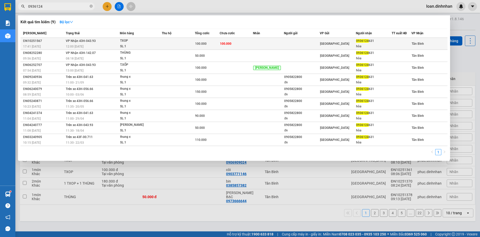
type input "0936124"
click at [376, 43] on div "0936124 631" at bounding box center [373, 40] width 35 height 5
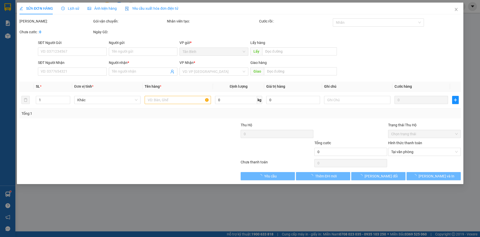
type input "0936124631"
type input "hòa"
type input "100.000"
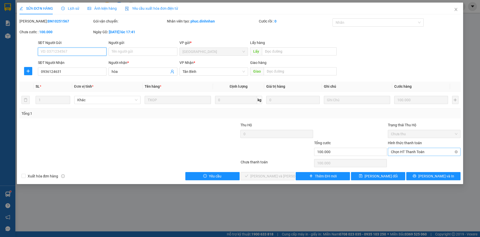
click at [420, 149] on span "Chọn HT Thanh Toán" at bounding box center [424, 152] width 67 height 8
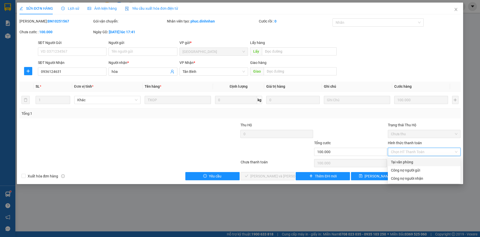
drag, startPoint x: 402, startPoint y: 163, endPoint x: 391, endPoint y: 167, distance: 12.0
click at [402, 163] on div "Tại văn phòng" at bounding box center [424, 163] width 67 height 6
type input "0"
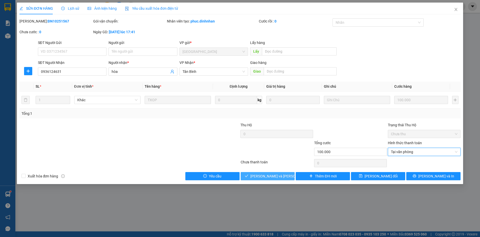
click at [269, 176] on span "Lưu và Giao hàng" at bounding box center [284, 177] width 69 height 6
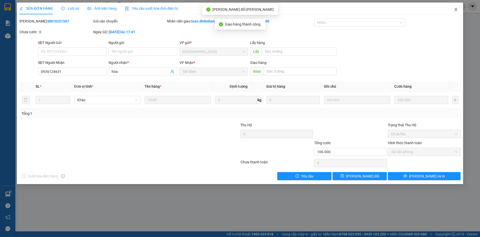
click at [457, 7] on span "Close" at bounding box center [456, 10] width 14 height 14
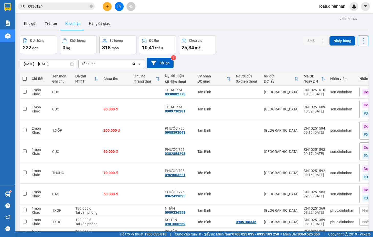
click at [248, 40] on div "Đơn hàng 222 đơn Khối lượng 0 kg Số lượng 318 món Đã thu 10,41 triệu Chưa thu 2…" at bounding box center [194, 45] width 349 height 18
click at [298, 45] on div "Đơn hàng 222 đơn Khối lượng 0 kg Số lượng 318 món Đã thu 10,41 triệu Chưa thu 2…" at bounding box center [194, 45] width 349 height 18
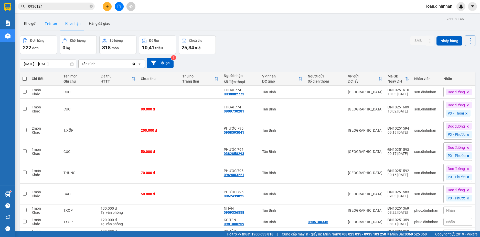
click at [54, 22] on button "Trên xe" at bounding box center [51, 23] width 20 height 12
type input "[DATE] – [DATE]"
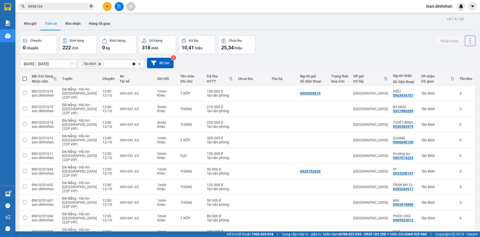
click at [91, 7] on icon "close-circle" at bounding box center [91, 6] width 3 height 3
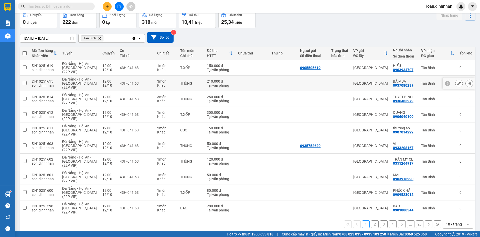
scroll to position [31, 0]
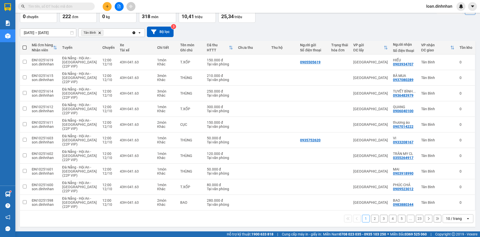
click at [449, 219] on div "10 / trang" at bounding box center [454, 218] width 16 height 5
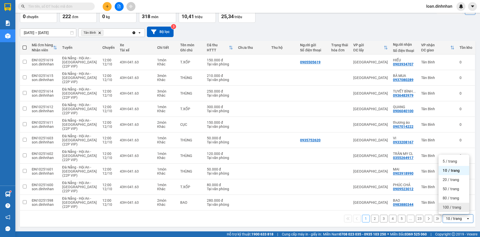
click at [447, 205] on div "100 / trang" at bounding box center [454, 207] width 31 height 9
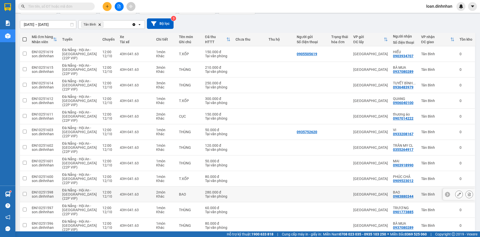
scroll to position [0, 0]
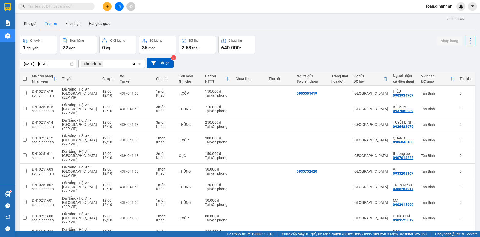
drag, startPoint x: 75, startPoint y: 8, endPoint x: 80, endPoint y: 8, distance: 4.6
click at [77, 8] on input "text" at bounding box center [58, 7] width 60 height 6
click at [86, 5] on input "text" at bounding box center [58, 7] width 60 height 6
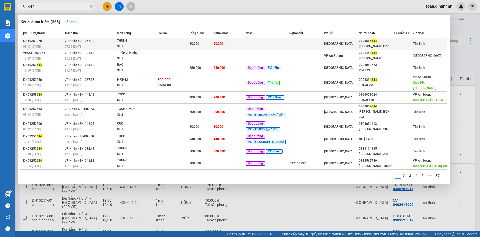
type input "644"
click at [245, 46] on td "50.000" at bounding box center [229, 44] width 32 height 12
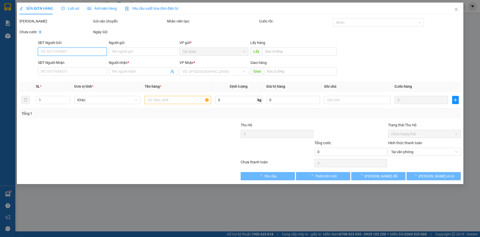
type input "0973666644"
type input "ANH VŨ BẠC"
type input "50.000"
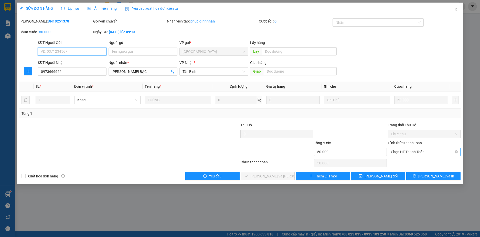
click at [393, 151] on span "Chọn HT Thanh Toán" at bounding box center [424, 152] width 67 height 8
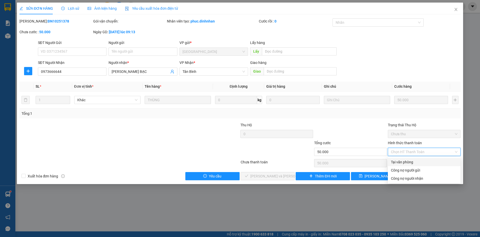
click at [394, 160] on div "Tại văn phòng" at bounding box center [424, 163] width 67 height 6
type input "0"
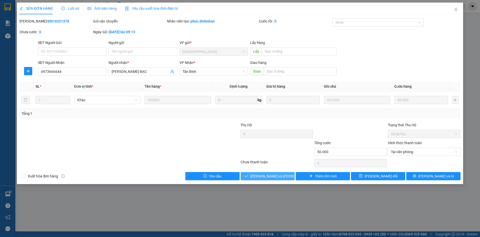
click at [262, 177] on span "Lưu và Giao hàng" at bounding box center [284, 177] width 69 height 6
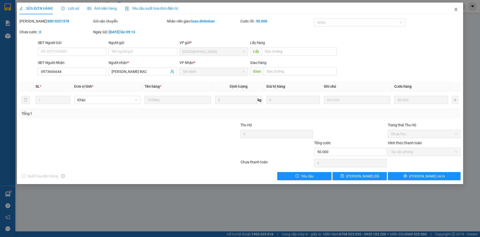
click at [453, 9] on span "Close" at bounding box center [456, 10] width 14 height 14
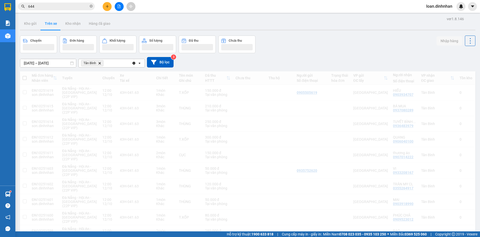
click at [455, 8] on span "loan.dinhnhan" at bounding box center [439, 6] width 34 height 6
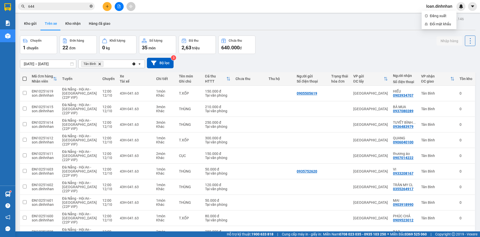
click at [90, 6] on icon "close-circle" at bounding box center [91, 6] width 3 height 3
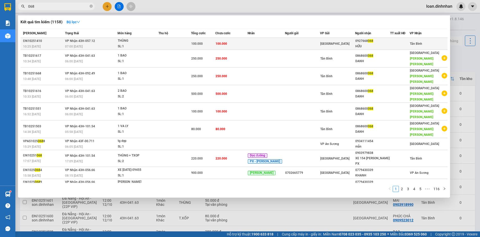
type input "068"
click at [184, 44] on td at bounding box center [175, 44] width 32 height 12
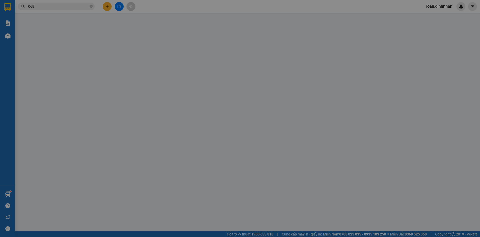
type input "0927668068"
type input "HỮU"
type input "100.000"
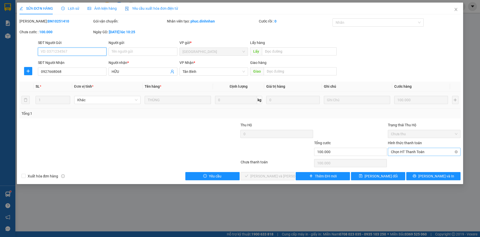
click at [422, 151] on span "Chọn HT Thanh Toán" at bounding box center [424, 152] width 67 height 8
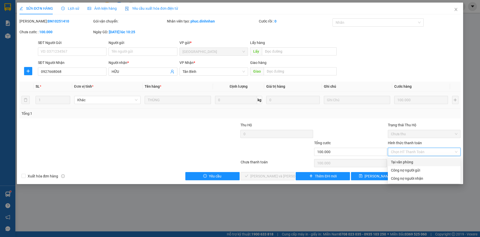
click at [416, 160] on div "Tại văn phòng" at bounding box center [424, 163] width 67 height 6
type input "0"
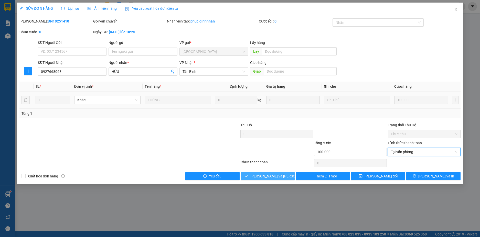
click at [270, 174] on span "Lưu và Giao hàng" at bounding box center [284, 177] width 69 height 6
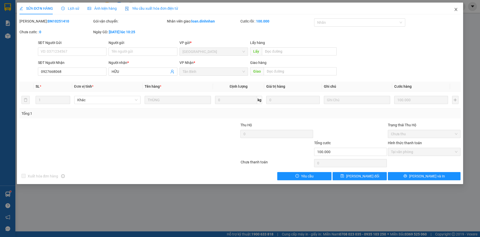
click at [456, 8] on icon "close" at bounding box center [456, 9] width 4 height 4
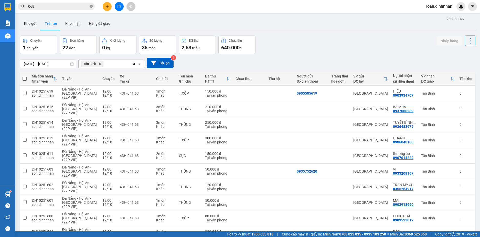
click at [90, 6] on icon "close-circle" at bounding box center [91, 6] width 3 height 3
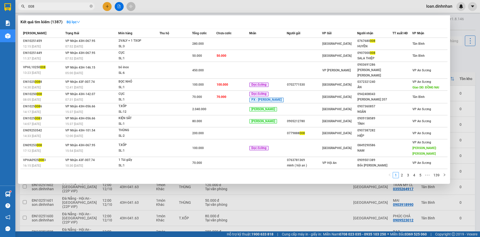
type input "008"
click at [89, 5] on span "008" at bounding box center [56, 7] width 77 height 8
click at [91, 7] on icon "close-circle" at bounding box center [91, 6] width 3 height 3
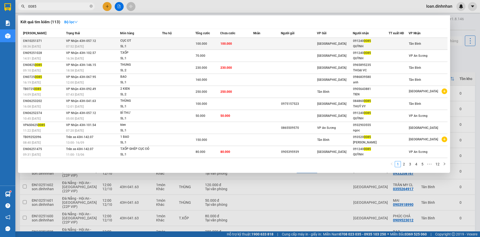
type input "0085"
click at [226, 41] on span "100.000" at bounding box center [227, 43] width 12 height 4
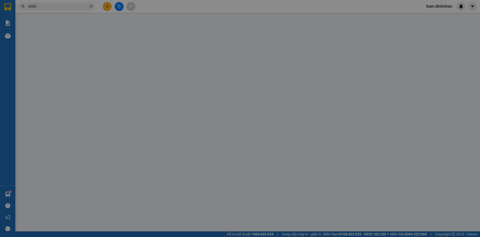
type input "0912400085"
type input "QUỲNH"
type input "100.000"
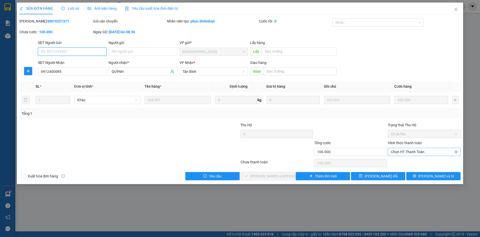
click at [420, 155] on span "Chọn HT Thanh Toán" at bounding box center [424, 152] width 67 height 8
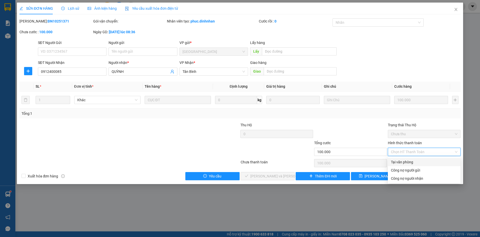
click at [419, 159] on div "Tại văn phòng" at bounding box center [424, 162] width 73 height 8
type input "0"
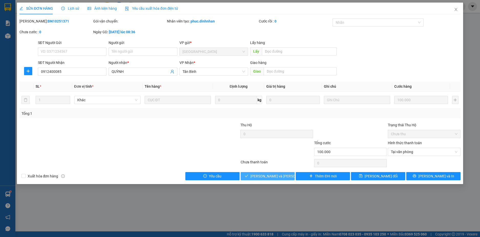
click at [271, 177] on span "[PERSON_NAME] và [PERSON_NAME] hàng" at bounding box center [284, 177] width 69 height 6
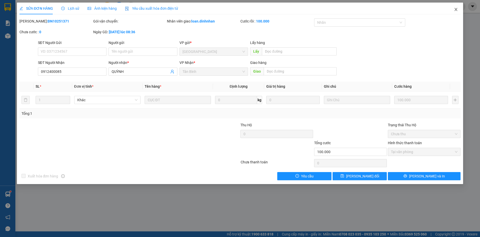
click at [456, 8] on icon "close" at bounding box center [456, 9] width 4 height 4
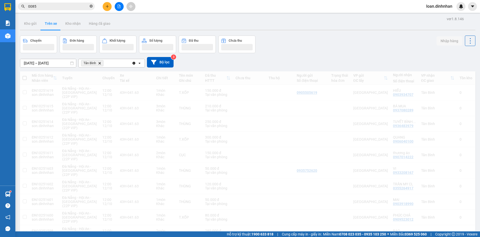
click at [92, 6] on icon "close-circle" at bounding box center [91, 6] width 3 height 3
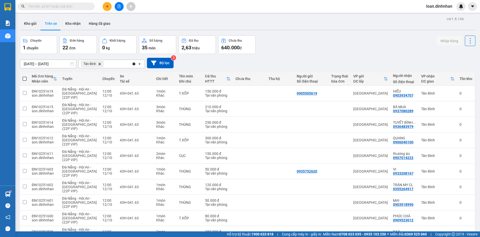
click at [85, 9] on input "text" at bounding box center [58, 7] width 60 height 6
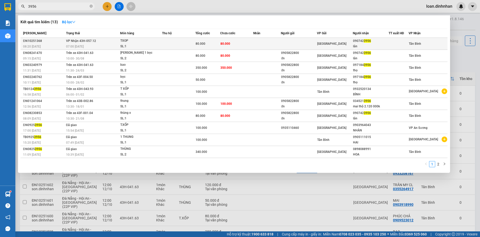
type input "3956"
click at [223, 42] on span "80.000" at bounding box center [226, 44] width 10 height 4
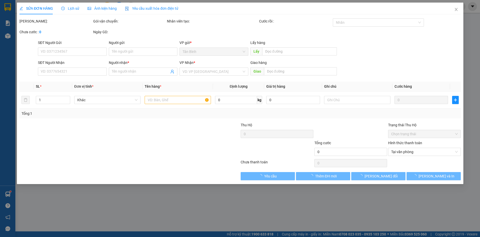
type input "0907423956"
type input "lân"
type input "80.000"
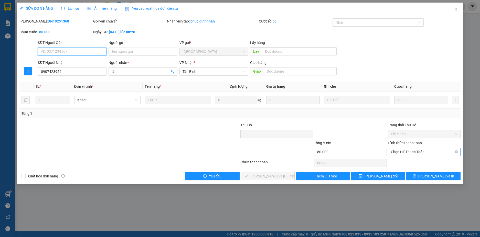
click at [403, 153] on span "Chọn HT Thanh Toán" at bounding box center [424, 152] width 67 height 8
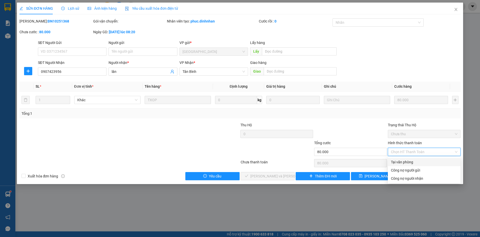
click at [403, 160] on div "Tại văn phòng" at bounding box center [424, 163] width 67 height 6
type input "0"
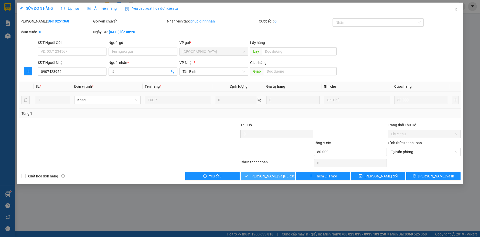
drag, startPoint x: 271, startPoint y: 175, endPoint x: 436, endPoint y: 107, distance: 177.8
click at [274, 174] on span "[PERSON_NAME] và [PERSON_NAME] hàng" at bounding box center [284, 177] width 69 height 6
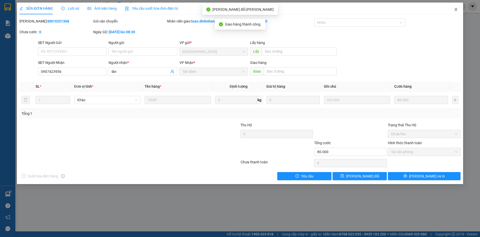
click at [454, 8] on icon "close" at bounding box center [456, 9] width 4 height 4
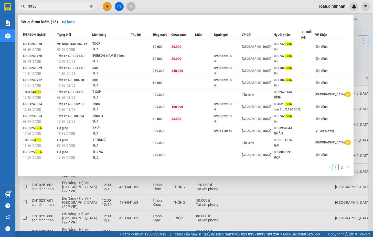
click at [92, 7] on icon "close-circle" at bounding box center [91, 6] width 3 height 3
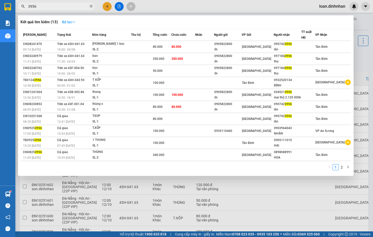
type input "3956"
click at [68, 22] on strong "Bộ lọc" at bounding box center [69, 22] width 14 height 4
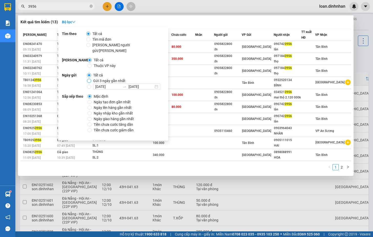
click at [90, 79] on input "Gửi 3 ngày gần nhất" at bounding box center [89, 81] width 4 height 4
radio input "true"
radio input "false"
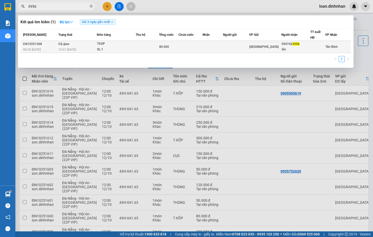
click at [232, 44] on td at bounding box center [236, 47] width 26 height 12
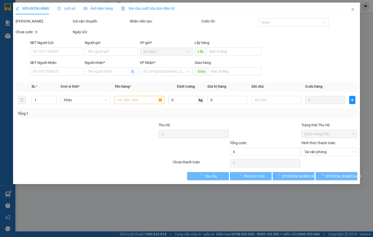
type input "0907423956"
type input "lân"
type input "80.000"
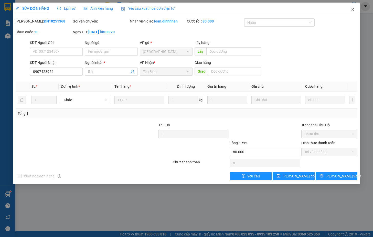
click at [352, 9] on icon "close" at bounding box center [353, 9] width 4 height 4
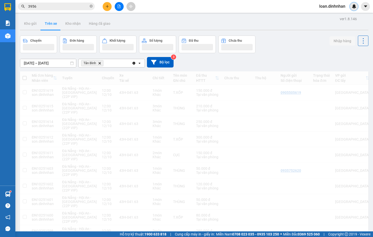
drag, startPoint x: 352, startPoint y: 8, endPoint x: 259, endPoint y: 27, distance: 95.1
click at [352, 8] on img at bounding box center [354, 6] width 5 height 5
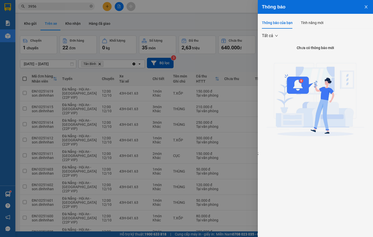
drag, startPoint x: 82, startPoint y: 7, endPoint x: 87, endPoint y: 6, distance: 4.6
click at [85, 7] on div at bounding box center [186, 118] width 373 height 237
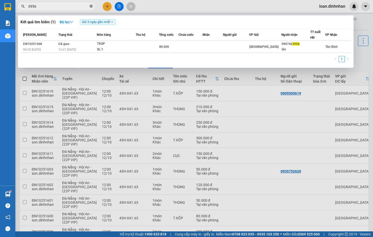
click at [92, 5] on icon "close-circle" at bounding box center [91, 6] width 3 height 3
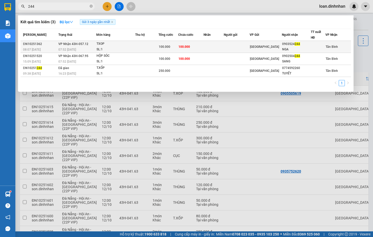
type input "244"
click at [309, 43] on div "0903524 244" at bounding box center [296, 43] width 28 height 5
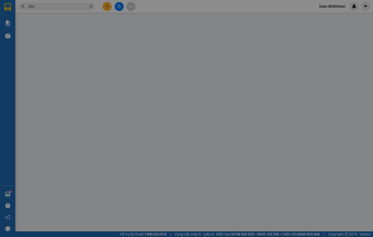
type input "0903524244"
type input "NGA"
type input "100.000"
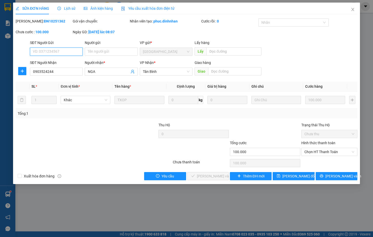
drag, startPoint x: 316, startPoint y: 150, endPoint x: 316, endPoint y: 158, distance: 7.7
click at [317, 152] on span "Chọn HT Thanh Toán" at bounding box center [330, 152] width 50 height 8
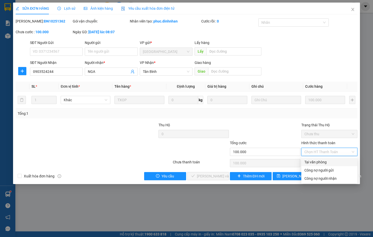
drag, startPoint x: 314, startPoint y: 162, endPoint x: 225, endPoint y: 195, distance: 94.9
click at [310, 163] on div "Tại văn phòng" at bounding box center [330, 163] width 50 height 6
type input "0"
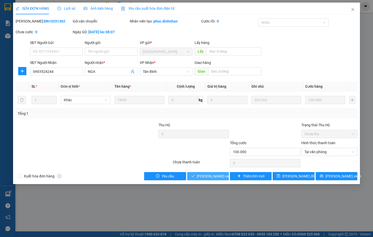
click at [215, 176] on span "[PERSON_NAME] và [PERSON_NAME] hàng" at bounding box center [231, 177] width 69 height 6
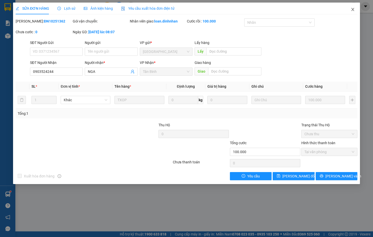
drag, startPoint x: 353, startPoint y: 10, endPoint x: 371, endPoint y: 9, distance: 17.2
click at [354, 9] on icon "close" at bounding box center [353, 9] width 4 height 4
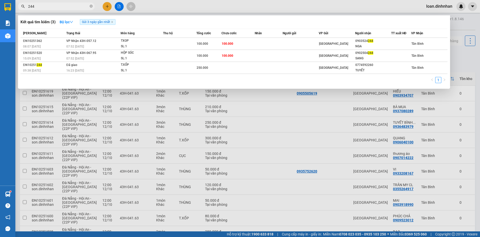
click at [93, 4] on span "244" at bounding box center [56, 7] width 77 height 8
click at [91, 4] on span at bounding box center [91, 6] width 3 height 5
type input "0885"
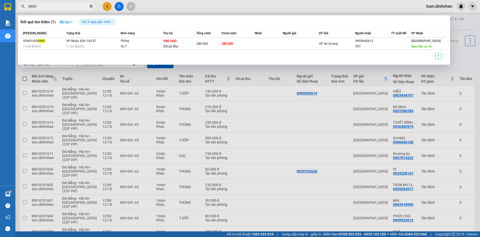
click at [90, 6] on icon "close-circle" at bounding box center [91, 6] width 3 height 3
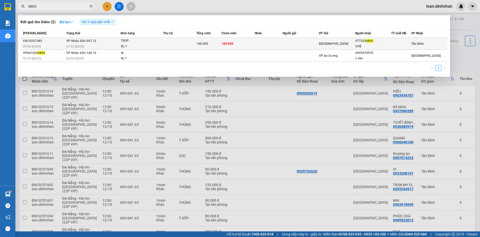
type input "0805"
click at [211, 41] on div "100.000" at bounding box center [209, 44] width 25 height 6
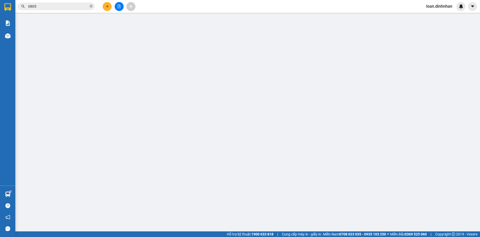
type input "0773330805"
type input "CHÈ"
type input "100.000"
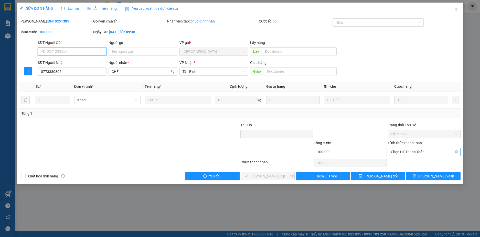
click at [406, 153] on span "Chọn HT Thanh Toán" at bounding box center [424, 152] width 67 height 8
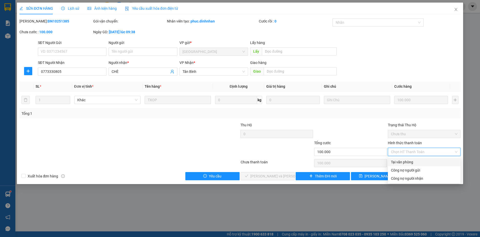
click at [406, 161] on div "Tại văn phòng" at bounding box center [424, 163] width 67 height 6
type input "0"
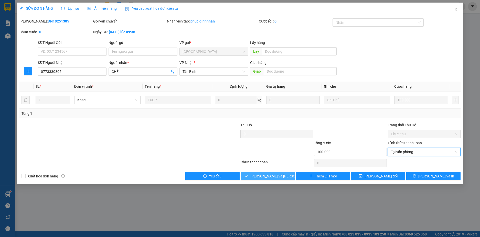
click at [277, 178] on span "[PERSON_NAME] và [PERSON_NAME] hàng" at bounding box center [284, 177] width 69 height 6
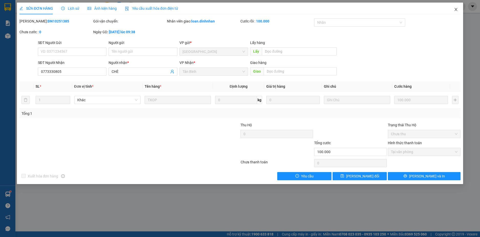
drag, startPoint x: 456, startPoint y: 9, endPoint x: 453, endPoint y: 9, distance: 3.3
click at [456, 9] on icon "close" at bounding box center [456, 9] width 4 height 4
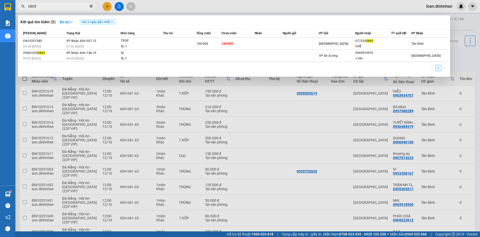
click at [92, 7] on icon "close-circle" at bounding box center [91, 6] width 3 height 3
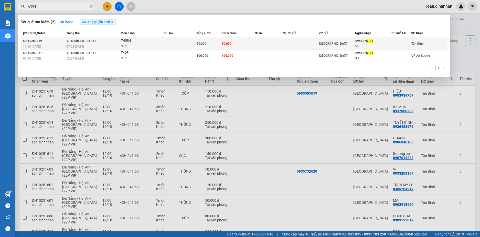
type input "6191"
click at [196, 42] on td "50.000" at bounding box center [208, 44] width 25 height 12
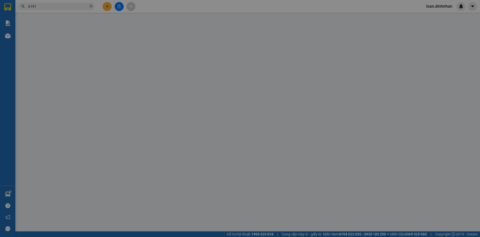
type input "0941376191"
type input "VUI"
type input "50.000"
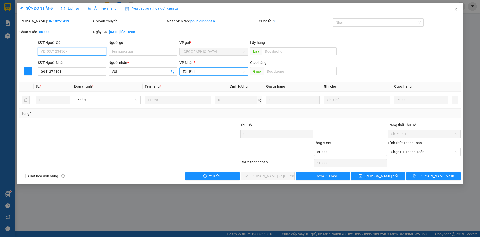
click at [196, 71] on span "Tân Bình" at bounding box center [214, 72] width 63 height 8
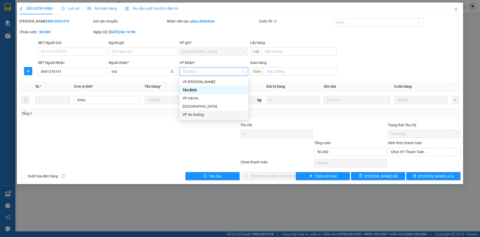
click at [196, 113] on div "VP An Sương" at bounding box center [214, 115] width 63 height 6
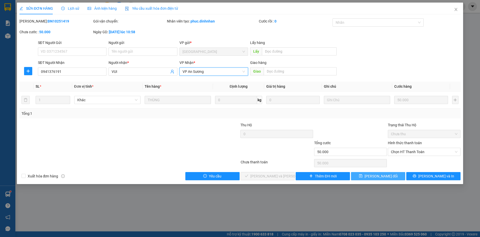
click at [371, 174] on button "[PERSON_NAME] đổi" at bounding box center [378, 176] width 54 height 8
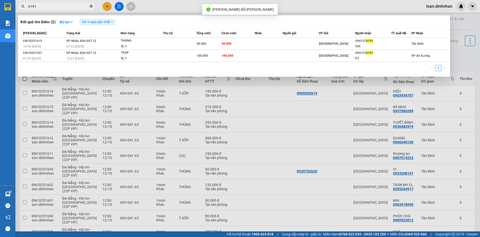
click at [90, 6] on icon "close-circle" at bounding box center [91, 6] width 3 height 3
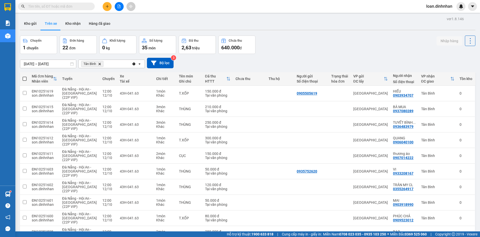
click at [73, 7] on input "text" at bounding box center [58, 7] width 60 height 6
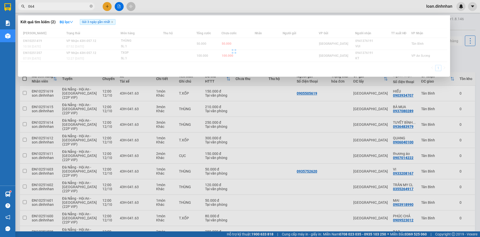
type input "0649"
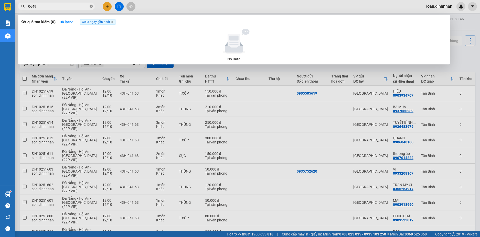
click at [90, 5] on icon "close-circle" at bounding box center [91, 6] width 3 height 3
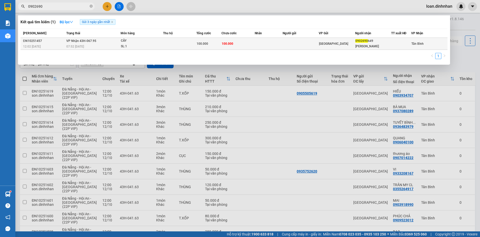
type input "0902690"
click at [231, 43] on span "100.000" at bounding box center [228, 44] width 12 height 4
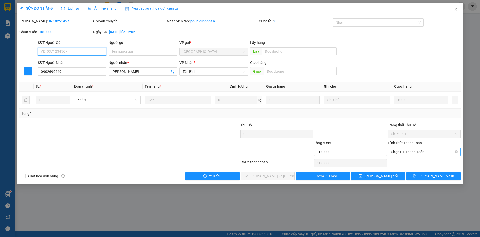
click at [424, 153] on span "Chọn HT Thanh Toán" at bounding box center [424, 152] width 67 height 8
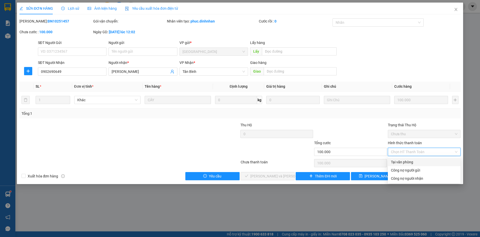
click at [420, 159] on div "Tại văn phòng" at bounding box center [424, 162] width 73 height 8
type input "0"
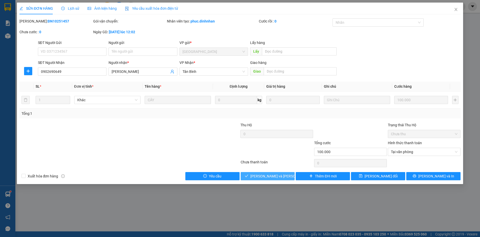
click at [279, 176] on span "[PERSON_NAME] và Giao hàng" at bounding box center [284, 177] width 69 height 6
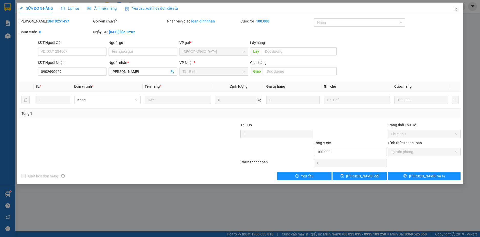
click at [457, 9] on icon "close" at bounding box center [456, 9] width 4 height 4
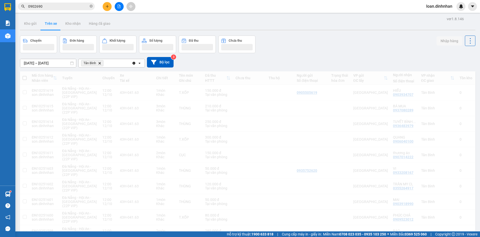
click at [457, 7] on div at bounding box center [461, 6] width 9 height 9
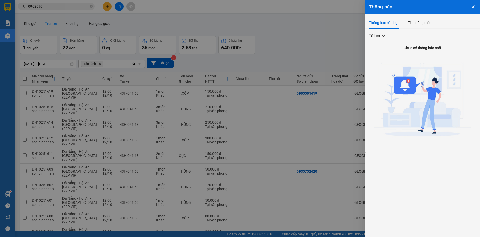
click at [90, 5] on div at bounding box center [240, 118] width 480 height 237
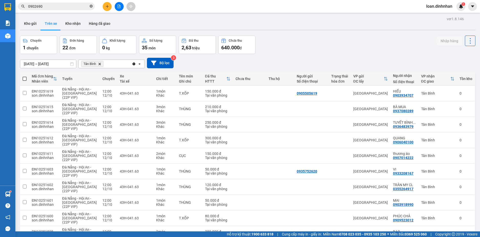
click at [91, 6] on icon "close-circle" at bounding box center [91, 6] width 3 height 3
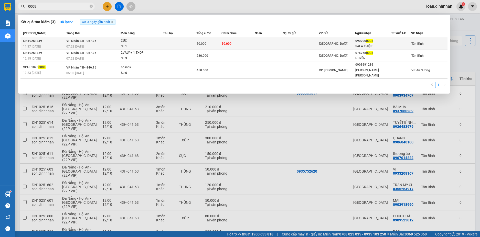
type input "0008"
click at [222, 42] on span "50.000" at bounding box center [227, 44] width 10 height 4
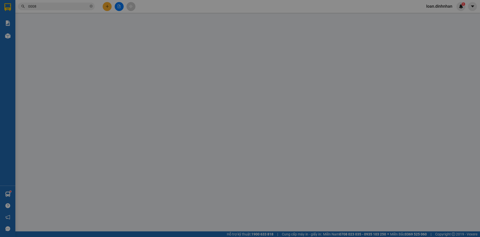
type input "0907000008"
type input "SALA THIỆP"
type input "50.000"
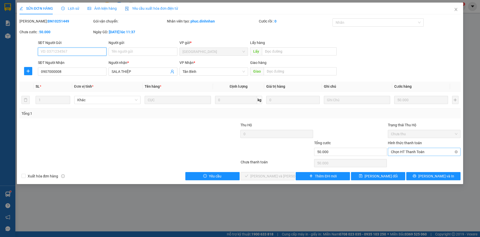
click at [415, 152] on span "Chọn HT Thanh Toán" at bounding box center [424, 152] width 67 height 8
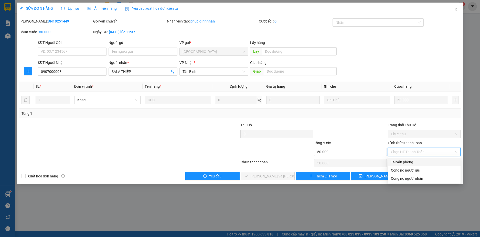
click at [408, 162] on div "Tại văn phòng" at bounding box center [424, 163] width 67 height 6
type input "0"
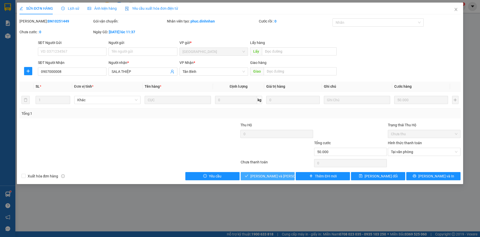
click at [265, 177] on span "[PERSON_NAME] và Giao hàng" at bounding box center [284, 177] width 69 height 6
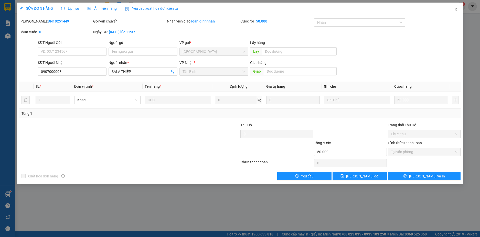
click at [455, 8] on icon "close" at bounding box center [456, 9] width 4 height 4
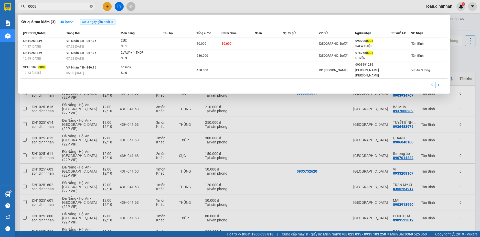
click at [91, 6] on icon "close-circle" at bounding box center [91, 6] width 3 height 3
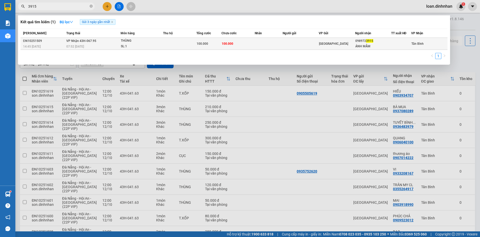
type input "3915"
click at [274, 42] on td at bounding box center [269, 44] width 28 height 12
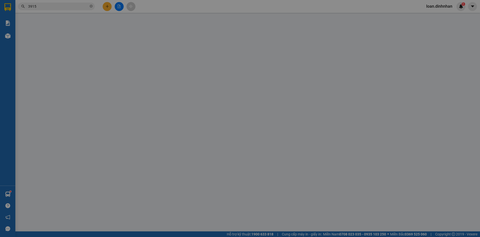
type input "0989723915"
type input "ÁNH MẮM"
type input "100.000"
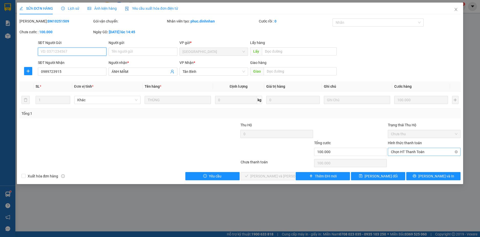
drag, startPoint x: 397, startPoint y: 151, endPoint x: 397, endPoint y: 156, distance: 5.4
click at [397, 151] on span "Chọn HT Thanh Toán" at bounding box center [424, 152] width 67 height 8
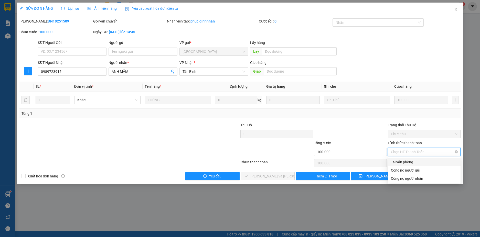
click at [397, 161] on div "Tại văn phòng" at bounding box center [424, 163] width 67 height 6
type input "0"
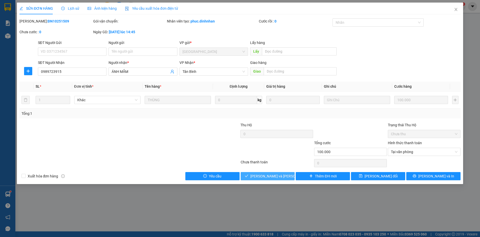
click at [264, 176] on span "[PERSON_NAME] và Giao hàng" at bounding box center [284, 177] width 69 height 6
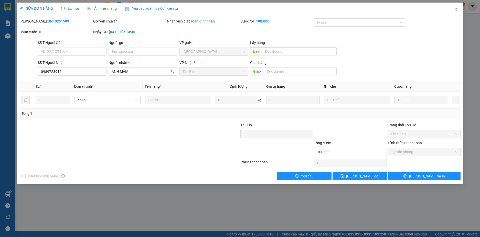
click at [457, 7] on span "Close" at bounding box center [456, 10] width 14 height 14
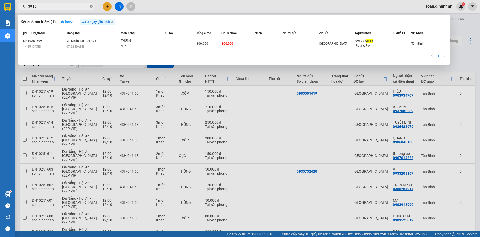
click at [90, 6] on span "3915" at bounding box center [56, 7] width 77 height 8
click at [90, 6] on icon "close-circle" at bounding box center [91, 6] width 3 height 3
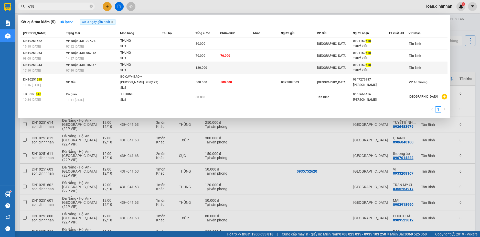
type input "618"
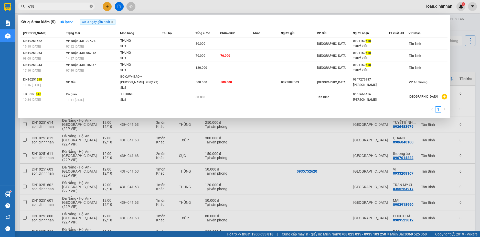
click at [90, 6] on icon "close-circle" at bounding box center [91, 6] width 3 height 3
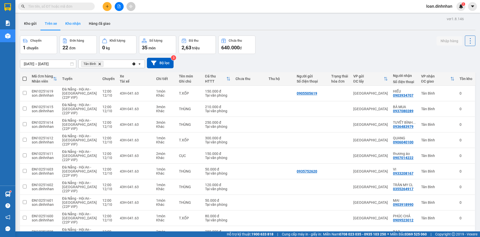
click at [75, 22] on button "Kho nhận" at bounding box center [73, 23] width 24 height 12
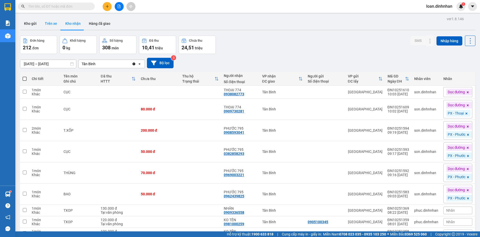
click at [55, 25] on button "Trên xe" at bounding box center [51, 23] width 20 height 12
type input "[DATE] – [DATE]"
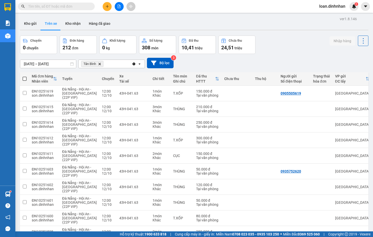
click at [340, 46] on div "Nhập hàng" at bounding box center [349, 41] width 39 height 11
click at [307, 46] on div "Chuyến 0 chuyến Đơn hàng 212 đơn Khối lượng 0 kg Số lượng 308 món Đã thu 10,41 …" at bounding box center [194, 45] width 349 height 18
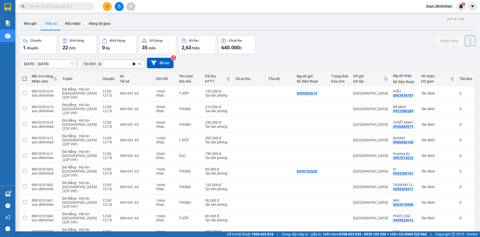
click at [76, 5] on input "text" at bounding box center [58, 7] width 60 height 6
click at [48, 4] on input "text" at bounding box center [58, 7] width 60 height 6
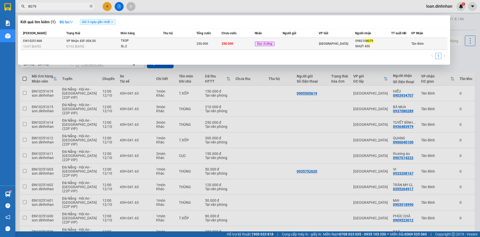
type input "8079"
click at [333, 44] on div "[GEOGRAPHIC_DATA]" at bounding box center [337, 44] width 36 height 6
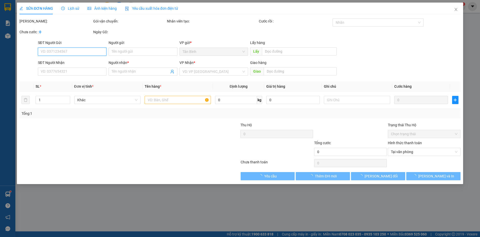
type input "0982108079"
type input "NHỰT 450"
type input "250.000"
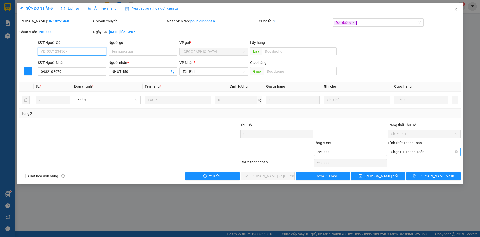
drag, startPoint x: 412, startPoint y: 150, endPoint x: 410, endPoint y: 155, distance: 6.2
click at [412, 150] on span "Chọn HT Thanh Toán" at bounding box center [424, 152] width 67 height 8
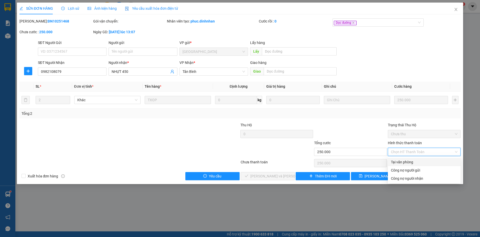
drag, startPoint x: 407, startPoint y: 161, endPoint x: 346, endPoint y: 193, distance: 69.1
click at [405, 163] on div "Tại văn phòng" at bounding box center [424, 163] width 67 height 6
type input "0"
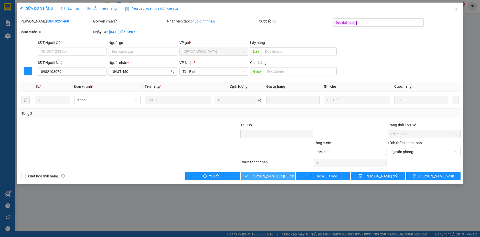
click at [281, 176] on span "[PERSON_NAME] và Giao hàng" at bounding box center [284, 177] width 69 height 6
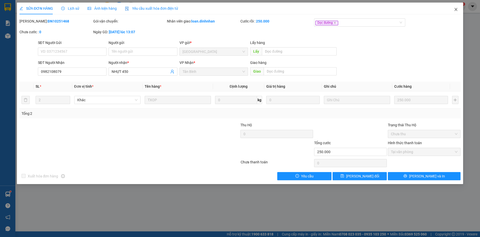
click at [455, 8] on icon "close" at bounding box center [456, 9] width 4 height 4
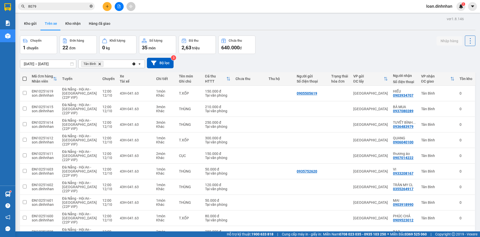
click at [92, 6] on icon "close-circle" at bounding box center [91, 6] width 3 height 3
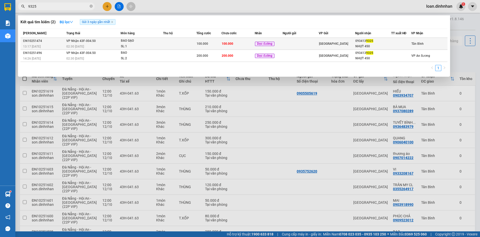
type input "9325"
click at [301, 44] on td at bounding box center [301, 44] width 36 height 12
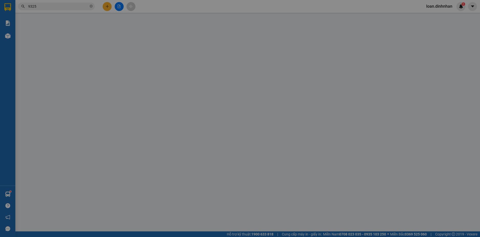
type input "0934139325"
type input "NHỰT 450"
type input "100.000"
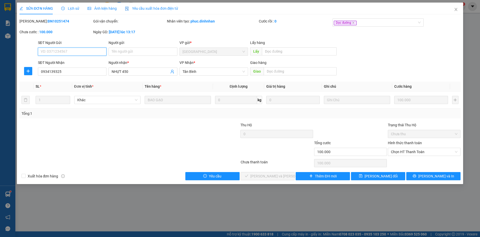
drag, startPoint x: 423, startPoint y: 153, endPoint x: 397, endPoint y: 181, distance: 38.6
click at [421, 157] on div "Hình thức thanh toán Chọn HT Thanh Toán" at bounding box center [424, 149] width 73 height 18
click at [411, 154] on span "Chọn HT Thanh Toán" at bounding box center [424, 152] width 67 height 8
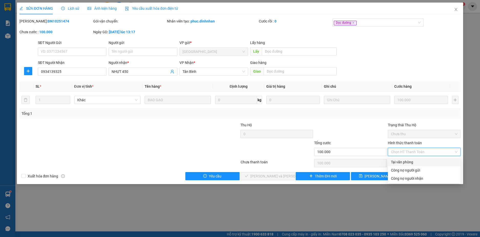
drag, startPoint x: 403, startPoint y: 162, endPoint x: 318, endPoint y: 185, distance: 88.7
click at [402, 162] on div "Tại văn phòng" at bounding box center [424, 163] width 67 height 6
type input "0"
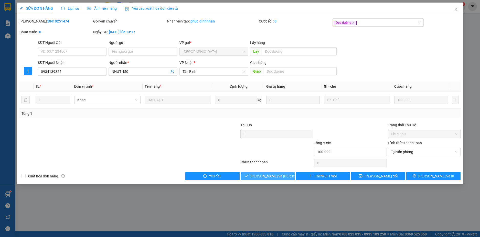
click at [264, 178] on span "[PERSON_NAME] và Giao hàng" at bounding box center [284, 177] width 69 height 6
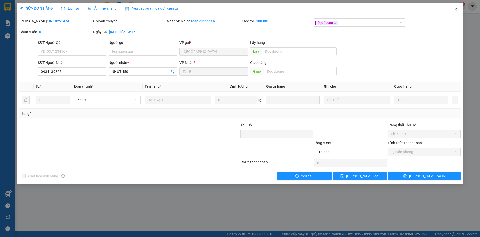
click at [456, 7] on span "Close" at bounding box center [456, 10] width 14 height 14
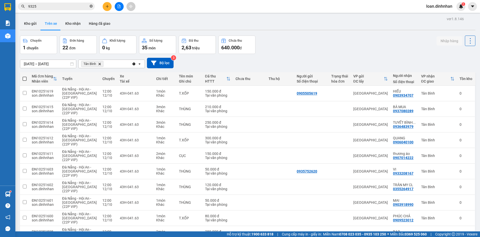
click at [90, 6] on icon "close-circle" at bounding box center [91, 6] width 3 height 3
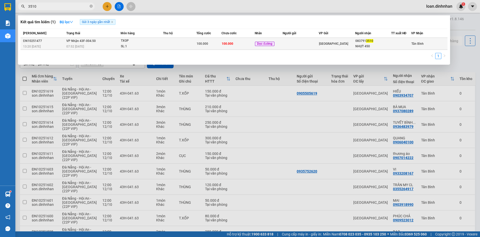
type input "3510"
click at [236, 44] on td "100.000" at bounding box center [238, 44] width 33 height 12
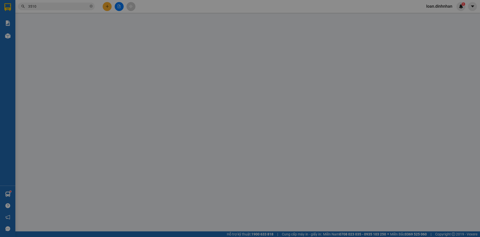
type input "0837913510"
type input "NHỰT 450"
type input "100.000"
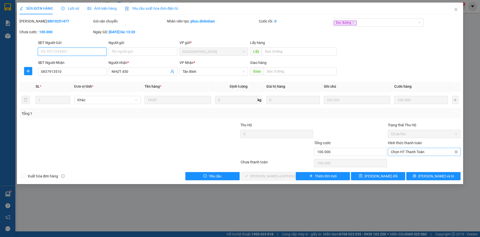
click at [398, 151] on span "Chọn HT Thanh Toán" at bounding box center [424, 152] width 67 height 8
drag, startPoint x: 397, startPoint y: 158, endPoint x: 397, endPoint y: 163, distance: 5.4
click at [397, 162] on div "Total Paid Fee 0 Total UnPaid Fee 100.000 Cash Collection Total Fee Mã ĐH: ĐN10…" at bounding box center [240, 99] width 442 height 162
drag, startPoint x: 400, startPoint y: 154, endPoint x: 404, endPoint y: 168, distance: 15.0
click at [401, 155] on span "Chọn HT Thanh Toán" at bounding box center [424, 152] width 67 height 8
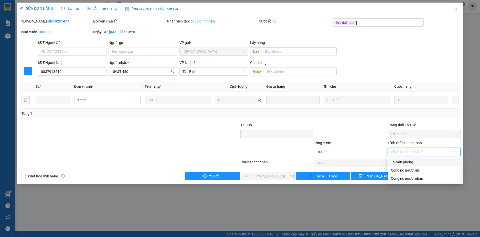
drag, startPoint x: 405, startPoint y: 160, endPoint x: 340, endPoint y: 166, distance: 65.7
click at [401, 162] on div "Tại văn phòng" at bounding box center [424, 163] width 67 height 6
type input "0"
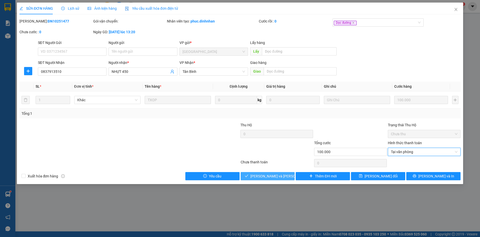
click at [276, 175] on span "[PERSON_NAME] và Giao hàng" at bounding box center [284, 177] width 69 height 6
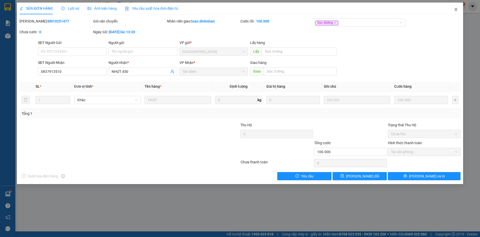
click at [456, 7] on span "Close" at bounding box center [456, 10] width 14 height 14
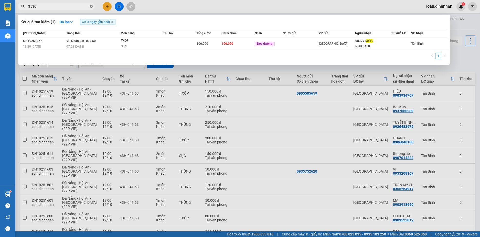
click at [91, 6] on icon "close-circle" at bounding box center [91, 6] width 3 height 3
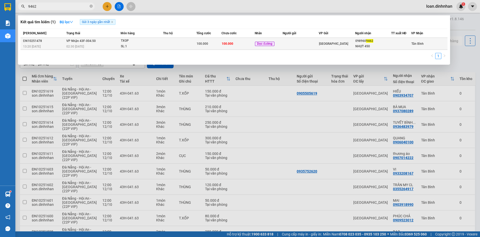
type input "9462"
click at [246, 45] on td "100.000" at bounding box center [238, 44] width 33 height 12
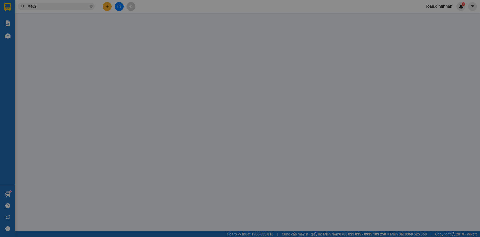
type input "0989609462"
type input "NHỰT 450"
type input "100.000"
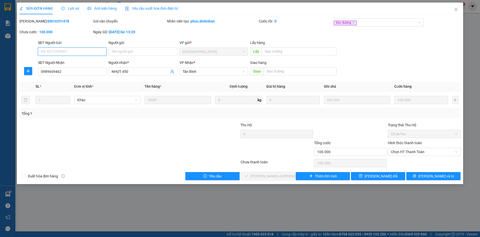
drag, startPoint x: 413, startPoint y: 153, endPoint x: 408, endPoint y: 160, distance: 8.3
click at [413, 153] on span "Chọn HT Thanh Toán" at bounding box center [424, 152] width 67 height 8
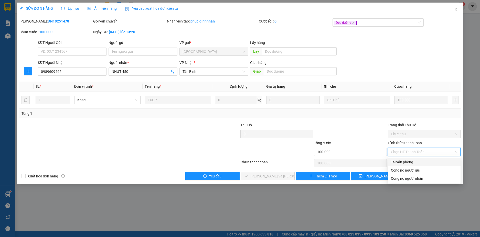
drag, startPoint x: 408, startPoint y: 160, endPoint x: 299, endPoint y: 189, distance: 113.3
click at [406, 162] on div "Tại văn phòng" at bounding box center [424, 163] width 67 height 6
type input "0"
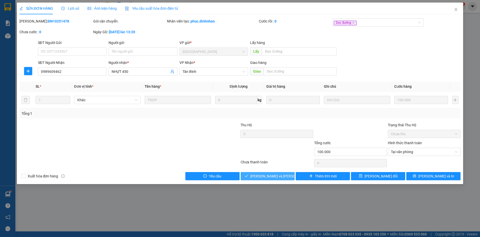
click at [282, 177] on span "[PERSON_NAME] và Giao hàng" at bounding box center [284, 177] width 69 height 6
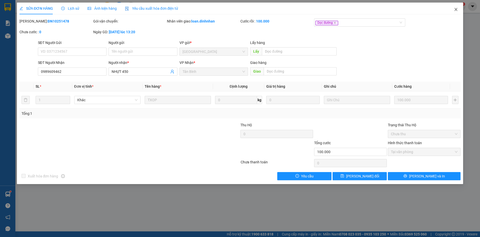
click at [456, 9] on icon "close" at bounding box center [456, 9] width 4 height 4
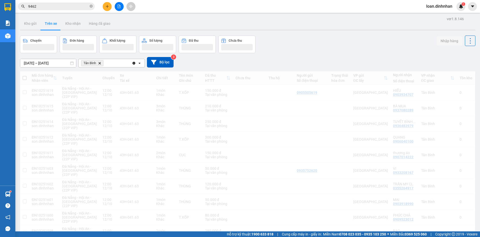
click at [456, 6] on span "loan.dinhnhan" at bounding box center [439, 6] width 34 height 6
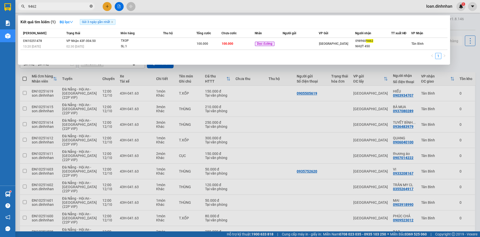
click at [91, 6] on icon "close-circle" at bounding box center [91, 6] width 3 height 3
type input "073"
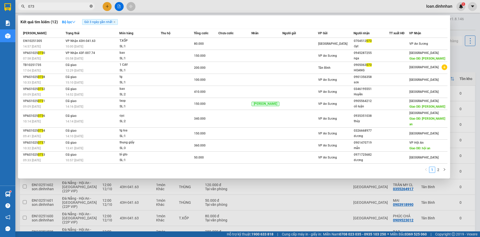
click at [91, 6] on icon "close-circle" at bounding box center [91, 6] width 3 height 3
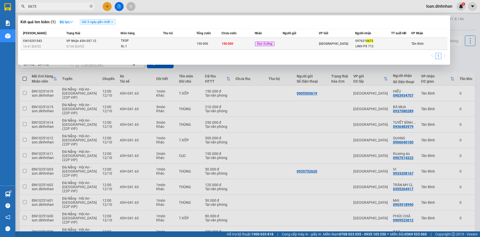
type input "0673"
click at [231, 42] on span "150.000" at bounding box center [228, 44] width 12 height 4
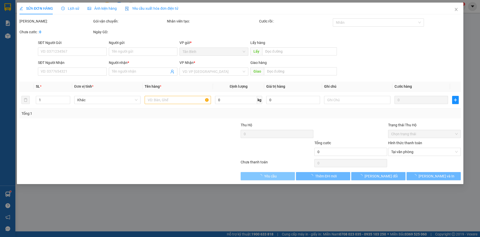
type input "0976310673"
type input "LINH PX 712"
type input "150.000"
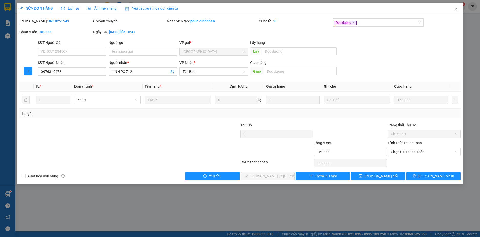
click at [402, 157] on div "Hình thức thanh toán Chọn HT Thanh Toán" at bounding box center [424, 149] width 73 height 18
click at [404, 155] on span "Chọn HT Thanh Toán" at bounding box center [424, 152] width 67 height 8
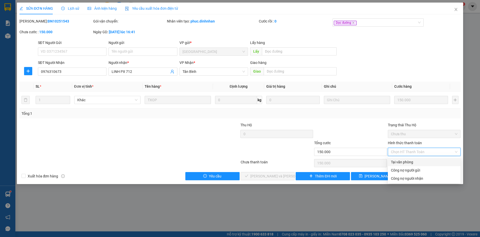
drag, startPoint x: 407, startPoint y: 162, endPoint x: 322, endPoint y: 195, distance: 91.3
click at [407, 162] on div "Tại văn phòng" at bounding box center [424, 163] width 67 height 6
type input "0"
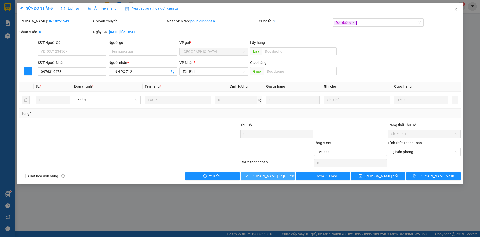
click at [275, 176] on span "[PERSON_NAME] và Giao hàng" at bounding box center [284, 177] width 69 height 6
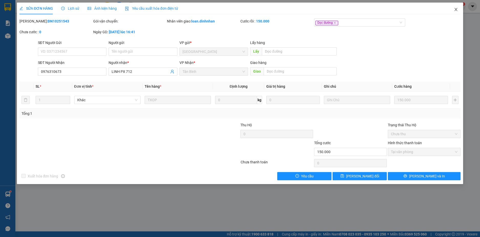
drag, startPoint x: 457, startPoint y: 9, endPoint x: 455, endPoint y: 12, distance: 3.2
click at [455, 7] on span "Close" at bounding box center [456, 10] width 14 height 14
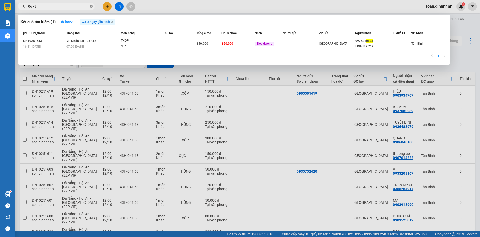
click at [92, 6] on icon "close-circle" at bounding box center [91, 6] width 3 height 3
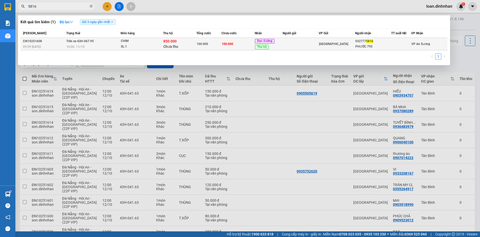
type input "5816"
click at [306, 44] on td at bounding box center [301, 44] width 36 height 13
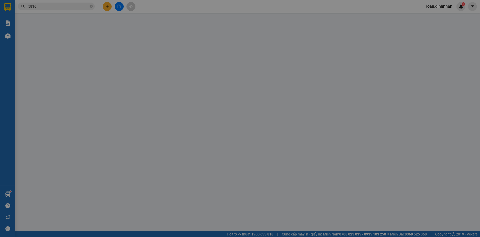
type input "0327775816"
type input "PHƯỚC 795"
type input "850.000"
type input "100.000"
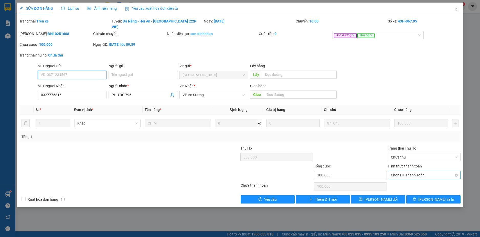
click at [422, 172] on span "Chọn HT Thanh Toán" at bounding box center [424, 176] width 67 height 8
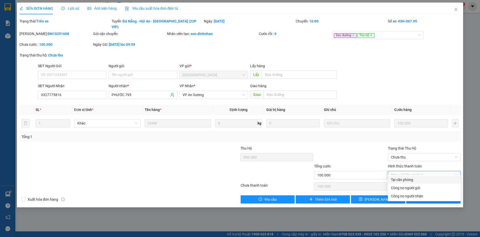
click at [419, 179] on div "Tại văn phòng" at bounding box center [424, 180] width 67 height 6
type input "0"
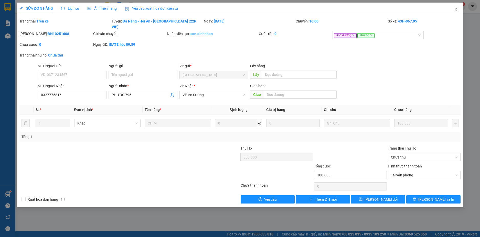
click at [456, 8] on icon "close" at bounding box center [456, 9] width 4 height 4
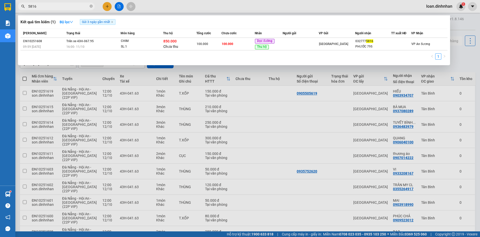
click at [62, 7] on input "5816" at bounding box center [58, 7] width 60 height 6
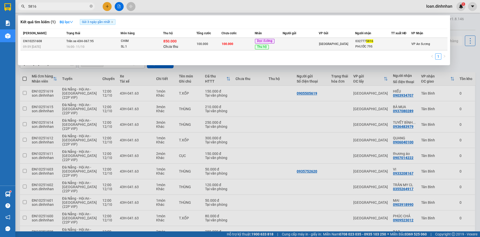
click at [205, 44] on span "100.000" at bounding box center [203, 44] width 12 height 4
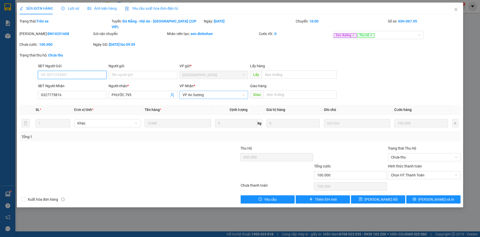
click at [198, 91] on span "VP An Sương" at bounding box center [214, 95] width 63 height 8
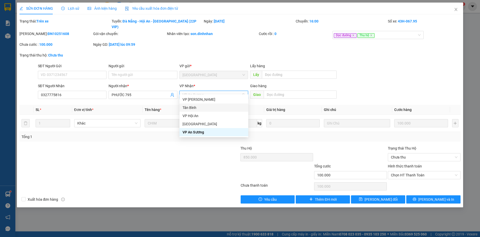
click at [197, 107] on div "Tân Bình" at bounding box center [214, 108] width 63 height 6
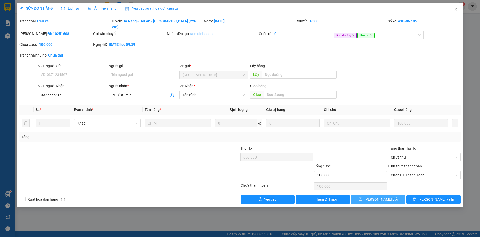
click at [376, 197] on span "[PERSON_NAME] thay đổi" at bounding box center [381, 200] width 33 height 6
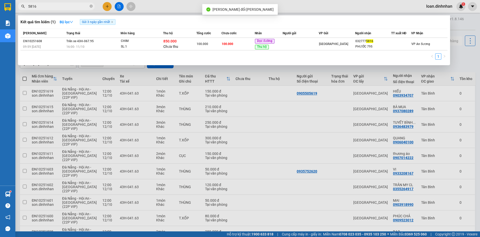
click at [68, 5] on input "5816" at bounding box center [58, 7] width 60 height 6
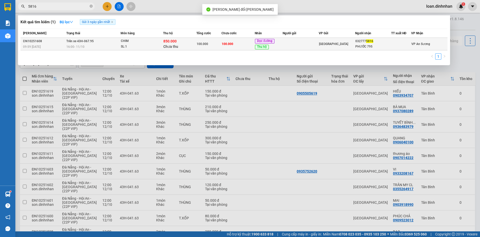
click at [154, 41] on div "CHIM" at bounding box center [140, 41] width 38 height 6
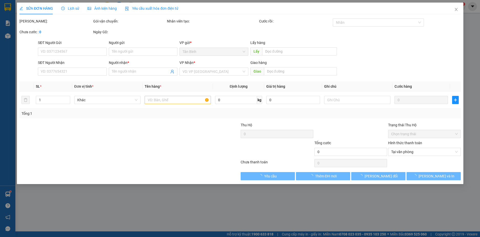
type input "0327775816"
type input "PHƯỚC 795"
type input "850.000"
type input "100.000"
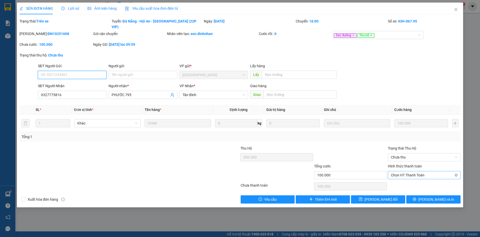
click at [404, 172] on span "Chọn HT Thanh Toán" at bounding box center [424, 176] width 67 height 8
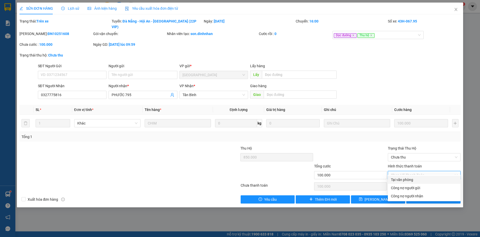
click at [401, 178] on div "Tại văn phòng" at bounding box center [424, 180] width 67 height 6
type input "0"
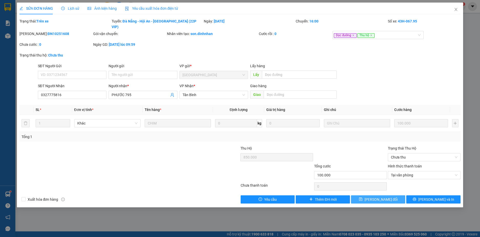
drag, startPoint x: 382, startPoint y: 191, endPoint x: 372, endPoint y: 196, distance: 11.6
click at [382, 196] on button "[PERSON_NAME] thay đổi" at bounding box center [378, 200] width 54 height 8
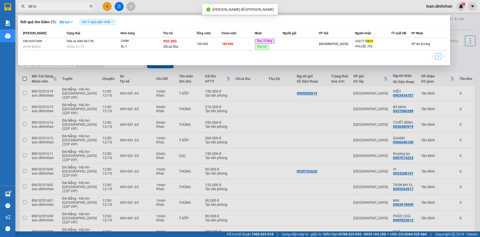
click at [71, 6] on input "5816" at bounding box center [58, 7] width 60 height 6
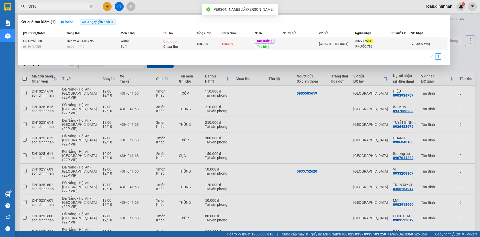
click at [124, 45] on div "SL: 1" at bounding box center [140, 47] width 38 height 6
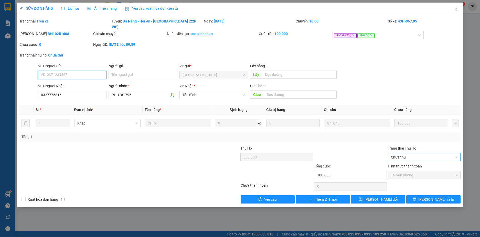
click at [406, 154] on span "Chưa thu" at bounding box center [424, 158] width 67 height 8
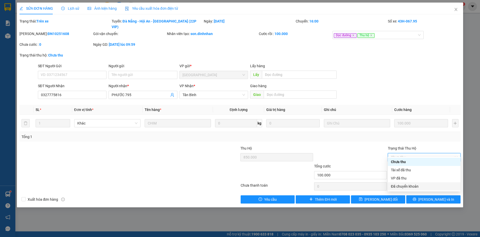
click at [404, 188] on div "Đã chuyển khoản" at bounding box center [424, 187] width 67 height 6
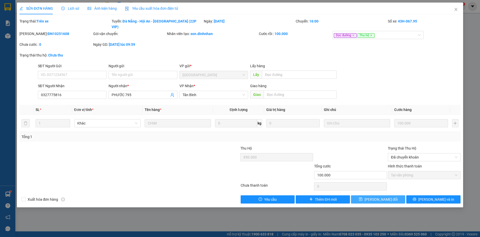
click at [380, 197] on span "[PERSON_NAME] thay đổi" at bounding box center [381, 200] width 33 height 6
click at [454, 8] on icon "close" at bounding box center [456, 9] width 4 height 4
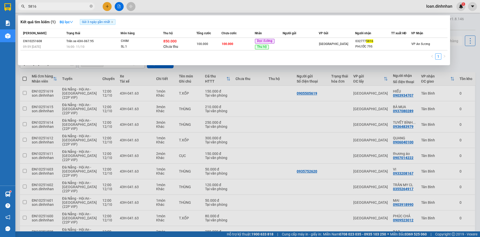
click at [71, 5] on input "5816" at bounding box center [58, 7] width 60 height 6
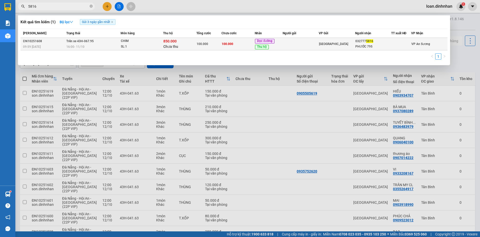
click at [83, 43] on span "Trên xe 43H-067.95" at bounding box center [79, 41] width 27 height 4
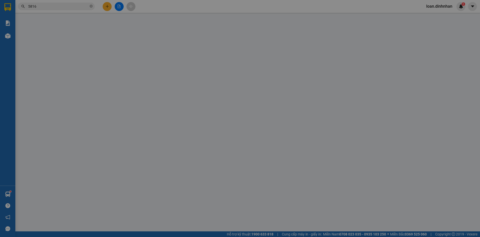
type input "0327775816"
type input "PHƯỚC 795"
type input "850.000"
type input "100.000"
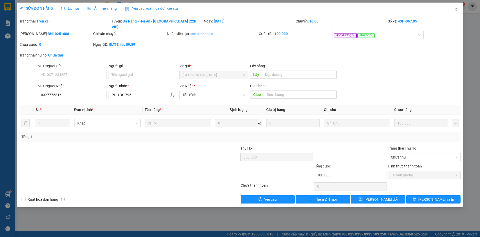
click at [455, 8] on icon "close" at bounding box center [456, 9] width 4 height 4
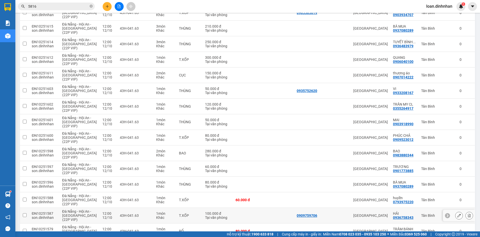
scroll to position [234, 0]
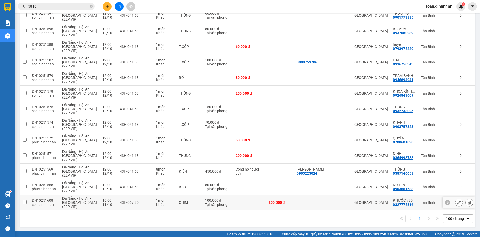
click at [181, 203] on div "CHIM" at bounding box center [189, 203] width 21 height 4
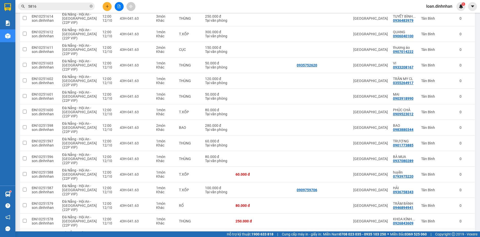
scroll to position [0, 0]
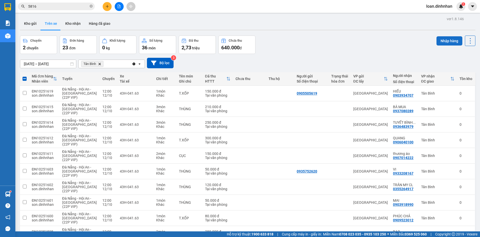
click at [446, 38] on button "Nhập hàng" at bounding box center [450, 40] width 26 height 9
checkbox input "false"
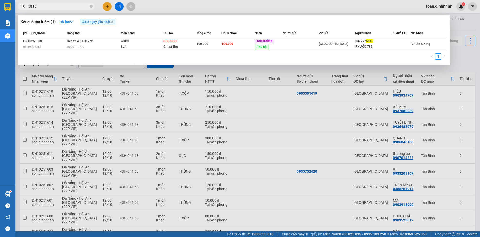
drag, startPoint x: 47, startPoint y: 5, endPoint x: 54, endPoint y: 11, distance: 9.1
click at [48, 6] on input "5816" at bounding box center [58, 7] width 60 height 6
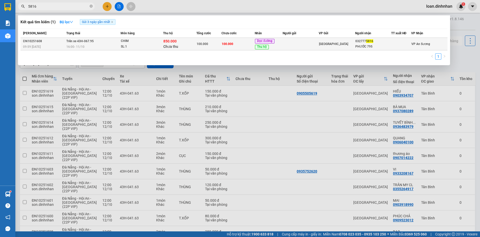
click at [158, 43] on div "CHIM" at bounding box center [140, 41] width 38 height 6
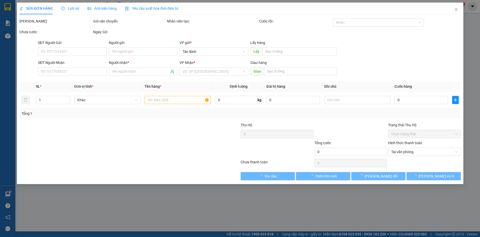
type input "0327775816"
type input "PHƯỚC 795"
type input "850.000"
type input "100.000"
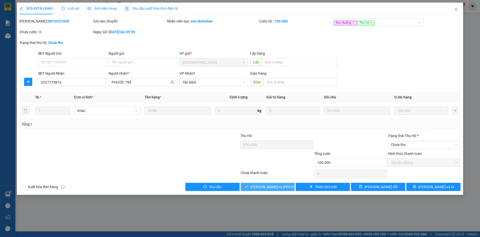
click at [270, 185] on span "[PERSON_NAME] và Giao hàng" at bounding box center [284, 187] width 69 height 6
click at [410, 144] on span "Chưa thu" at bounding box center [424, 145] width 67 height 8
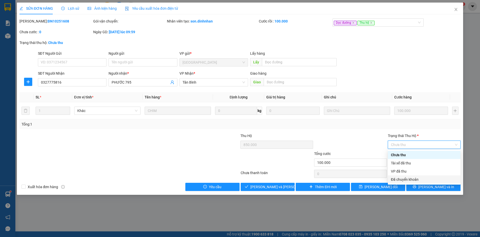
drag, startPoint x: 410, startPoint y: 177, endPoint x: 365, endPoint y: 195, distance: 47.8
click at [409, 178] on div "Đã chuyển khoản" at bounding box center [424, 180] width 67 height 6
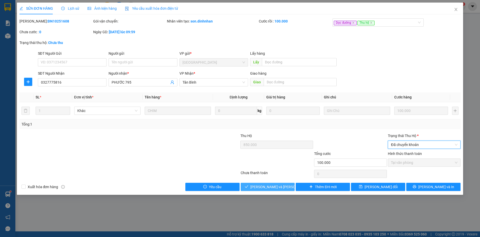
click at [262, 185] on span "[PERSON_NAME] và Giao hàng" at bounding box center [284, 187] width 69 height 6
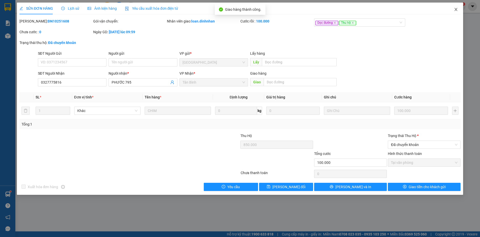
drag, startPoint x: 455, startPoint y: 7, endPoint x: 456, endPoint y: 10, distance: 3.2
click at [455, 7] on span "Close" at bounding box center [456, 10] width 14 height 14
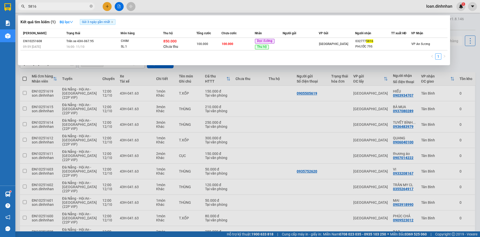
click at [84, 6] on input "5816" at bounding box center [58, 7] width 60 height 6
click at [91, 4] on span at bounding box center [91, 6] width 3 height 5
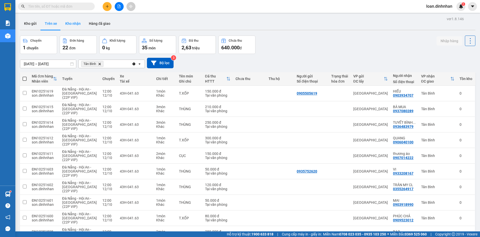
click at [68, 24] on button "Kho nhận" at bounding box center [73, 23] width 24 height 12
type input "[DATE] – [DATE]"
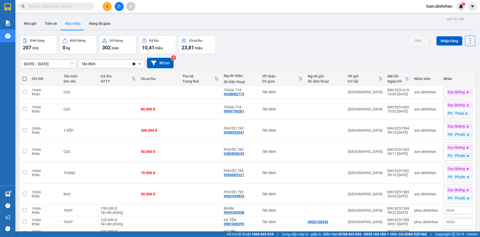
click at [85, 4] on input "text" at bounding box center [58, 7] width 60 height 6
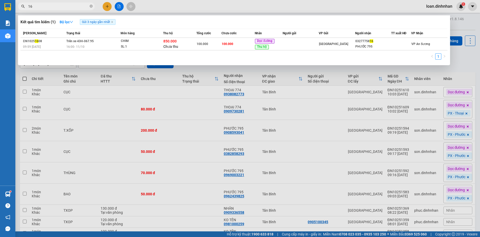
type input "163"
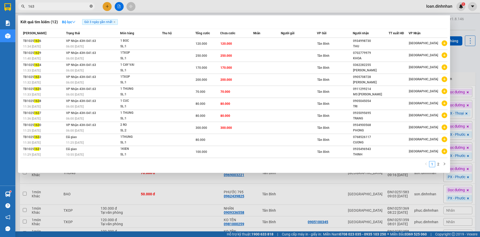
click at [91, 7] on icon "close-circle" at bounding box center [91, 6] width 3 height 3
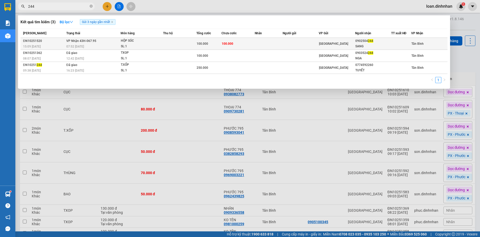
type input "244"
click at [250, 42] on td "100.000" at bounding box center [238, 44] width 33 height 12
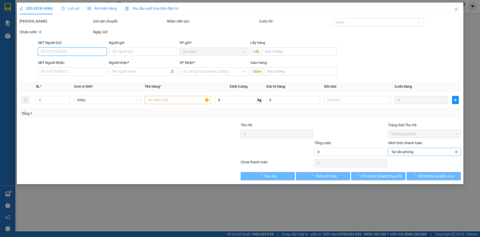
type input "0902504244"
type input "SANG"
type input "100.000"
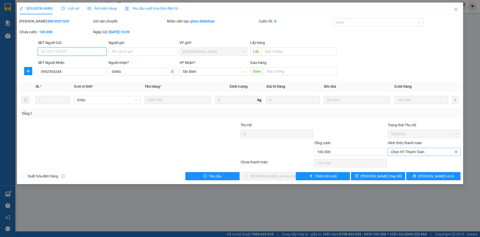
click at [414, 152] on span "Chọn HT Thanh Toán" at bounding box center [424, 152] width 67 height 8
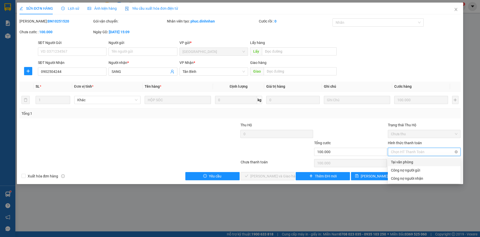
drag, startPoint x: 414, startPoint y: 153, endPoint x: 372, endPoint y: 174, distance: 47.1
click at [414, 162] on div "Tại văn phòng" at bounding box center [424, 163] width 67 height 6
type input "0"
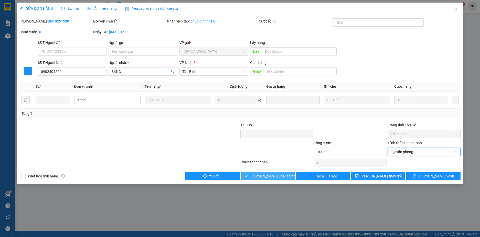
click at [267, 174] on span "Lưu và Giao hàng" at bounding box center [274, 177] width 49 height 6
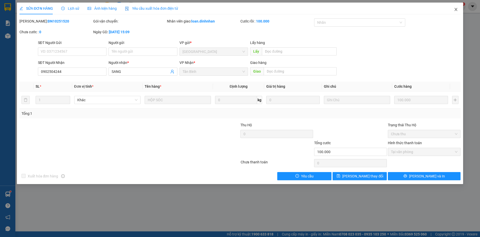
click at [456, 9] on icon "close" at bounding box center [456, 9] width 4 height 4
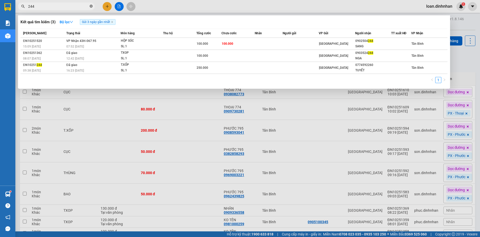
click at [92, 7] on icon "close-circle" at bounding box center [91, 6] width 3 height 3
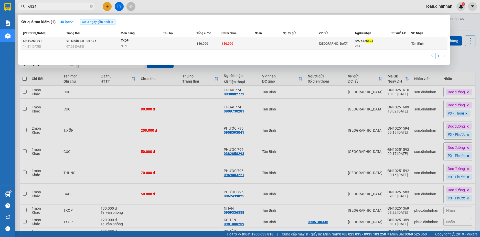
type input "6824"
click at [155, 46] on div "SL: 1" at bounding box center [140, 47] width 38 height 6
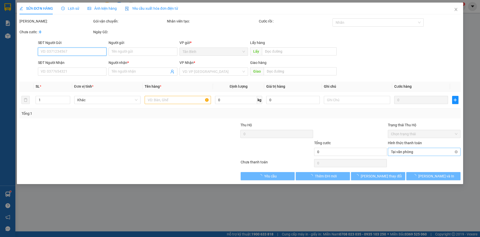
click at [439, 153] on span "Tại văn phòng" at bounding box center [424, 152] width 67 height 8
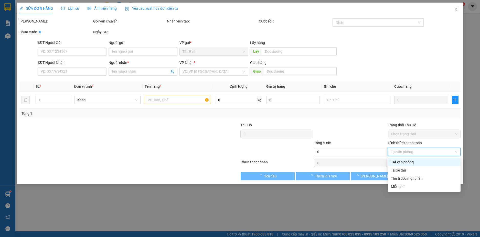
click at [413, 161] on div "Tại văn phòng" at bounding box center [424, 163] width 67 height 6
type input "0975426824"
type input "chè"
type input "150.000"
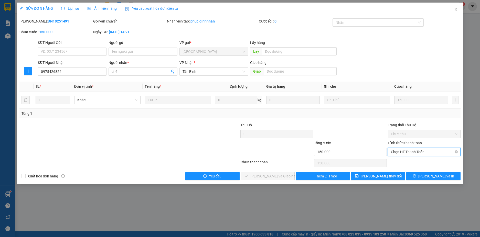
click at [424, 150] on span "Chọn HT Thanh Toán" at bounding box center [424, 152] width 67 height 8
click at [413, 163] on div "Tại văn phòng" at bounding box center [424, 163] width 67 height 6
type input "0"
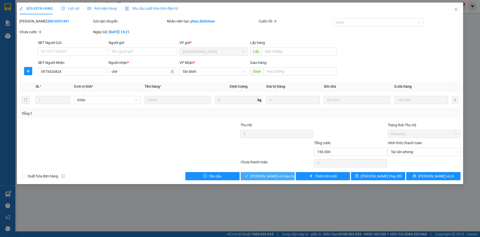
click at [278, 177] on span "Lưu và Giao hàng" at bounding box center [274, 177] width 49 height 6
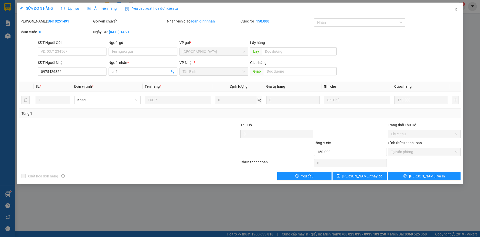
drag, startPoint x: 457, startPoint y: 10, endPoint x: 455, endPoint y: 3, distance: 6.8
click at [457, 9] on icon "close" at bounding box center [456, 9] width 4 height 4
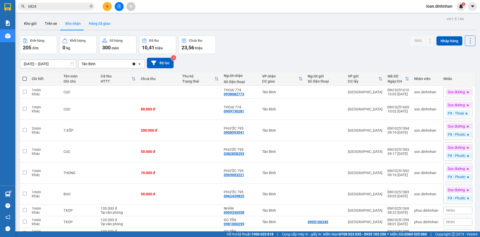
click at [97, 23] on button "Hàng đã giao" at bounding box center [100, 23] width 30 height 12
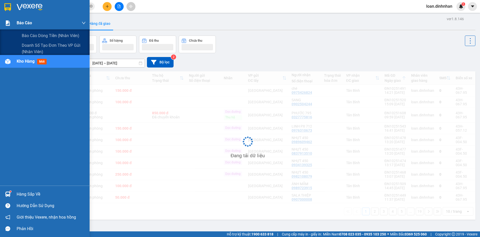
click at [25, 23] on span "Báo cáo" at bounding box center [24, 23] width 15 height 6
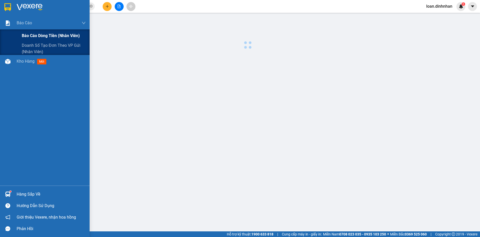
click at [31, 35] on span "Báo cáo dòng tiền (nhân viên)" at bounding box center [51, 36] width 58 height 6
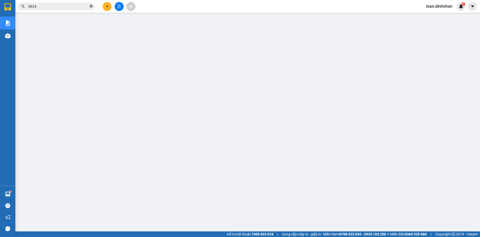
click at [91, 6] on icon "close-circle" at bounding box center [91, 6] width 3 height 3
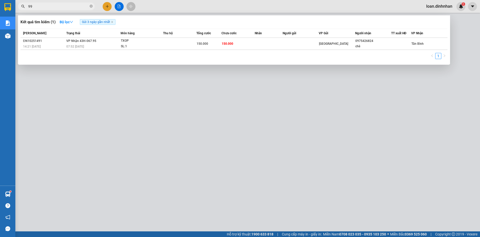
type input "991"
click at [92, 7] on icon "close-circle" at bounding box center [91, 6] width 3 height 3
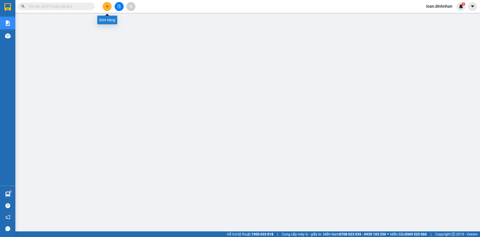
click at [109, 6] on icon "plus" at bounding box center [108, 7] width 4 height 4
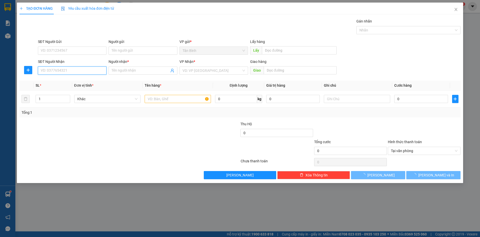
click at [92, 71] on input "SĐT Người Nhận" at bounding box center [72, 71] width 69 height 8
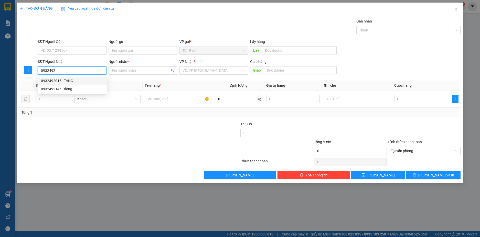
click at [85, 81] on div "0932492015 - TANG" at bounding box center [72, 81] width 63 height 6
type input "0932492015"
type input "TANG"
type input "0932492015"
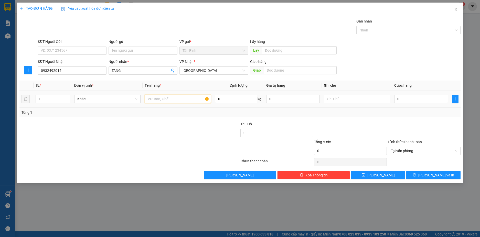
click at [161, 101] on input "text" at bounding box center [178, 99] width 66 height 8
type input "1thung"
click at [406, 98] on input "0" at bounding box center [421, 99] width 54 height 8
type input "8"
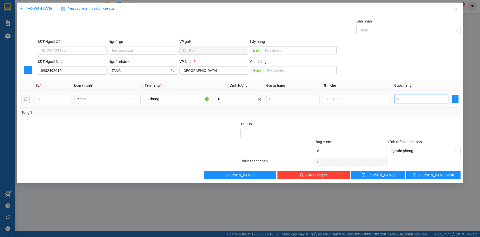
type input "80"
type input "80.000"
drag, startPoint x: 405, startPoint y: 104, endPoint x: 411, endPoint y: 118, distance: 14.7
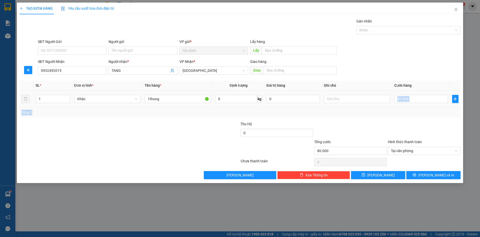
click at [409, 113] on div "SL * Đơn vị tính * Tên hàng * Định lượng Giá trị hàng Ghi chú Cước hàng 1 Khác …" at bounding box center [240, 99] width 442 height 37
type input "80.000"
drag, startPoint x: 457, startPoint y: 150, endPoint x: 454, endPoint y: 149, distance: 3.5
drag, startPoint x: 440, startPoint y: 173, endPoint x: 432, endPoint y: 169, distance: 9.3
click at [440, 173] on span "Lưu và In" at bounding box center [437, 176] width 36 height 6
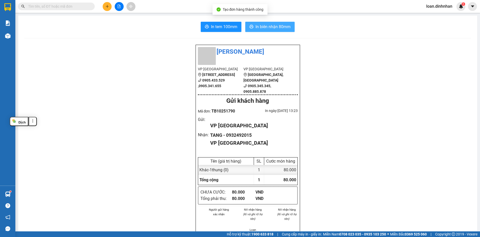
click at [268, 28] on span "In biên nhận 80mm" at bounding box center [273, 27] width 35 height 6
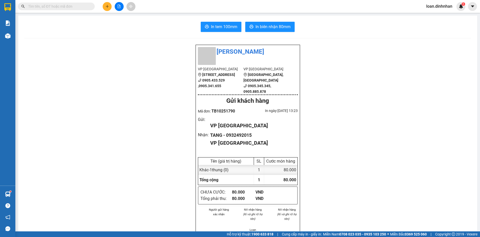
click at [72, 8] on input "text" at bounding box center [58, 7] width 60 height 6
click at [64, 6] on input "text" at bounding box center [58, 7] width 60 height 6
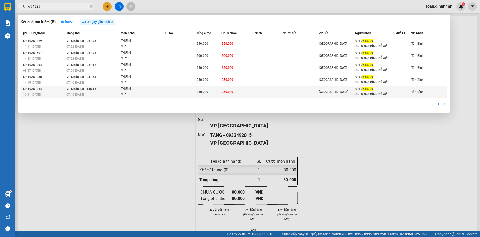
type input "654329"
click at [152, 92] on div "SL: 1" at bounding box center [140, 95] width 38 height 6
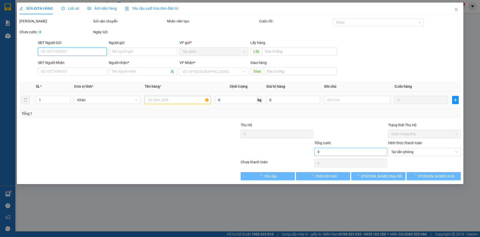
type input "0767654329"
type input "PHƯƠNG KÍNH DỄ VỠ"
type input "250.000"
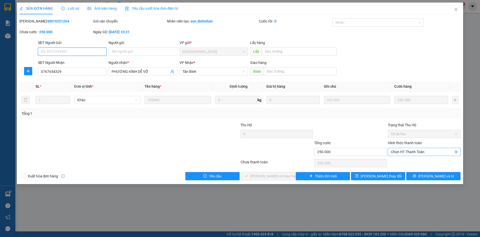
drag, startPoint x: 399, startPoint y: 153, endPoint x: 401, endPoint y: 157, distance: 4.8
click at [400, 154] on span "Chọn HT Thanh Toán" at bounding box center [424, 152] width 67 height 8
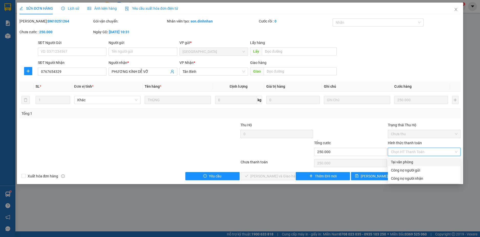
drag, startPoint x: 403, startPoint y: 163, endPoint x: 389, endPoint y: 169, distance: 15.7
click at [403, 163] on div "Tại văn phòng" at bounding box center [424, 163] width 67 height 6
type input "0"
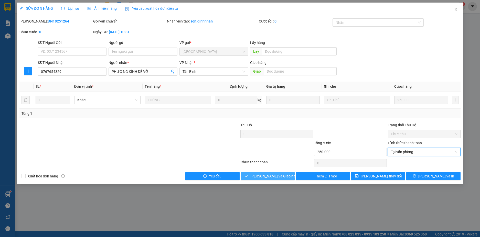
click at [269, 178] on span "[PERSON_NAME] và [PERSON_NAME] hàng" at bounding box center [274, 177] width 49 height 6
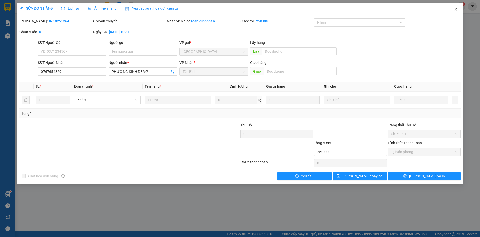
click at [456, 8] on icon "close" at bounding box center [456, 9] width 4 height 4
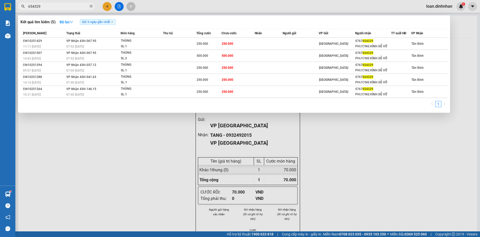
click at [67, 5] on input "654329" at bounding box center [58, 7] width 60 height 6
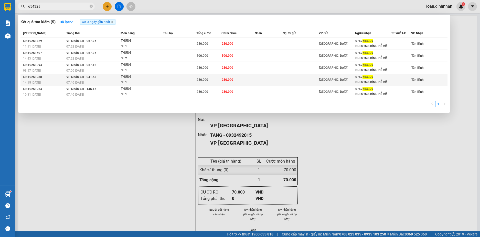
click at [127, 76] on div "THÙNG" at bounding box center [140, 77] width 38 height 6
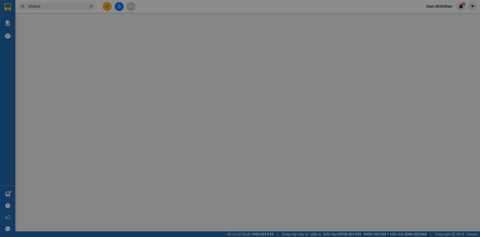
type input "0767654329"
type input "PHƯƠNG KÍNH DỄ VỠ"
type input "250.000"
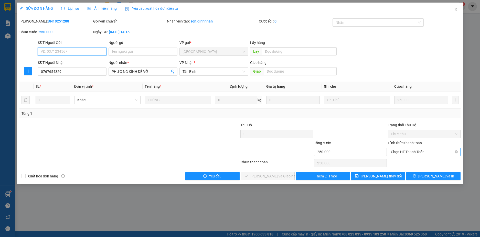
drag, startPoint x: 399, startPoint y: 152, endPoint x: 394, endPoint y: 163, distance: 11.9
click at [398, 154] on span "Chọn HT Thanh Toán" at bounding box center [424, 152] width 67 height 8
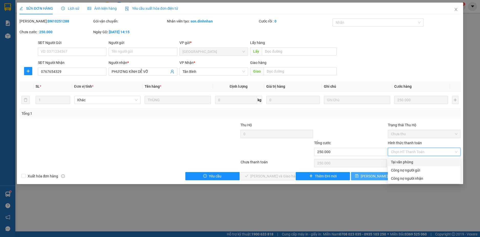
drag, startPoint x: 394, startPoint y: 161, endPoint x: 387, endPoint y: 176, distance: 16.6
click at [394, 162] on div "Tại văn phòng" at bounding box center [424, 163] width 67 height 6
type input "0"
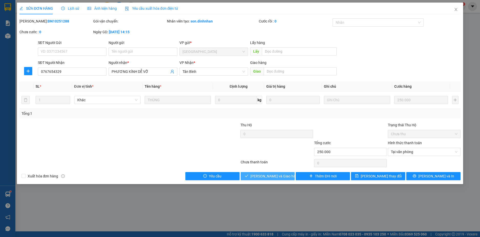
click at [269, 176] on span "[PERSON_NAME] và [PERSON_NAME] hàng" at bounding box center [274, 177] width 49 height 6
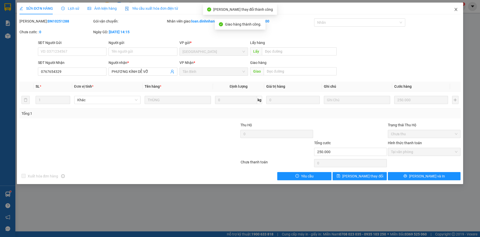
click at [454, 7] on span "Close" at bounding box center [456, 10] width 14 height 14
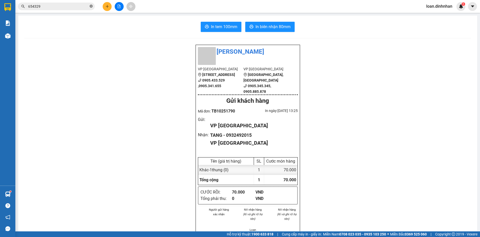
click at [90, 6] on icon "close-circle" at bounding box center [91, 6] width 3 height 3
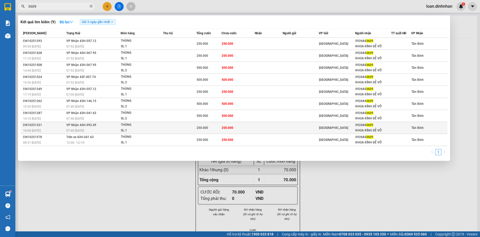
type input "3609"
click at [142, 129] on div "SL: 1" at bounding box center [140, 131] width 38 height 6
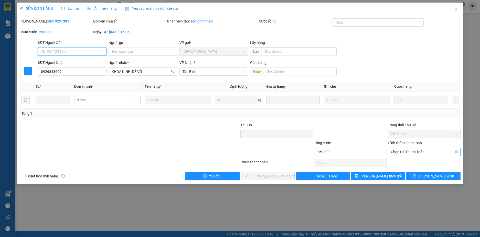
click at [415, 151] on span "Chọn HT Thanh Toán" at bounding box center [424, 152] width 67 height 8
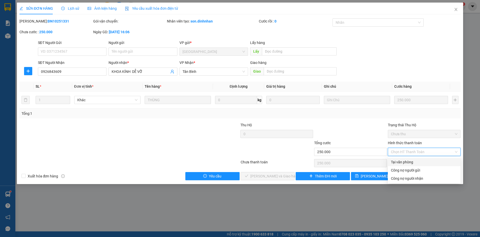
click at [411, 162] on div "Tại văn phòng" at bounding box center [424, 163] width 67 height 6
type input "0"
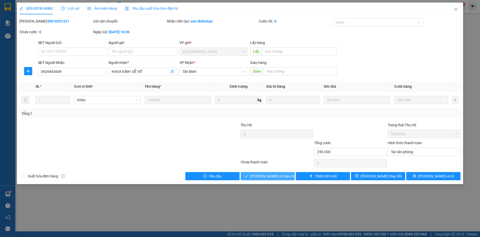
click at [276, 177] on span "[PERSON_NAME] và [PERSON_NAME] hàng" at bounding box center [274, 177] width 49 height 6
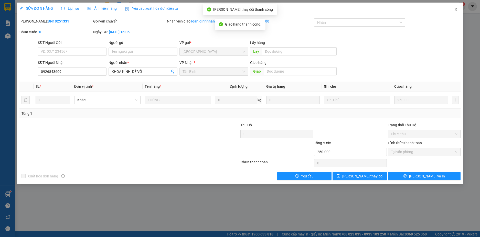
click at [456, 7] on span "Close" at bounding box center [456, 10] width 14 height 14
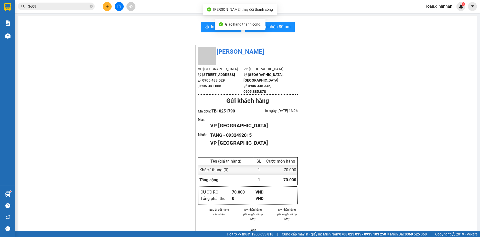
click at [41, 4] on input "3609" at bounding box center [58, 7] width 60 height 6
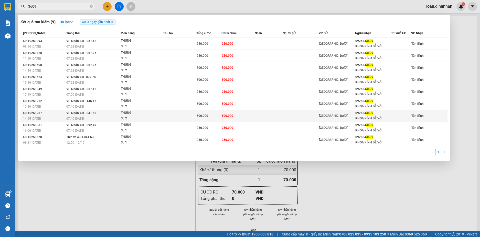
click at [105, 114] on td "VP Nhận 43H-041.63 07:40 - 11/10" at bounding box center [93, 116] width 56 height 12
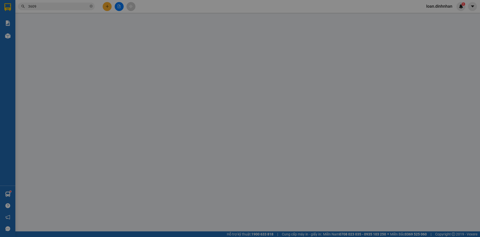
type input "0926843609"
type input "KHOA KÍNH DỄ VỠ"
type input "500.000"
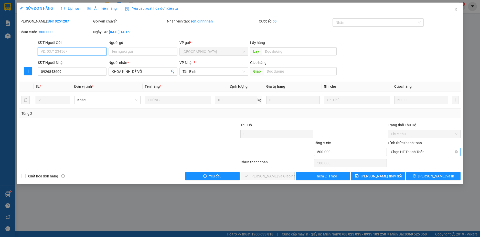
click at [394, 154] on span "Chọn HT Thanh Toán" at bounding box center [424, 152] width 67 height 8
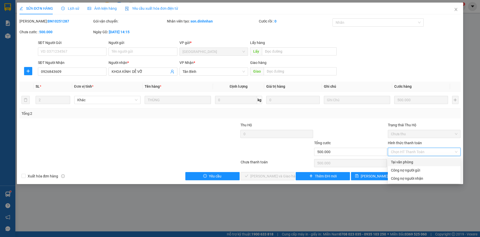
click at [393, 162] on div "Tại văn phòng" at bounding box center [424, 163] width 67 height 6
type input "0"
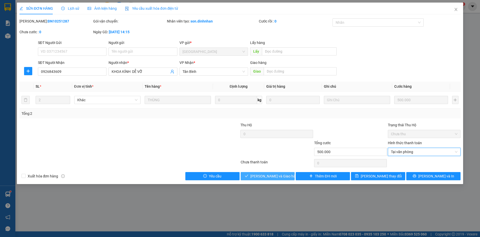
click at [268, 176] on span "[PERSON_NAME] và [PERSON_NAME] hàng" at bounding box center [274, 177] width 49 height 6
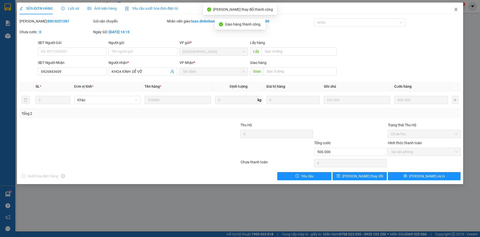
click at [455, 9] on icon "close" at bounding box center [456, 9] width 3 height 3
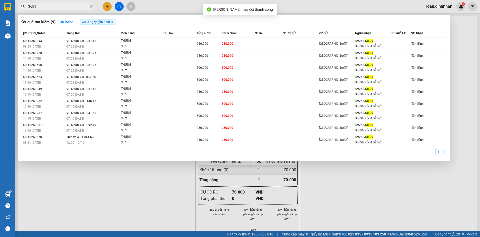
click at [49, 8] on input "3609" at bounding box center [58, 7] width 60 height 6
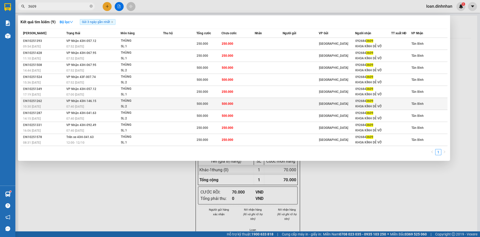
click at [217, 105] on div "500.000" at bounding box center [209, 104] width 25 height 6
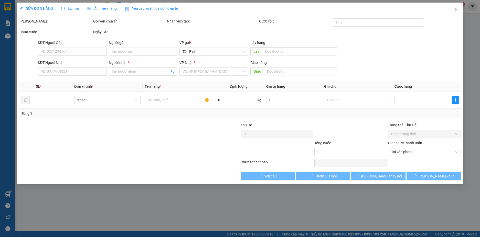
type input "0926843609"
type input "KHOA KÍNH DỄ VỠ"
type input "500.000"
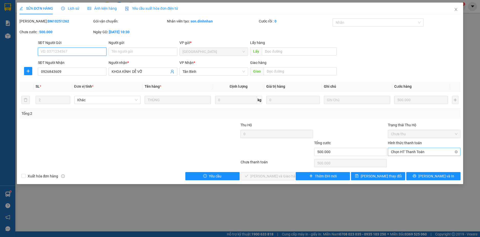
click at [414, 151] on span "Chọn HT Thanh Toán" at bounding box center [424, 152] width 67 height 8
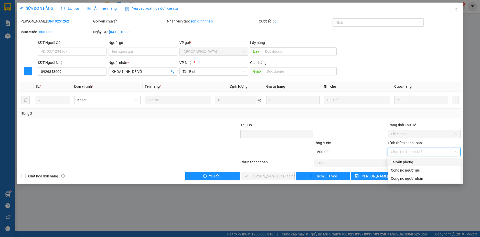
click at [413, 160] on div "Tại văn phòng" at bounding box center [424, 163] width 67 height 6
type input "0"
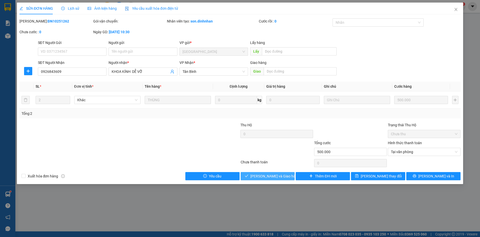
click at [273, 175] on span "[PERSON_NAME] và [PERSON_NAME] hàng" at bounding box center [274, 177] width 49 height 6
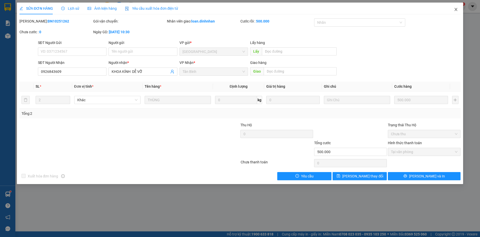
click at [456, 7] on span "Close" at bounding box center [456, 10] width 14 height 14
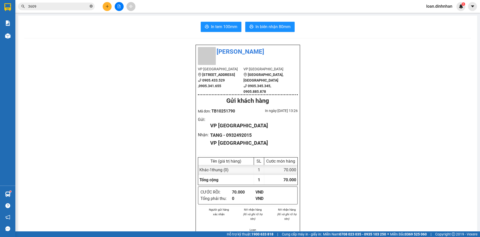
click at [90, 6] on icon "close-circle" at bounding box center [91, 6] width 3 height 3
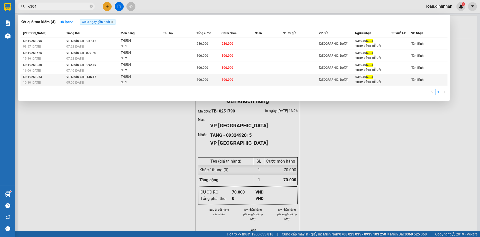
type input "6304"
click at [136, 79] on div "THÙNG" at bounding box center [140, 77] width 38 height 6
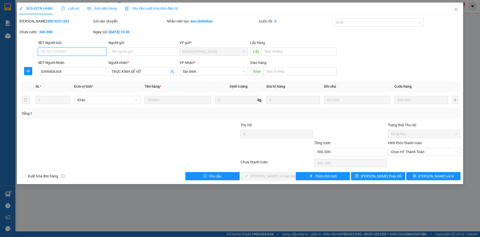
drag, startPoint x: 413, startPoint y: 150, endPoint x: 412, endPoint y: 156, distance: 6.5
click at [413, 151] on span "Chọn HT Thanh Toán" at bounding box center [424, 152] width 67 height 8
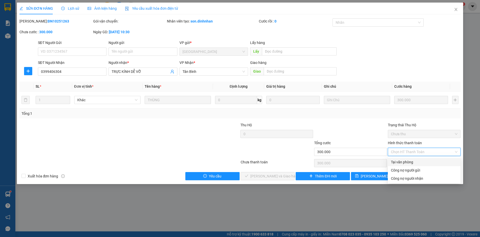
drag, startPoint x: 412, startPoint y: 156, endPoint x: 380, endPoint y: 170, distance: 34.6
click at [410, 160] on div "Tại văn phòng" at bounding box center [424, 162] width 73 height 8
type input "0"
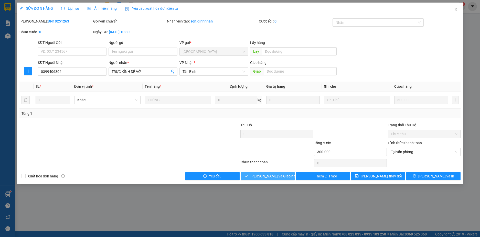
click at [284, 175] on span "[PERSON_NAME] và [PERSON_NAME] hàng" at bounding box center [274, 177] width 49 height 6
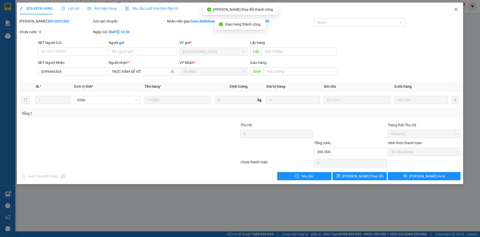
click at [459, 8] on span "Close" at bounding box center [456, 10] width 14 height 14
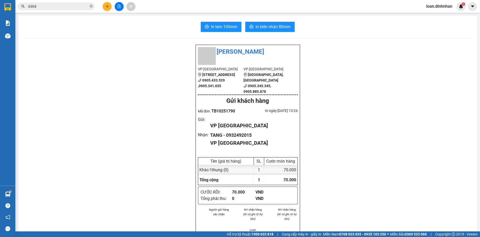
click at [74, 7] on input "6304" at bounding box center [58, 7] width 60 height 6
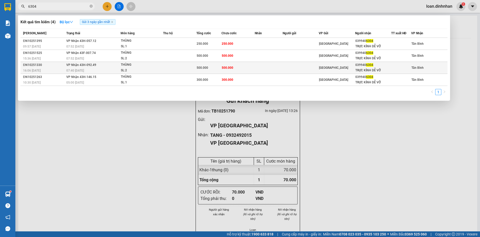
click at [142, 64] on div "THÙNG" at bounding box center [140, 65] width 38 height 6
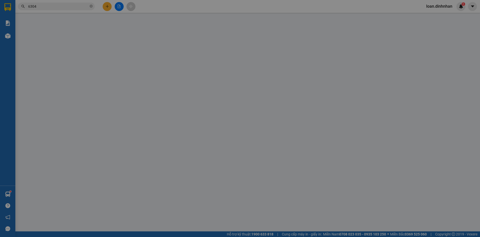
type input "0399406304"
type input "TRỰC KÍNH DỄ VỠ"
type input "500.000"
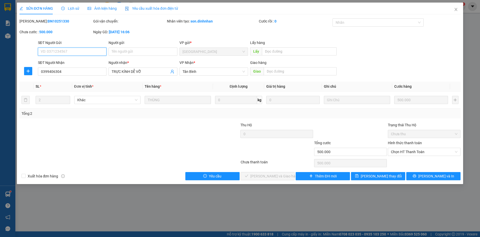
drag, startPoint x: 406, startPoint y: 154, endPoint x: 409, endPoint y: 158, distance: 4.9
click at [409, 156] on div "Hình thức thanh toán Chọn HT Thanh Toán" at bounding box center [424, 149] width 73 height 18
click at [408, 152] on span "Chọn HT Thanh Toán" at bounding box center [424, 152] width 67 height 8
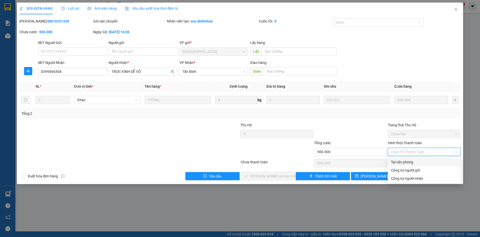
click at [409, 162] on div "Tại văn phòng" at bounding box center [424, 163] width 67 height 6
type input "0"
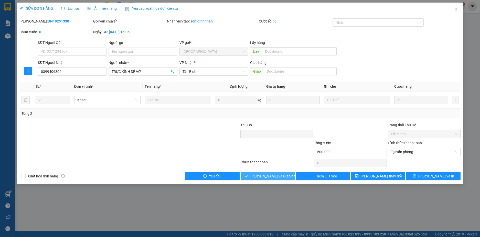
click at [281, 177] on span "[PERSON_NAME] và [PERSON_NAME] hàng" at bounding box center [274, 177] width 49 height 6
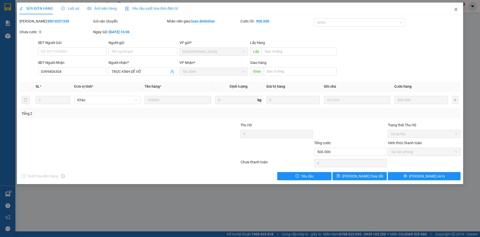
click at [456, 8] on icon "close" at bounding box center [456, 9] width 4 height 4
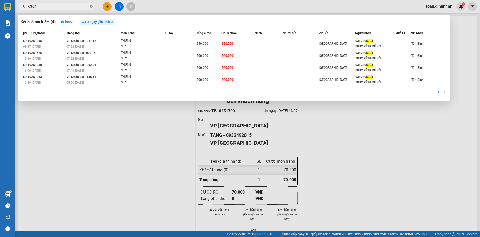
click at [92, 6] on icon "close-circle" at bounding box center [91, 6] width 3 height 3
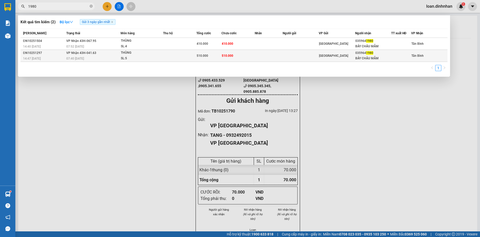
type input "1980"
click at [180, 57] on td at bounding box center [179, 56] width 33 height 12
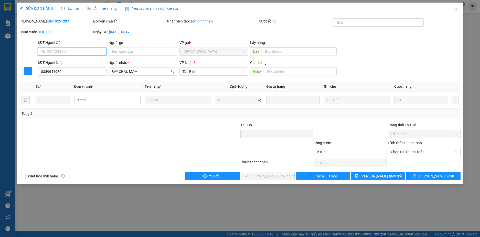
drag, startPoint x: 402, startPoint y: 154, endPoint x: 403, endPoint y: 157, distance: 3.7
click at [402, 154] on span "Chọn HT Thanh Toán" at bounding box center [424, 152] width 67 height 8
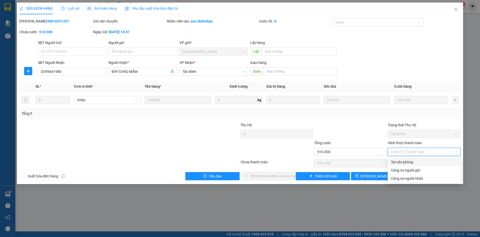
click at [405, 161] on div "Tại văn phòng" at bounding box center [424, 163] width 67 height 6
type input "0"
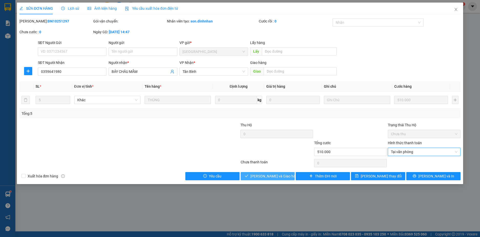
click at [270, 178] on span "[PERSON_NAME] và [PERSON_NAME] hàng" at bounding box center [274, 177] width 49 height 6
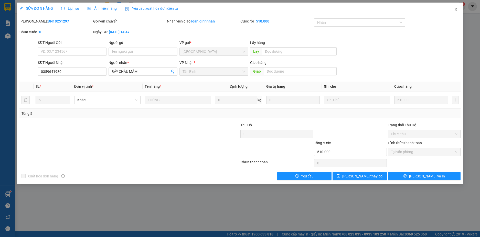
click at [457, 9] on icon "close" at bounding box center [456, 9] width 4 height 4
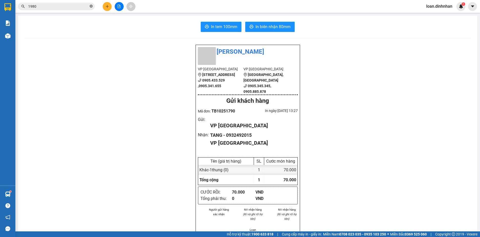
click at [91, 5] on icon "close-circle" at bounding box center [91, 6] width 3 height 3
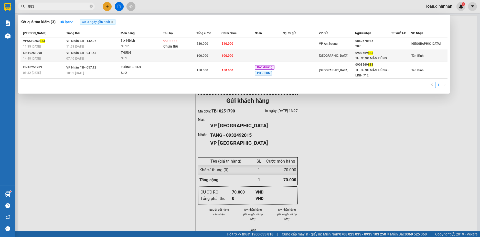
type input "883"
click at [195, 58] on td at bounding box center [179, 56] width 33 height 12
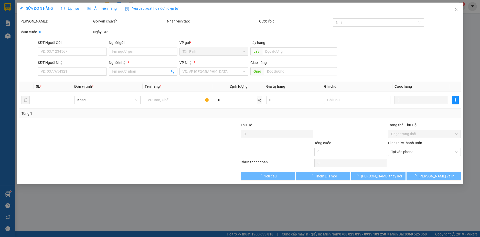
type input "0909569883"
type input "THƯƠNG MẮM ĐÚNG"
type input "100.000"
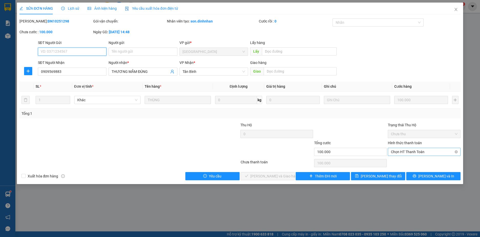
click at [417, 154] on span "Chọn HT Thanh Toán" at bounding box center [424, 152] width 67 height 8
drag, startPoint x: 416, startPoint y: 158, endPoint x: 415, endPoint y: 162, distance: 4.2
click at [416, 159] on div "Total Paid Fee 0 Total UnPaid Fee 100.000 Cash Collection Total Fee Mã ĐH: ĐN10…" at bounding box center [240, 99] width 442 height 162
drag, startPoint x: 411, startPoint y: 151, endPoint x: 413, endPoint y: 155, distance: 4.0
click at [411, 152] on span "Chọn HT Thanh Toán" at bounding box center [424, 152] width 67 height 8
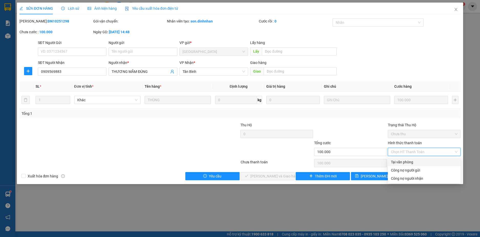
drag, startPoint x: 413, startPoint y: 162, endPoint x: 360, endPoint y: 185, distance: 57.8
click at [411, 162] on div "Tại văn phòng" at bounding box center [424, 163] width 67 height 6
type input "0"
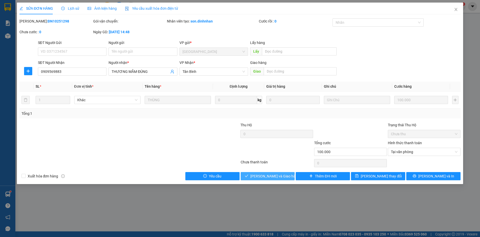
click at [271, 177] on span "[PERSON_NAME] và [PERSON_NAME] hàng" at bounding box center [274, 177] width 49 height 6
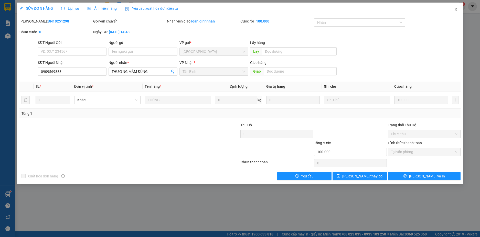
click at [455, 9] on icon "close" at bounding box center [456, 9] width 4 height 4
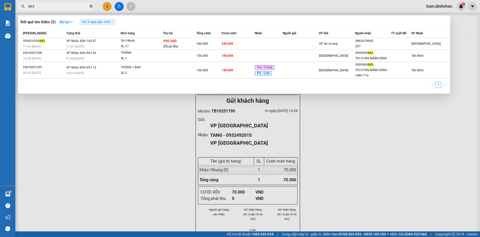
click at [90, 6] on icon "close-circle" at bounding box center [91, 6] width 3 height 3
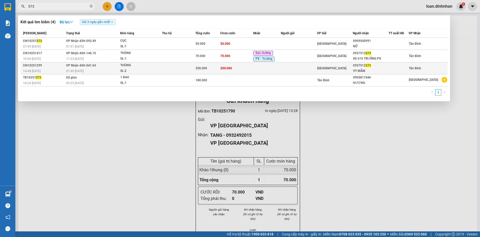
type input "573"
click at [217, 68] on div "200.000" at bounding box center [208, 69] width 24 height 6
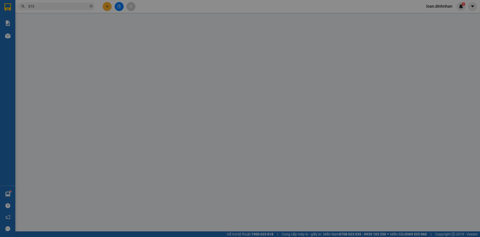
type input "0937512573"
type input "VY MẮM"
type input "200.000"
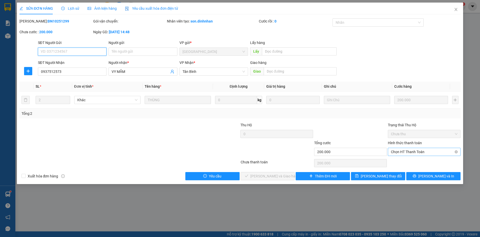
drag, startPoint x: 395, startPoint y: 152, endPoint x: 392, endPoint y: 156, distance: 5.1
click at [394, 153] on span "Chọn HT Thanh Toán" at bounding box center [424, 152] width 67 height 8
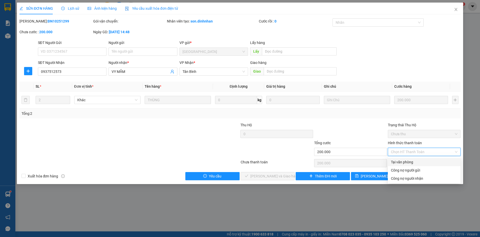
click at [393, 160] on div "Tại văn phòng" at bounding box center [424, 163] width 67 height 6
type input "0"
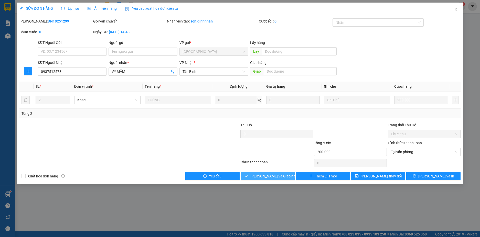
click at [256, 177] on button "Lưu và Giao hàng" at bounding box center [268, 176] width 54 height 8
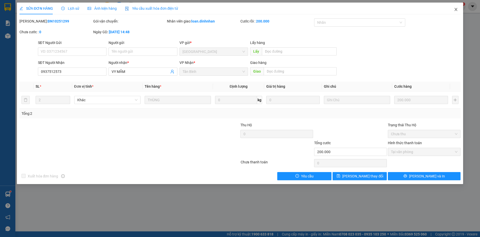
click at [456, 10] on icon "close" at bounding box center [456, 9] width 4 height 4
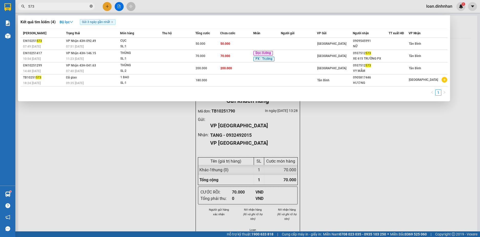
click at [91, 7] on icon "close-circle" at bounding box center [91, 6] width 3 height 3
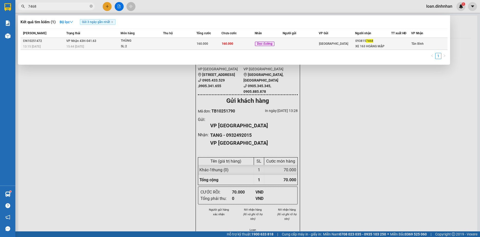
type input "7468"
click at [159, 45] on div "SL: 2" at bounding box center [140, 47] width 38 height 6
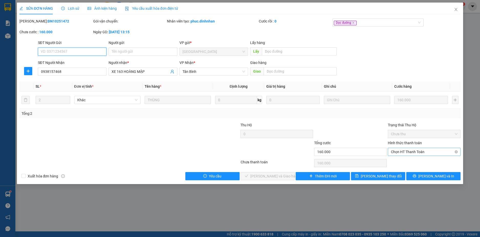
click at [424, 151] on span "Chọn HT Thanh Toán" at bounding box center [424, 152] width 67 height 8
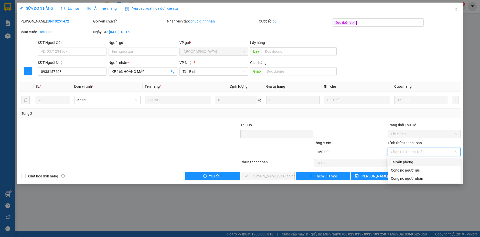
drag, startPoint x: 415, startPoint y: 160, endPoint x: 346, endPoint y: 192, distance: 76.8
click at [414, 160] on div "Tại văn phòng" at bounding box center [424, 163] width 67 height 6
type input "0"
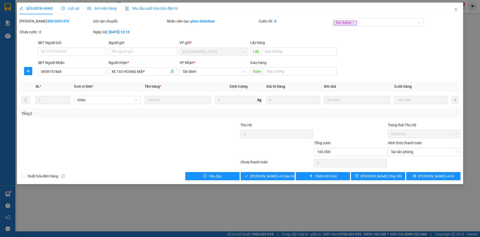
click at [268, 181] on div "SỬA ĐƠN HÀNG Lịch sử Ảnh kiện hàng Yêu cầu xuất hóa đơn điện tử Total Paid Fee …" at bounding box center [240, 94] width 447 height 182
click at [270, 175] on span "[PERSON_NAME] và [PERSON_NAME] hàng" at bounding box center [274, 177] width 49 height 6
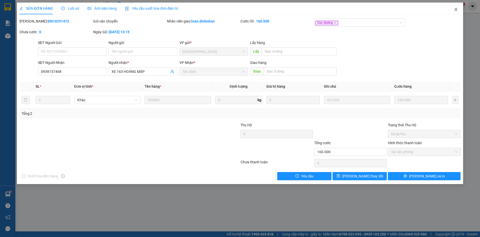
click at [457, 9] on icon "close" at bounding box center [456, 9] width 4 height 4
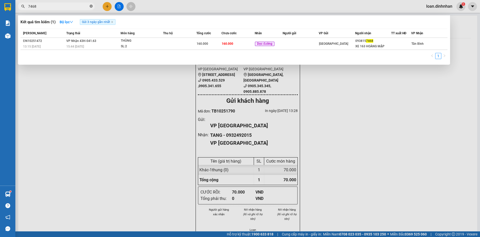
click at [90, 7] on icon "close-circle" at bounding box center [91, 6] width 3 height 3
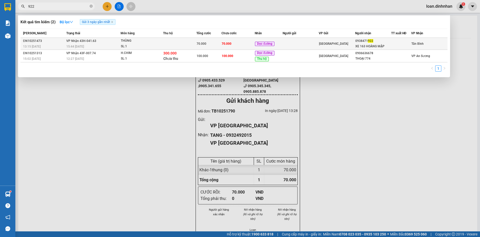
type input "922"
click at [184, 43] on td at bounding box center [179, 44] width 33 height 12
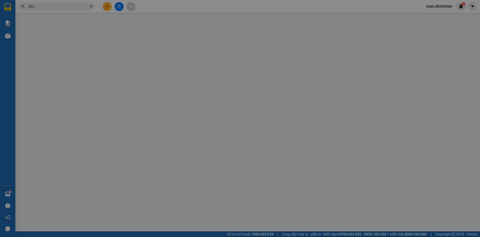
type input "0938471922"
type input "XE 163 HOÀNG MẬP"
type input "70.000"
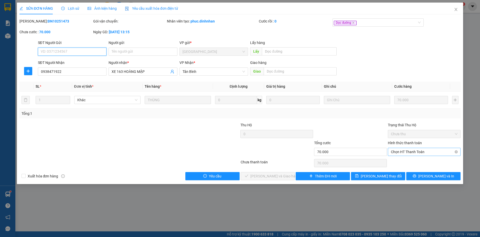
click at [403, 154] on span "Chọn HT Thanh Toán" at bounding box center [424, 152] width 67 height 8
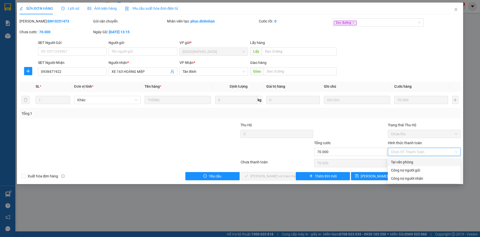
click at [401, 159] on div "Total Paid Fee 0 Total UnPaid Fee 70.000 Cash Collection Total Fee Mã ĐH: ĐN102…" at bounding box center [240, 99] width 442 height 162
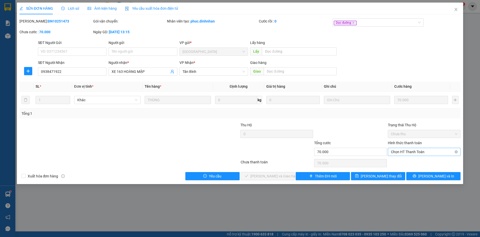
drag, startPoint x: 398, startPoint y: 150, endPoint x: 401, endPoint y: 159, distance: 9.0
click at [398, 151] on span "Chọn HT Thanh Toán" at bounding box center [424, 152] width 67 height 8
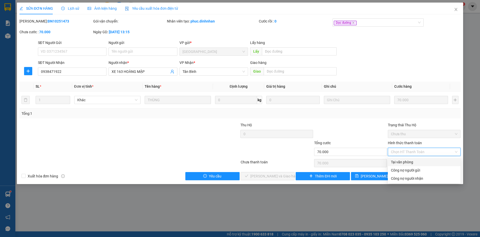
drag, startPoint x: 400, startPoint y: 160, endPoint x: 391, endPoint y: 165, distance: 10.5
click at [398, 161] on div "Tại văn phòng" at bounding box center [424, 163] width 67 height 6
type input "0"
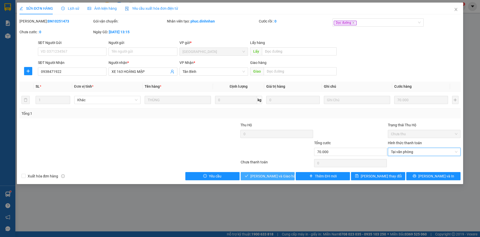
click at [279, 177] on span "[PERSON_NAME] và [PERSON_NAME] hàng" at bounding box center [274, 177] width 49 height 6
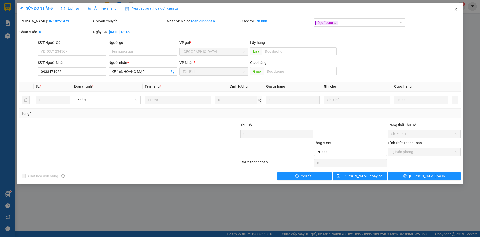
click at [456, 9] on icon "close" at bounding box center [456, 9] width 4 height 4
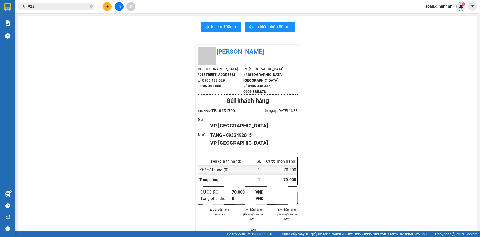
click at [463, 5] on span "1" at bounding box center [464, 4] width 2 height 4
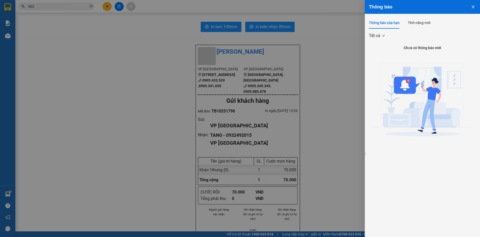
click at [305, 121] on div at bounding box center [240, 118] width 480 height 237
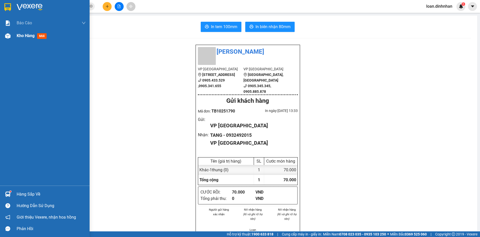
click at [4, 38] on div at bounding box center [7, 36] width 9 height 9
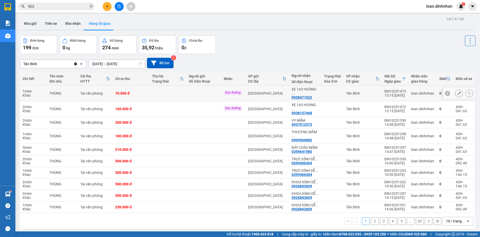
scroll to position [24, 0]
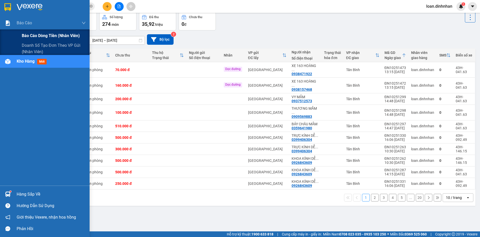
drag, startPoint x: 4, startPoint y: 21, endPoint x: 29, endPoint y: 38, distance: 30.6
click at [8, 25] on div at bounding box center [7, 23] width 9 height 9
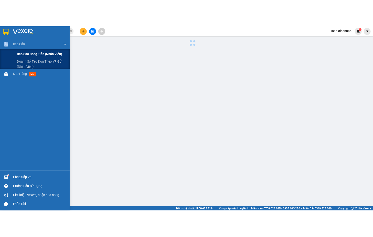
scroll to position [17, 0]
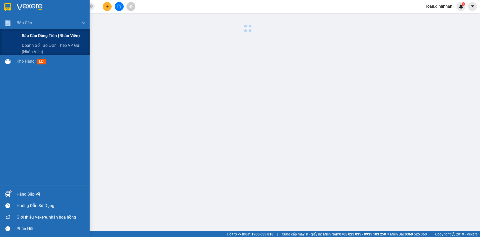
click at [33, 37] on span "Báo cáo dòng tiền (nhân viên)" at bounding box center [51, 36] width 58 height 6
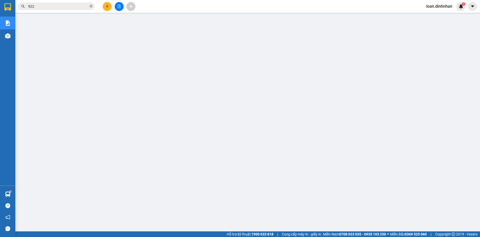
click at [91, 3] on span "922" at bounding box center [56, 7] width 77 height 8
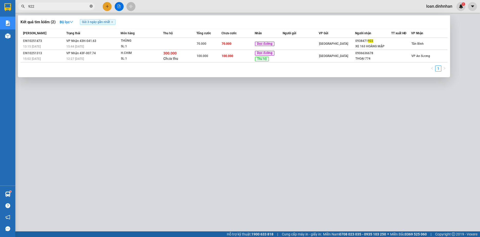
click at [91, 5] on icon "close-circle" at bounding box center [91, 6] width 3 height 3
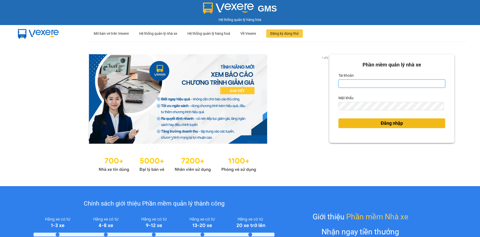
type input "loan.dinhnhan"
click at [400, 125] on span "Đăng nhập" at bounding box center [392, 123] width 22 height 7
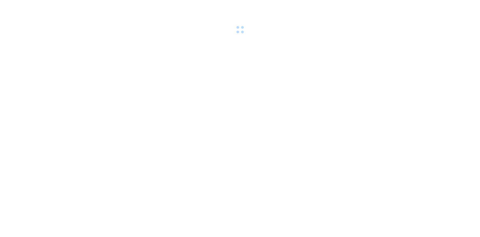
click at [381, 124] on body at bounding box center [240, 118] width 480 height 237
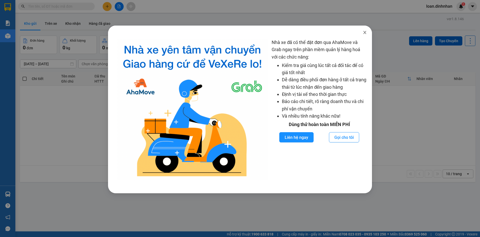
click at [366, 31] on icon "close" at bounding box center [365, 32] width 4 height 4
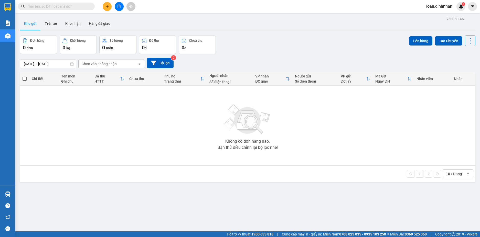
click at [66, 7] on input "text" at bounding box center [58, 7] width 60 height 6
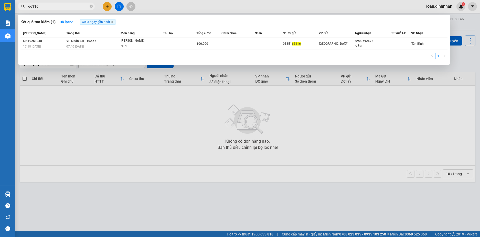
type input "66116"
click at [94, 5] on span "66116" at bounding box center [56, 7] width 77 height 8
click at [90, 6] on icon "close-circle" at bounding box center [91, 6] width 3 height 3
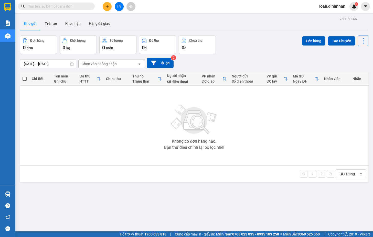
click at [275, 37] on div "Đơn hàng 0 đơn Khối lượng 0 kg Số lượng 0 món Đã thu 0 đ Chưa thu 0 đ Lên hàng …" at bounding box center [194, 45] width 349 height 18
drag, startPoint x: 312, startPoint y: 134, endPoint x: 338, endPoint y: 122, distance: 28.8
click at [313, 134] on div "Không có đơn hàng nào. Bạn thử điều chỉnh lại bộ lọc nhé!" at bounding box center [194, 125] width 343 height 77
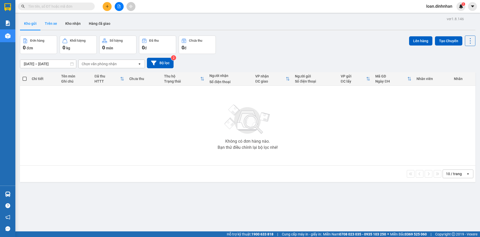
click at [53, 22] on button "Trên xe" at bounding box center [51, 23] width 20 height 12
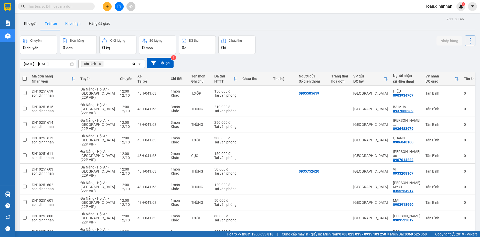
click at [62, 26] on button "Kho nhận" at bounding box center [73, 23] width 24 height 12
type input "[DATE] – [DATE]"
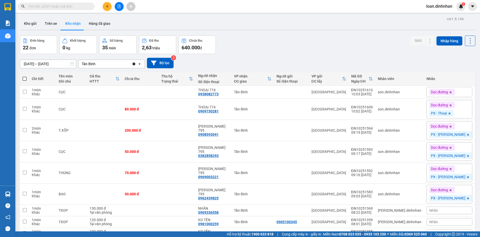
click at [77, 10] on div "Kết quả tìm kiếm ( 1 ) Bộ lọc Gửi 3 ngày gần nhất Mã ĐH Trạng thái Món hàng Thu…" at bounding box center [50, 6] width 100 height 9
click at [77, 6] on input "text" at bounding box center [58, 7] width 60 height 6
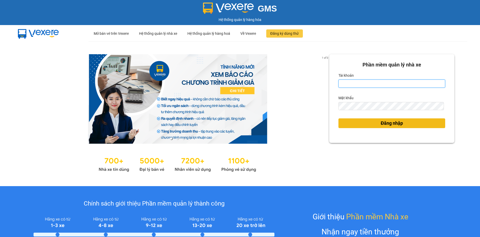
type input "loan.dinhnhan"
click at [388, 126] on span "Đăng nhập" at bounding box center [392, 123] width 22 height 7
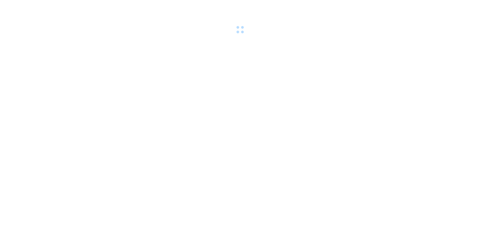
click at [389, 123] on body at bounding box center [240, 118] width 480 height 237
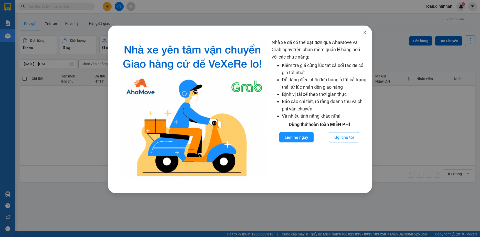
click at [365, 32] on icon "close" at bounding box center [365, 32] width 4 height 4
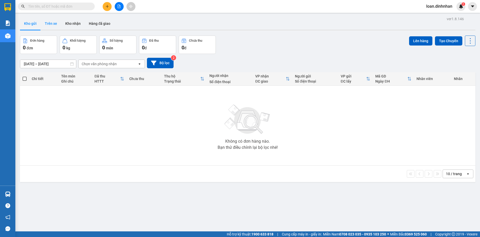
click at [47, 25] on button "Trên xe" at bounding box center [51, 23] width 20 height 12
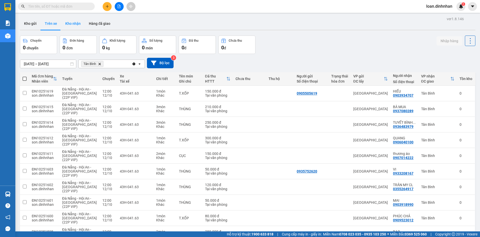
click at [75, 21] on button "Kho nhận" at bounding box center [73, 23] width 24 height 12
type input "[DATE] – [DATE]"
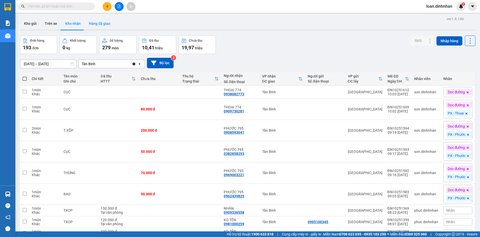
click at [98, 26] on button "Hàng đã giao" at bounding box center [100, 23] width 30 height 12
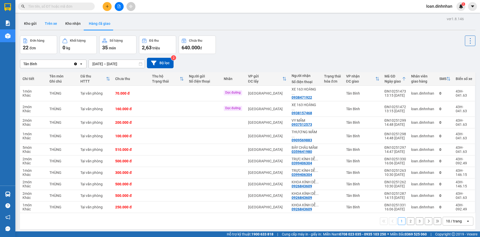
click at [50, 23] on button "Trên xe" at bounding box center [51, 23] width 20 height 12
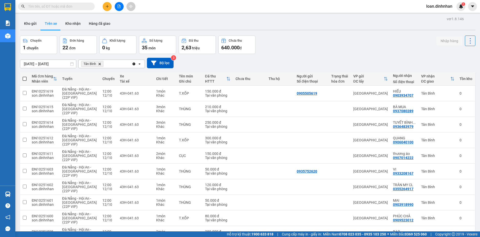
drag, startPoint x: 18, startPoint y: 24, endPoint x: 22, endPoint y: 24, distance: 4.4
click at [19, 24] on div "ver 1.8.146 Kho gửi Trên xe Kho nhận Hàng đã giao Chuyến 1 chuyến Đơn hàng 22 đ…" at bounding box center [248, 231] width 460 height 433
click at [27, 24] on button "Kho gửi" at bounding box center [30, 23] width 21 height 12
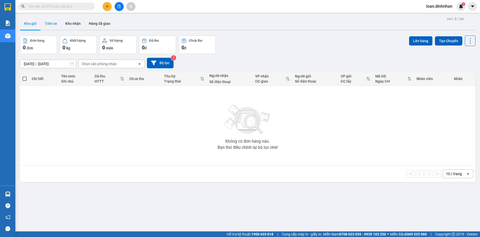
click at [51, 25] on button "Trên xe" at bounding box center [51, 23] width 20 height 12
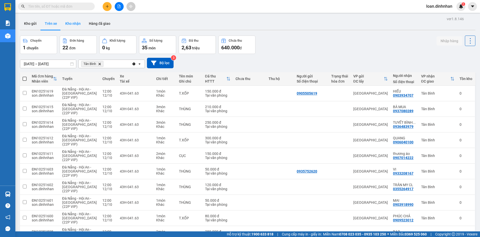
click at [66, 22] on button "Kho nhận" at bounding box center [73, 23] width 24 height 12
type input "[DATE] – [DATE]"
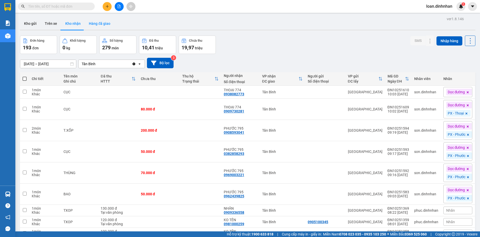
click at [93, 22] on button "Hàng đã giao" at bounding box center [100, 23] width 30 height 12
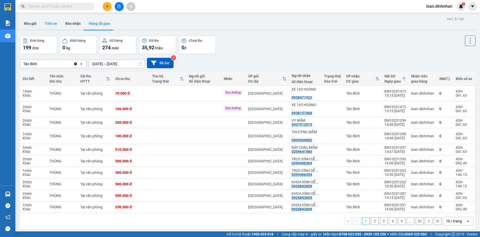
click at [51, 25] on button "Trên xe" at bounding box center [51, 23] width 20 height 12
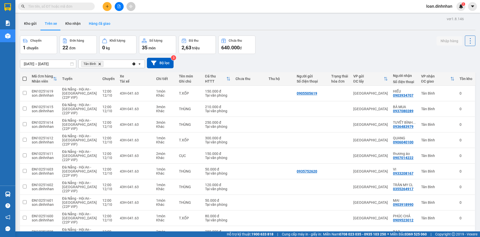
drag, startPoint x: 75, startPoint y: 22, endPoint x: 87, endPoint y: 23, distance: 12.3
click at [75, 23] on button "Kho nhận" at bounding box center [73, 23] width 24 height 12
type input "[DATE] – [DATE]"
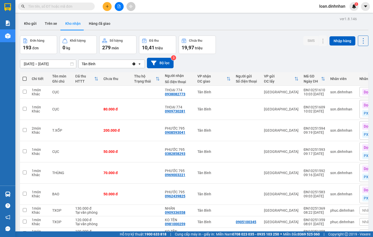
click at [270, 3] on div "Kết quả tìm kiếm ( 0 ) Bộ lọc Gửi 3 ngày gần nhất No Data loan.dinhnhan 1" at bounding box center [186, 6] width 373 height 13
click at [255, 54] on div "Đơn hàng 193 đơn Khối lượng 0 kg Số lượng 279 món Đã thu 10,41 triệu Chưa thu 1…" at bounding box center [194, 45] width 349 height 18
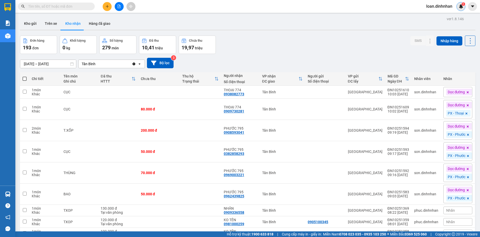
click at [461, 3] on div "1" at bounding box center [461, 6] width 9 height 9
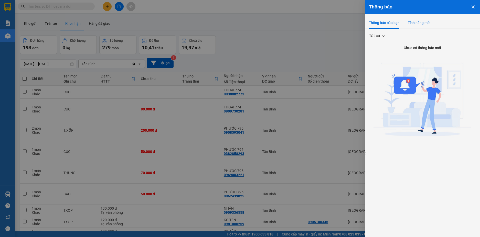
click at [426, 24] on div "Tính năng mới" at bounding box center [419, 23] width 23 height 6
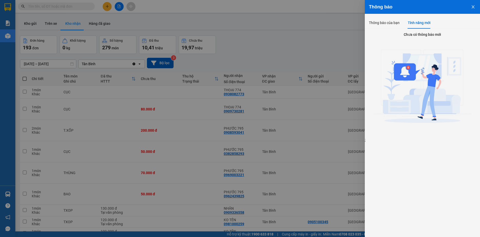
click at [292, 42] on div at bounding box center [240, 118] width 480 height 237
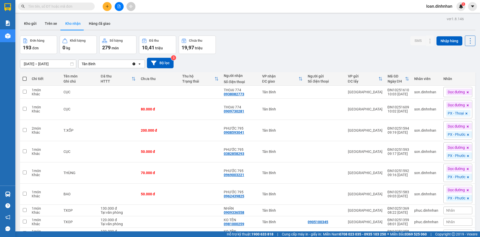
click at [65, 5] on input "text" at bounding box center [58, 7] width 60 height 6
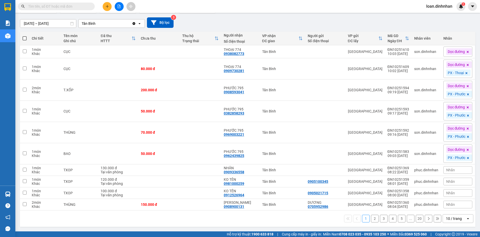
click at [452, 220] on div "10 / trang" at bounding box center [454, 218] width 16 height 5
click at [458, 209] on span "100 / trang" at bounding box center [452, 207] width 18 height 5
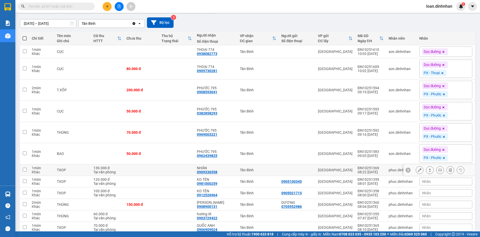
scroll to position [66, 0]
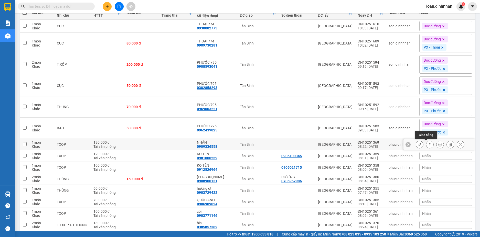
click at [426, 144] on button at bounding box center [429, 144] width 7 height 9
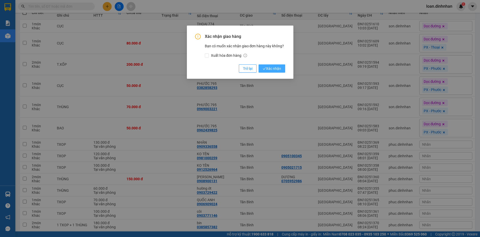
click at [280, 71] on span "Xác nhận" at bounding box center [272, 69] width 18 height 6
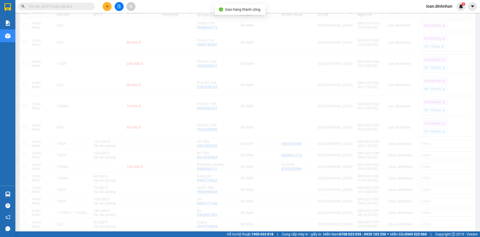
scroll to position [143, 0]
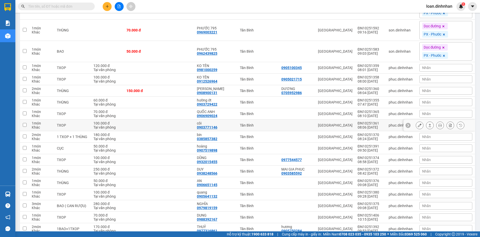
click at [428, 124] on icon at bounding box center [430, 126] width 4 height 4
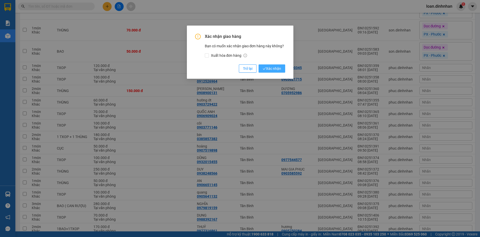
click at [275, 70] on span "Xác nhận" at bounding box center [272, 69] width 18 height 6
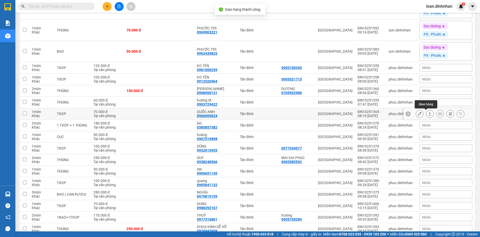
click at [428, 114] on icon at bounding box center [430, 114] width 4 height 4
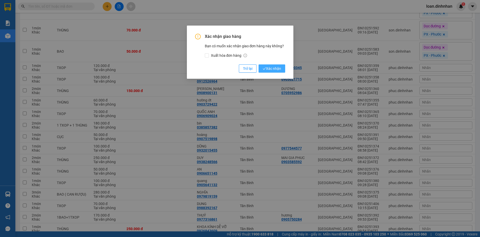
click at [273, 69] on span "Xác nhận" at bounding box center [272, 69] width 18 height 6
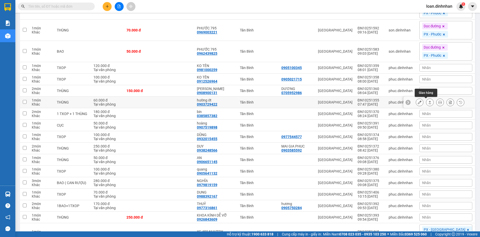
click at [426, 102] on button at bounding box center [429, 102] width 7 height 9
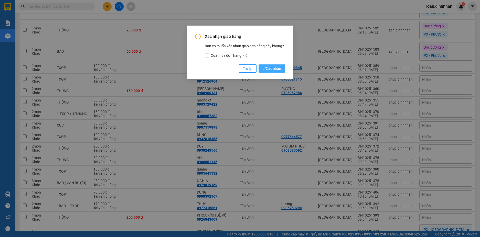
click at [275, 68] on span "Xác nhận" at bounding box center [272, 69] width 18 height 6
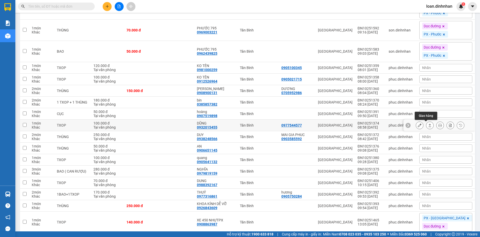
click at [429, 125] on icon at bounding box center [430, 125] width 3 height 3
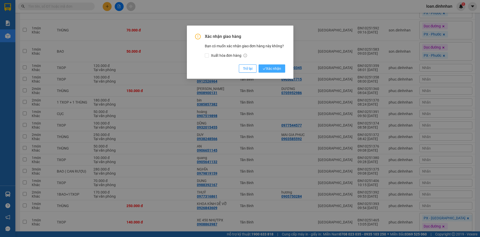
click at [273, 66] on span "Xác nhận" at bounding box center [272, 69] width 18 height 6
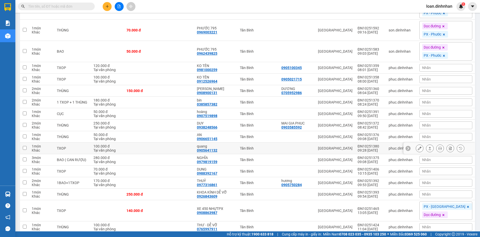
scroll to position [169, 0]
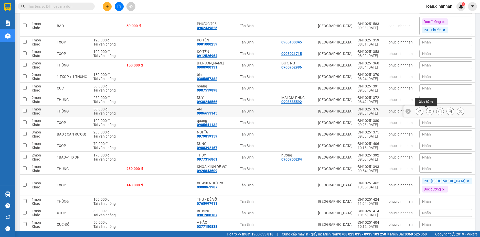
click at [426, 111] on button at bounding box center [429, 111] width 7 height 9
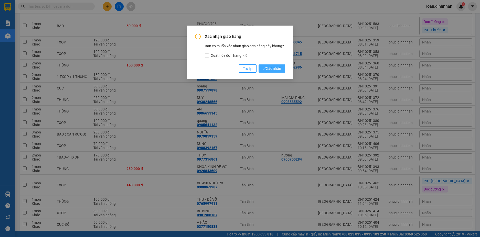
click at [272, 67] on span "Xác nhận" at bounding box center [272, 69] width 18 height 6
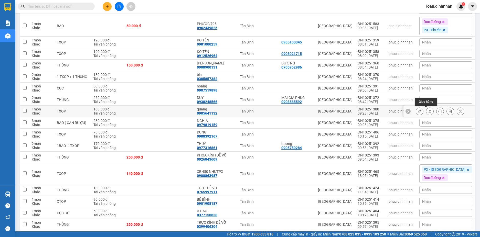
click at [428, 111] on icon at bounding box center [430, 112] width 4 height 4
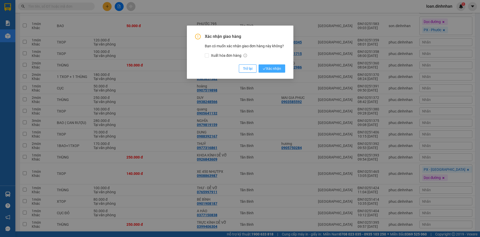
click at [270, 67] on span "Xác nhận" at bounding box center [272, 69] width 18 height 6
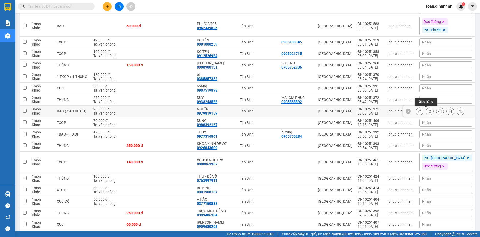
click at [428, 110] on icon at bounding box center [430, 112] width 4 height 4
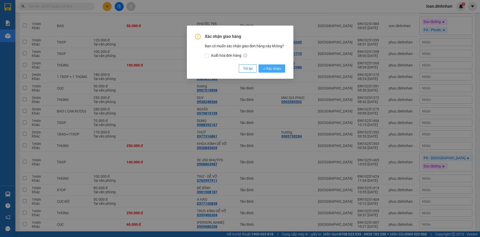
click at [277, 68] on span "Xác nhận" at bounding box center [272, 69] width 18 height 6
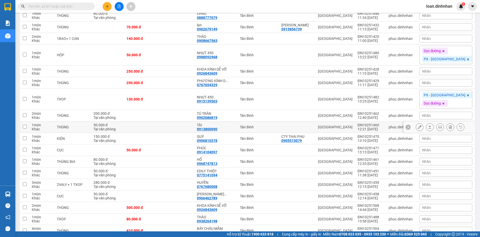
scroll to position [425, 0]
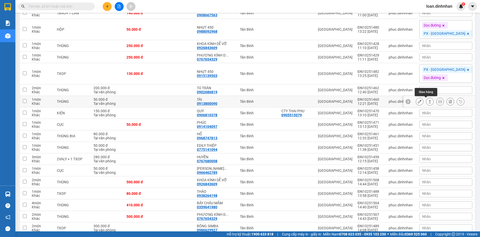
click at [428, 101] on icon at bounding box center [430, 102] width 4 height 4
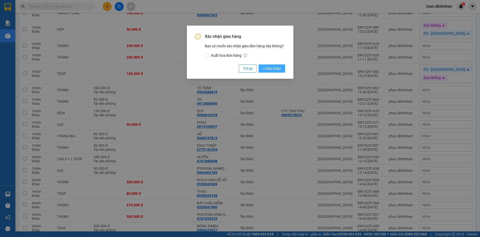
click at [268, 69] on span "Xác nhận" at bounding box center [272, 69] width 18 height 6
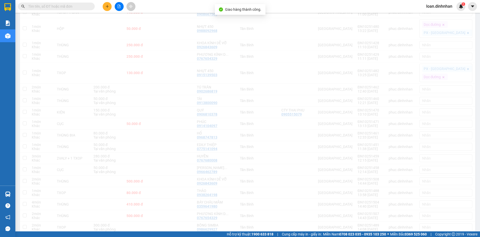
scroll to position [424, 0]
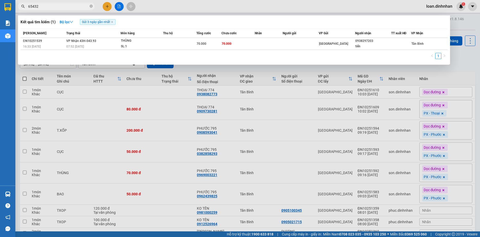
type input "654329"
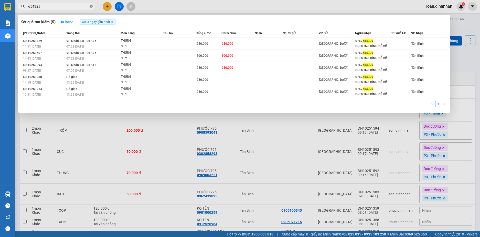
click at [90, 7] on icon "close-circle" at bounding box center [91, 6] width 3 height 3
type input "3609"
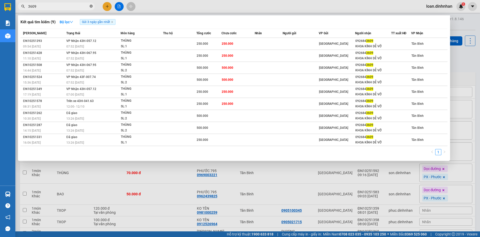
click at [90, 6] on icon "close-circle" at bounding box center [91, 6] width 3 height 3
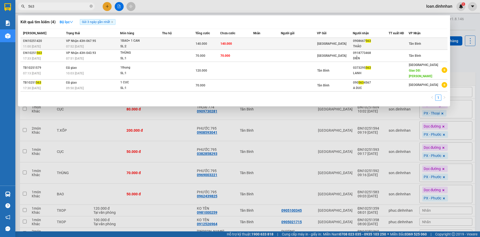
type input "563"
click at [363, 38] on div "0908667 563" at bounding box center [370, 40] width 35 height 5
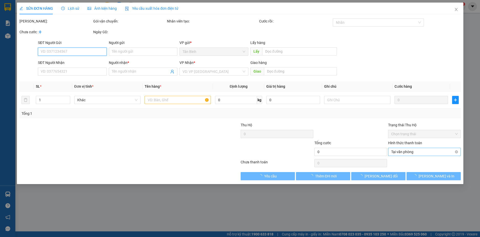
type input "0908667563"
type input "THẢO"
type input "140.000"
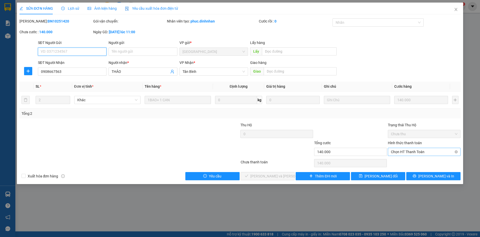
click at [428, 153] on span "Chọn HT Thanh Toán" at bounding box center [424, 152] width 67 height 8
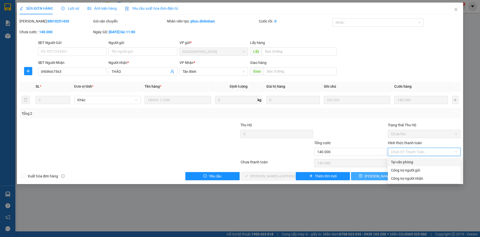
drag, startPoint x: 418, startPoint y: 161, endPoint x: 367, endPoint y: 175, distance: 53.1
click at [412, 162] on div "Tại văn phòng" at bounding box center [424, 163] width 67 height 6
type input "0"
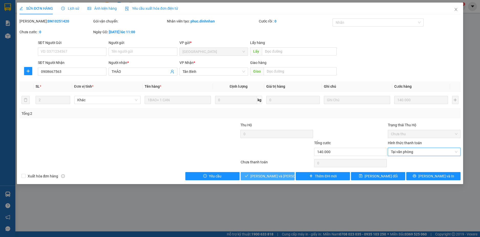
click at [288, 176] on button "[PERSON_NAME] và [PERSON_NAME] hàng" at bounding box center [268, 176] width 54 height 8
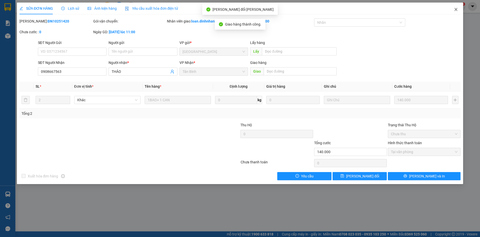
click at [454, 8] on icon "close" at bounding box center [456, 9] width 4 height 4
click at [457, 9] on div "loan.dinhnhan 1" at bounding box center [443, 6] width 43 height 9
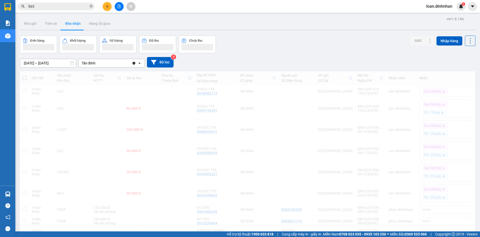
click at [87, 5] on input "563" at bounding box center [58, 7] width 60 height 6
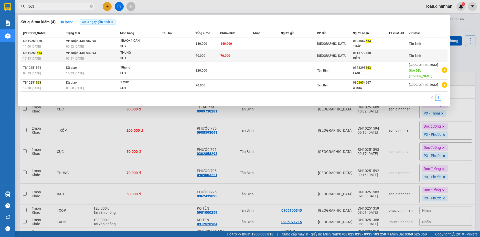
click at [353, 55] on div "[GEOGRAPHIC_DATA]" at bounding box center [334, 56] width 35 height 6
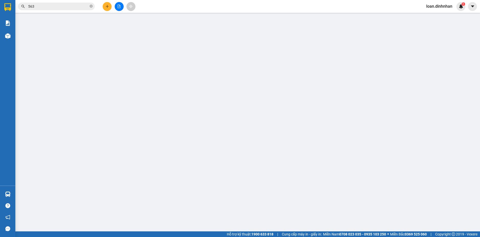
type input "0918773468"
type input "DIỄN"
type input "70.000"
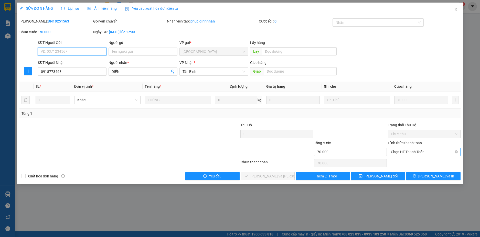
drag, startPoint x: 406, startPoint y: 149, endPoint x: 406, endPoint y: 154, distance: 5.4
click at [406, 150] on span "Chọn HT Thanh Toán" at bounding box center [424, 152] width 67 height 8
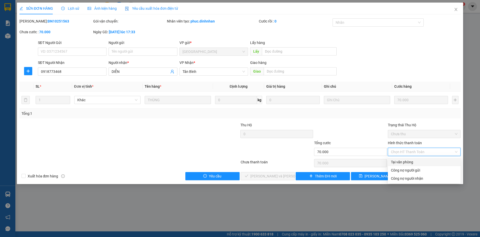
drag, startPoint x: 404, startPoint y: 161, endPoint x: 392, endPoint y: 173, distance: 16.7
click at [404, 161] on div "Tại văn phòng" at bounding box center [424, 163] width 67 height 6
type input "0"
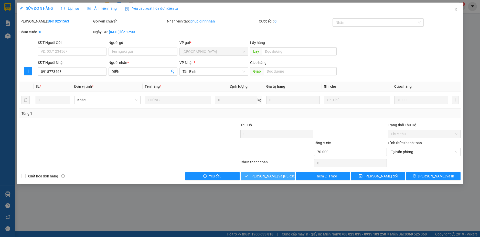
drag, startPoint x: 284, startPoint y: 173, endPoint x: 288, endPoint y: 173, distance: 4.9
click at [286, 173] on button "[PERSON_NAME] và [PERSON_NAME] hàng" at bounding box center [268, 176] width 54 height 8
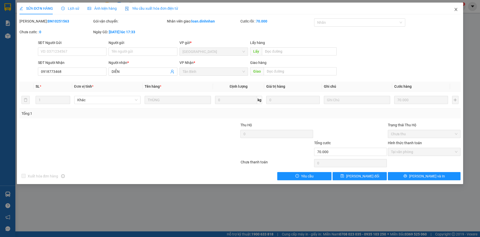
click at [456, 8] on icon "close" at bounding box center [456, 9] width 4 height 4
click at [456, 8] on span "loan.dinhnhan" at bounding box center [439, 6] width 34 height 6
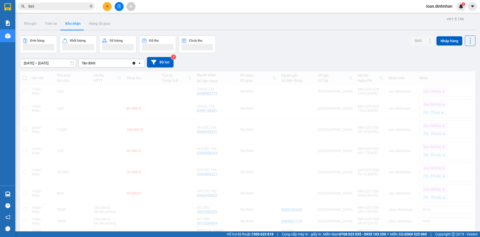
click at [455, 7] on span "loan.dinhnhan" at bounding box center [439, 6] width 34 height 6
click at [355, 48] on div "Đơn hàng Khối lượng Số lượng Đã thu Chưa thu SMS Nhập hàng" at bounding box center [248, 45] width 456 height 18
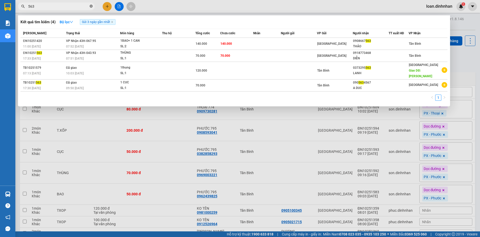
click at [91, 6] on icon "close-circle" at bounding box center [91, 6] width 3 height 3
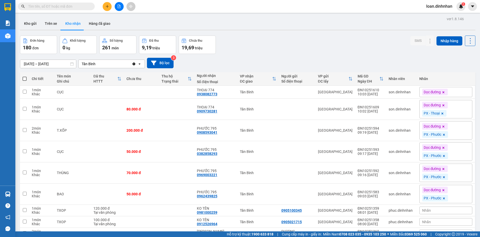
click at [90, 7] on span at bounding box center [91, 7] width 3 height 6
click at [52, 5] on input "text" at bounding box center [58, 7] width 60 height 6
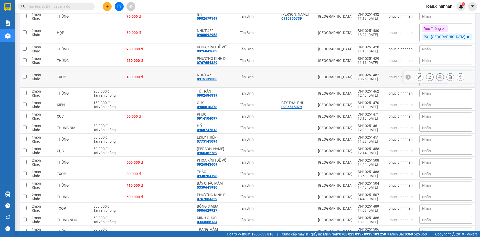
scroll to position [435, 0]
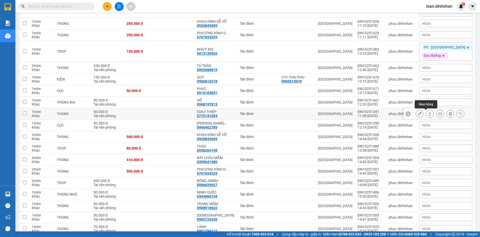
click at [426, 113] on button at bounding box center [429, 114] width 7 height 9
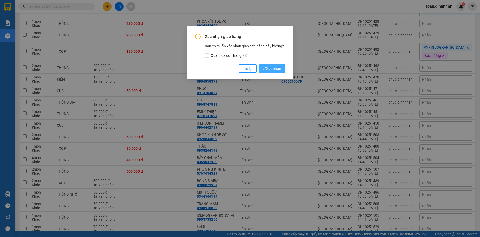
click at [269, 69] on span "Xác nhận" at bounding box center [272, 69] width 18 height 6
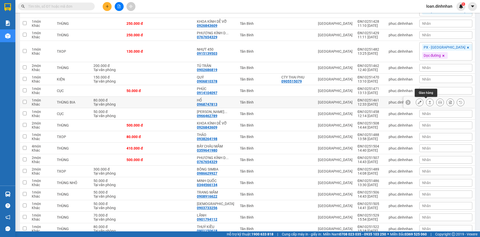
click at [426, 100] on button at bounding box center [429, 102] width 7 height 9
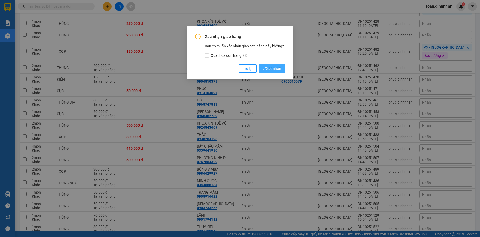
click at [264, 66] on span "Xác nhận" at bounding box center [272, 69] width 18 height 6
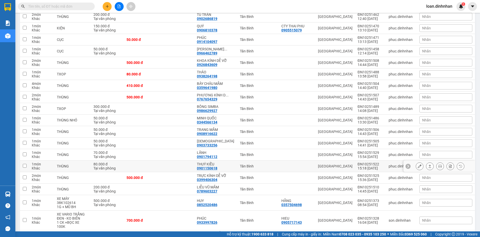
scroll to position [512, 0]
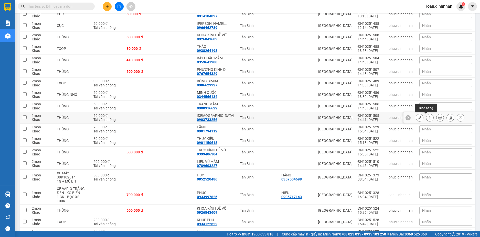
drag, startPoint x: 426, startPoint y: 117, endPoint x: 361, endPoint y: 123, distance: 65.9
click at [429, 117] on icon at bounding box center [430, 117] width 3 height 3
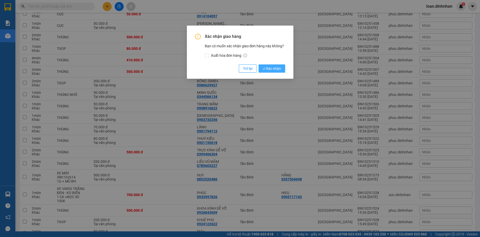
click at [270, 66] on span "Xác nhận" at bounding box center [272, 69] width 18 height 6
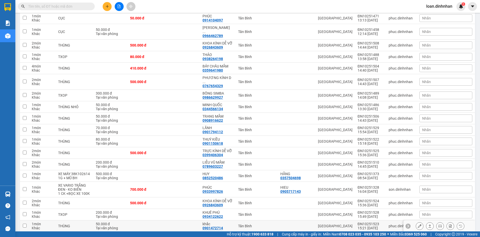
scroll to position [563, 0]
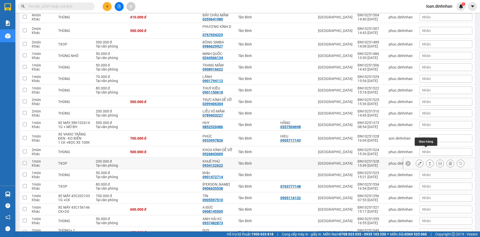
click at [428, 162] on icon at bounding box center [430, 164] width 4 height 4
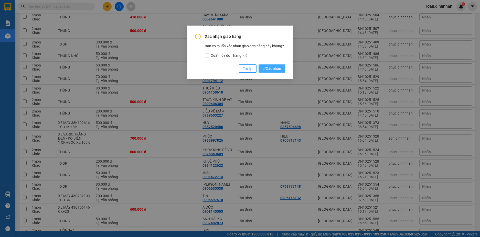
click at [279, 69] on span "Xác nhận" at bounding box center [272, 69] width 18 height 6
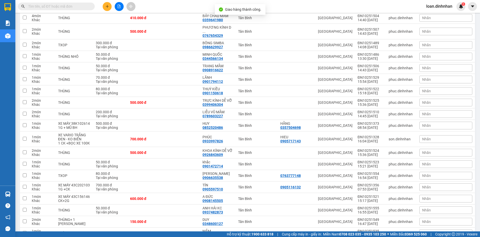
scroll to position [666, 0]
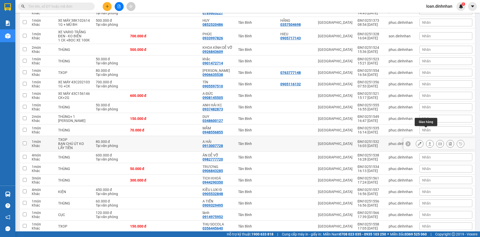
click at [428, 142] on icon at bounding box center [430, 144] width 4 height 4
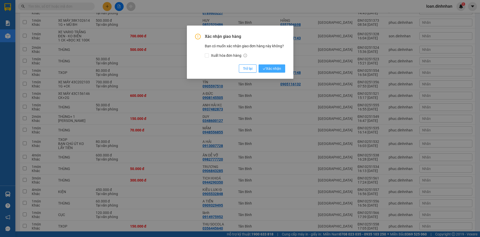
click at [264, 68] on icon "check" at bounding box center [264, 68] width 3 height 3
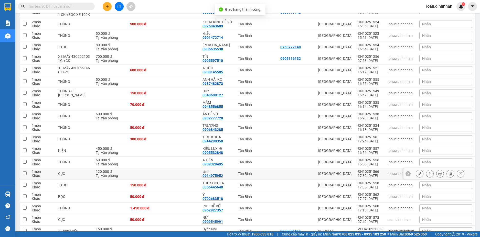
scroll to position [717, 0]
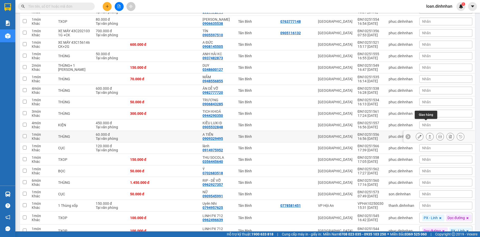
click at [428, 135] on icon at bounding box center [430, 137] width 4 height 4
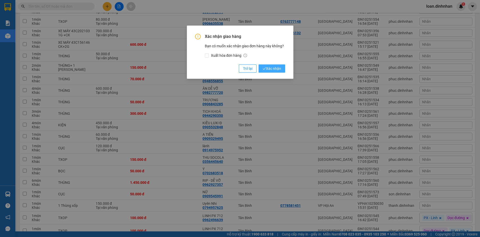
click at [274, 68] on span "Xác nhận" at bounding box center [272, 69] width 18 height 6
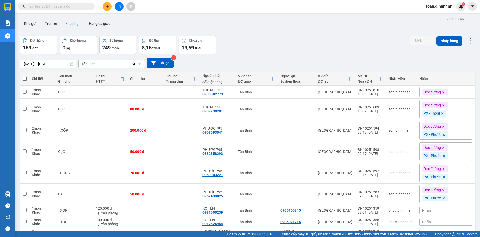
scroll to position [179, 0]
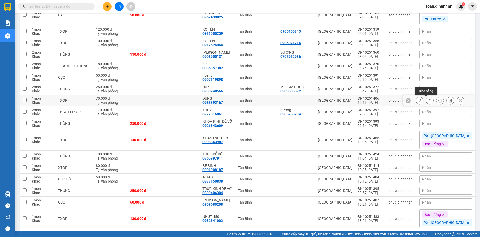
click at [428, 100] on icon at bounding box center [430, 101] width 4 height 4
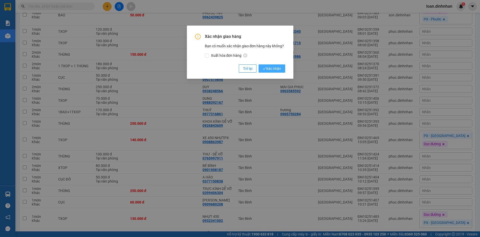
drag, startPoint x: 277, startPoint y: 67, endPoint x: 264, endPoint y: 74, distance: 15.5
click at [277, 67] on span "Xác nhận" at bounding box center [272, 69] width 18 height 6
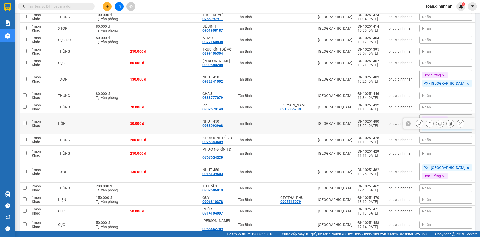
scroll to position [410, 0]
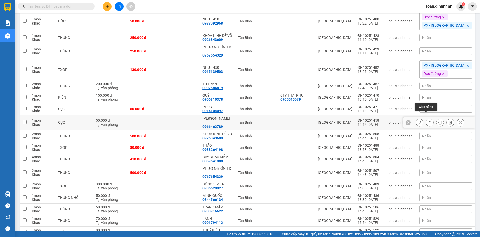
click at [426, 118] on button at bounding box center [429, 122] width 7 height 9
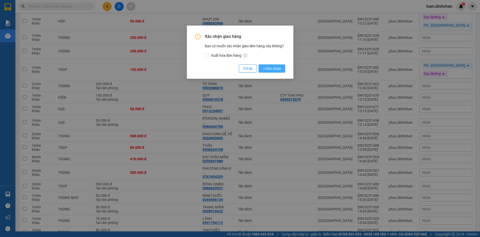
click at [271, 68] on span "Xác nhận" at bounding box center [272, 69] width 18 height 6
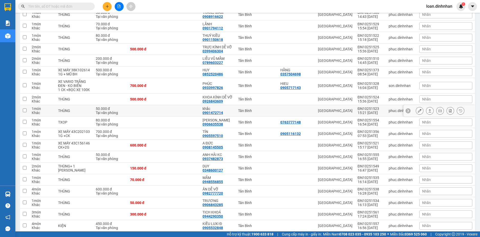
scroll to position [615, 0]
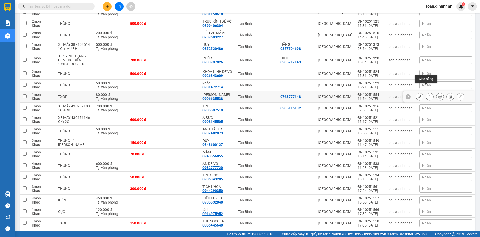
click at [428, 95] on icon at bounding box center [430, 97] width 4 height 4
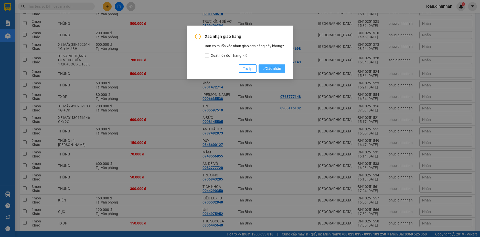
click at [266, 67] on span "Xác nhận" at bounding box center [272, 69] width 18 height 6
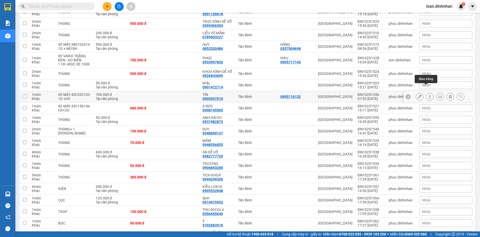
click at [426, 92] on button at bounding box center [429, 96] width 7 height 9
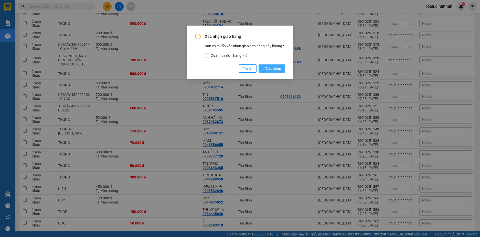
click at [276, 69] on span "Xác nhận" at bounding box center [272, 69] width 18 height 6
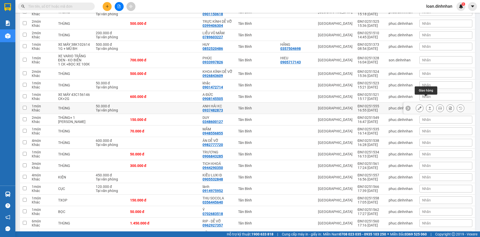
click at [428, 107] on icon at bounding box center [430, 109] width 4 height 4
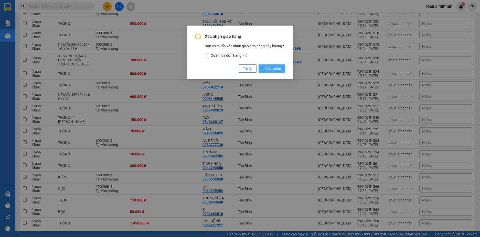
click at [267, 68] on span "Xác nhận" at bounding box center [272, 69] width 18 height 6
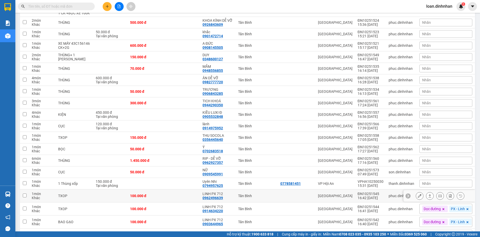
scroll to position [692, 0]
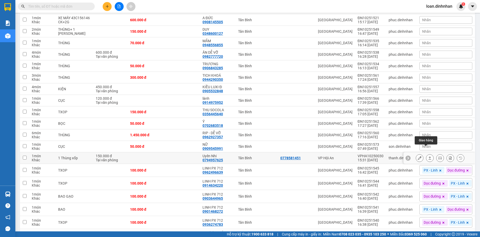
drag, startPoint x: 425, startPoint y: 149, endPoint x: 325, endPoint y: 128, distance: 102.4
click at [428, 156] on icon at bounding box center [430, 158] width 4 height 4
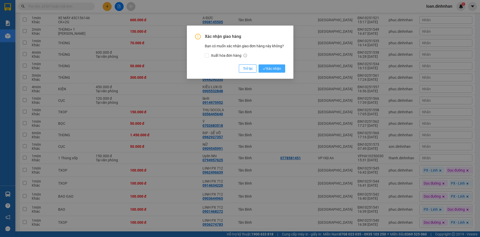
click at [280, 69] on span "Xác nhận" at bounding box center [272, 69] width 18 height 6
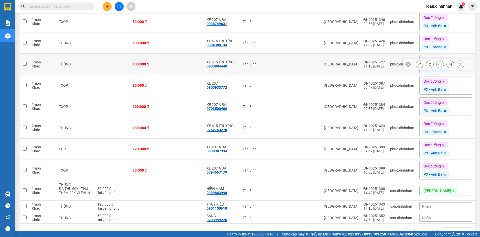
scroll to position [1460, 0]
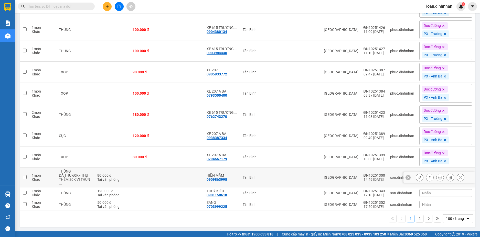
drag, startPoint x: 425, startPoint y: 179, endPoint x: 416, endPoint y: 177, distance: 9.1
click at [420, 177] on div at bounding box center [440, 178] width 49 height 8
click at [428, 180] on icon at bounding box center [430, 178] width 4 height 4
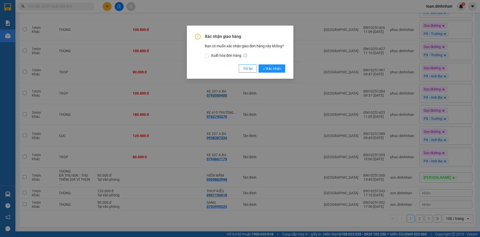
drag, startPoint x: 266, startPoint y: 67, endPoint x: 256, endPoint y: 110, distance: 44.5
click at [266, 69] on span "Xác nhận" at bounding box center [272, 69] width 18 height 6
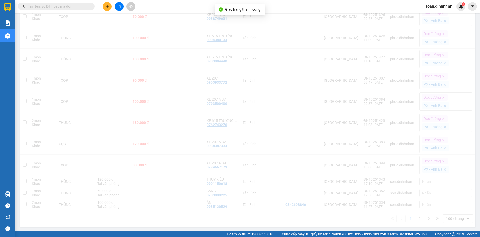
scroll to position [1456, 0]
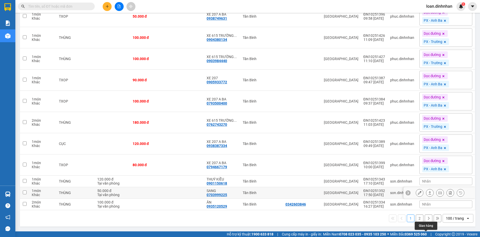
click at [428, 193] on icon at bounding box center [430, 193] width 4 height 4
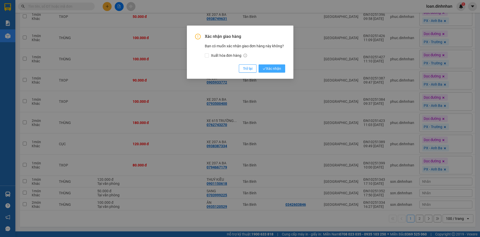
drag, startPoint x: 269, startPoint y: 68, endPoint x: 286, endPoint y: 122, distance: 57.3
click at [269, 68] on span "Xác nhận" at bounding box center [272, 69] width 18 height 6
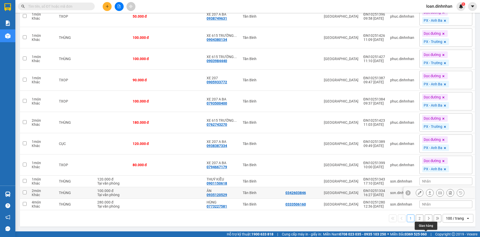
click at [428, 193] on icon at bounding box center [430, 193] width 4 height 4
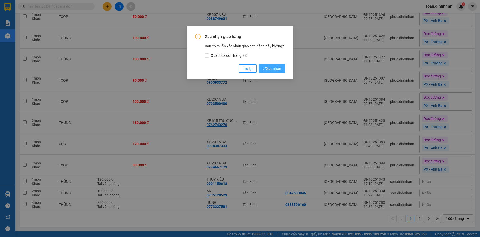
click at [280, 70] on span "Xác nhận" at bounding box center [272, 69] width 18 height 6
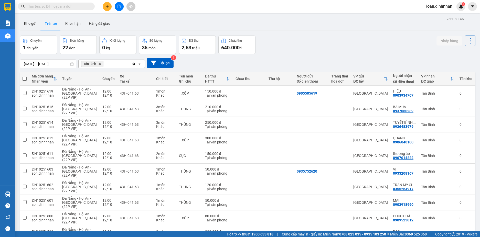
click at [58, 7] on input "text" at bounding box center [58, 7] width 60 height 6
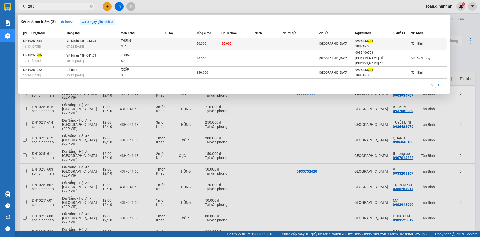
type input "285"
click at [203, 43] on span "50.000" at bounding box center [202, 44] width 10 height 4
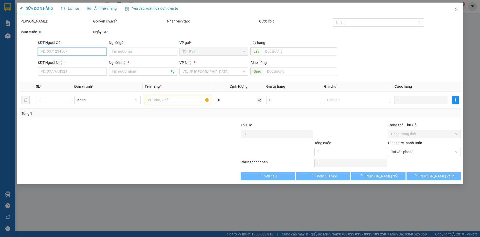
type input "0906843285"
type input "TRƯƠNG"
type input "50.000"
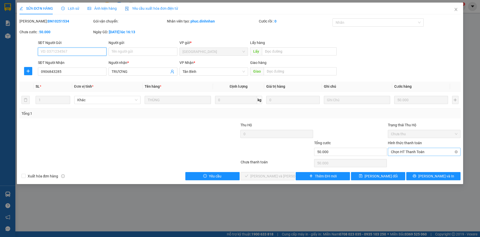
drag, startPoint x: 416, startPoint y: 153, endPoint x: 417, endPoint y: 157, distance: 4.4
click at [417, 153] on span "Chọn HT Thanh Toán" at bounding box center [424, 152] width 67 height 8
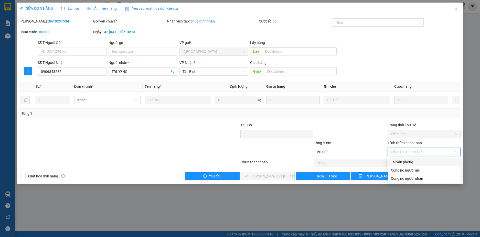
drag, startPoint x: 418, startPoint y: 165, endPoint x: 327, endPoint y: 165, distance: 91.2
click at [409, 165] on div "Tại văn phòng" at bounding box center [424, 162] width 73 height 8
type input "0"
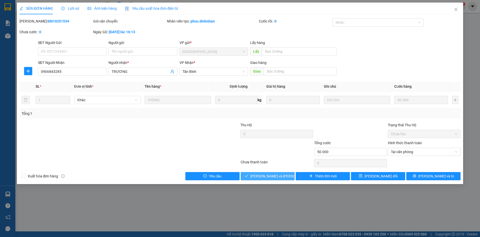
click at [266, 177] on span "[PERSON_NAME] và Giao hàng" at bounding box center [284, 177] width 69 height 6
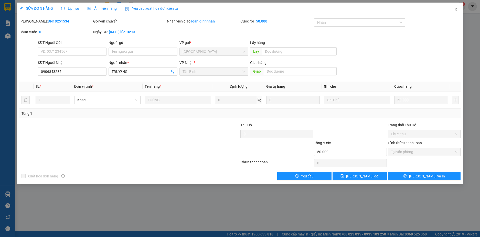
click at [455, 6] on span "Close" at bounding box center [456, 10] width 14 height 14
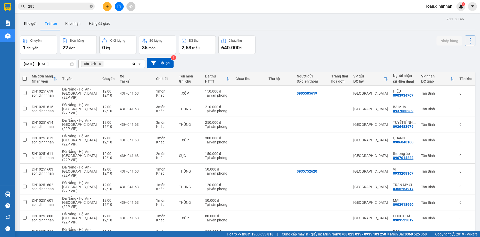
click at [91, 5] on span at bounding box center [91, 6] width 3 height 5
click at [75, 8] on input "text" at bounding box center [58, 7] width 60 height 6
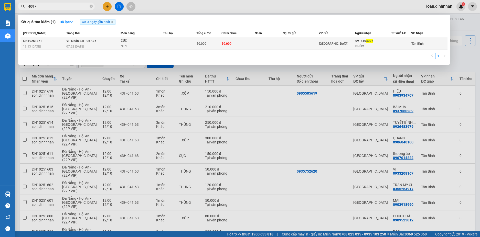
type input "4097"
click at [217, 41] on div "50.000" at bounding box center [209, 44] width 25 height 6
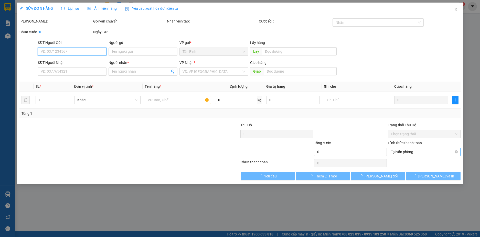
drag, startPoint x: 400, startPoint y: 153, endPoint x: 402, endPoint y: 156, distance: 3.1
click at [401, 153] on span "Tại văn phòng" at bounding box center [424, 152] width 67 height 8
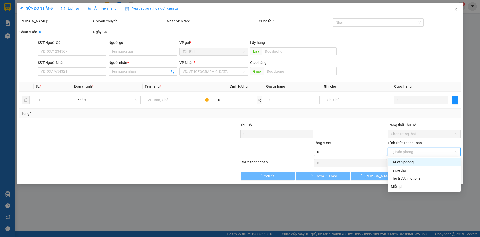
click at [403, 161] on div "Tại văn phòng" at bounding box center [424, 163] width 67 height 6
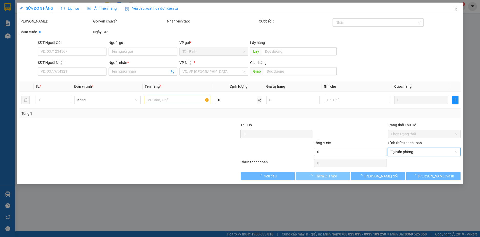
type input "0914104097"
type input "PHÚC"
type input "50.000"
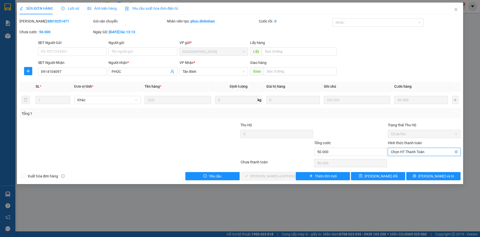
click at [409, 155] on span "Chọn HT Thanh Toán" at bounding box center [424, 152] width 67 height 8
drag, startPoint x: 407, startPoint y: 162, endPoint x: 321, endPoint y: 179, distance: 87.6
click at [407, 162] on div "Tại văn phòng" at bounding box center [424, 163] width 67 height 6
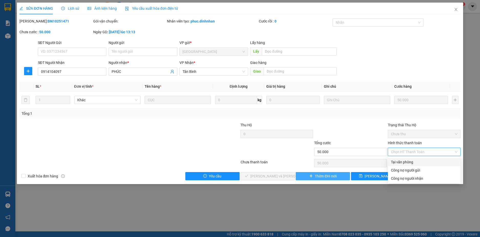
type input "0"
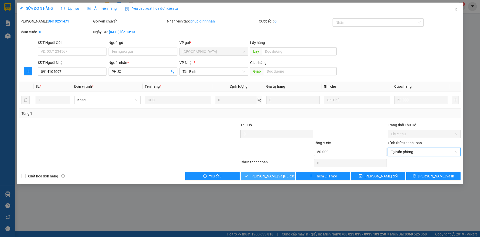
click at [280, 176] on span "[PERSON_NAME] và Giao hàng" at bounding box center [284, 177] width 69 height 6
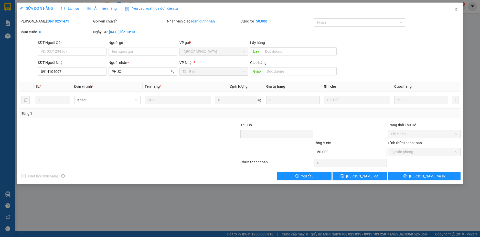
click at [456, 8] on icon "close" at bounding box center [456, 9] width 4 height 4
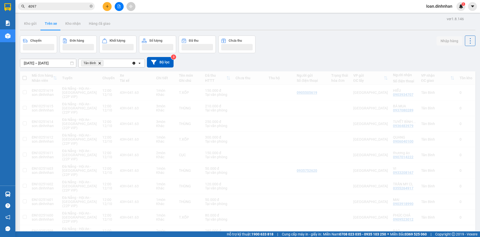
click at [456, 9] on span "loan.dinhnhan" at bounding box center [439, 6] width 34 height 6
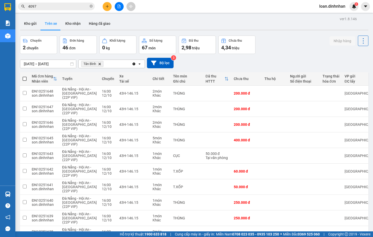
click at [325, 48] on div "Chuyến 2 chuyến Đơn hàng 46 đơn Khối lượng 0 kg Số lượng 67 món Đã thu 2,98 tri…" at bounding box center [194, 45] width 349 height 18
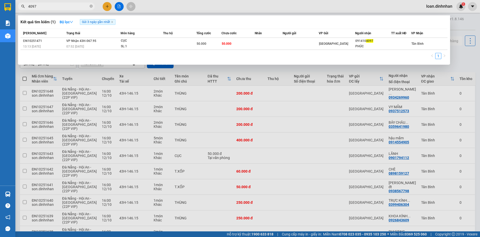
click at [90, 5] on span at bounding box center [91, 6] width 3 height 5
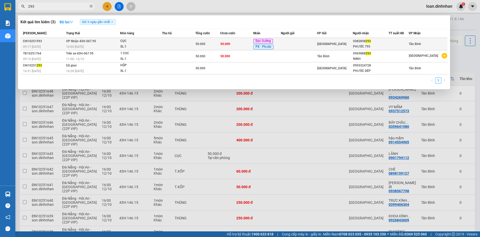
type input "293"
click at [166, 45] on td at bounding box center [178, 44] width 33 height 13
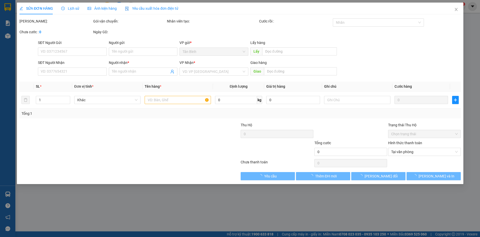
type input "0382858293"
type input "PHƯỚC 795"
type input "50.000"
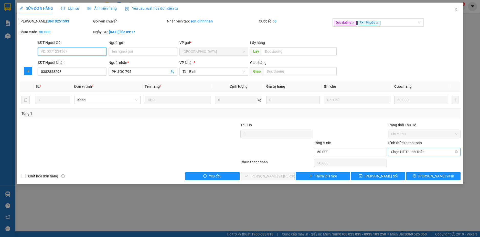
click at [404, 151] on span "Chọn HT Thanh Toán" at bounding box center [424, 152] width 67 height 8
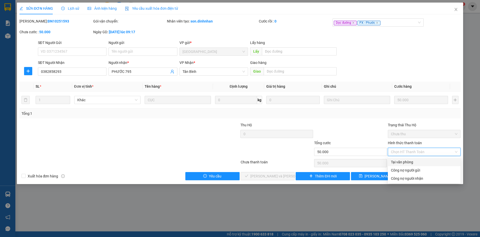
drag, startPoint x: 403, startPoint y: 162, endPoint x: 355, endPoint y: 193, distance: 57.0
click at [400, 166] on div "Tại văn phòng" at bounding box center [424, 162] width 73 height 8
type input "0"
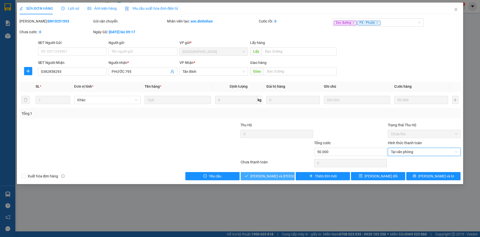
click at [281, 172] on button "[PERSON_NAME] và Giao hàng" at bounding box center [268, 176] width 54 height 8
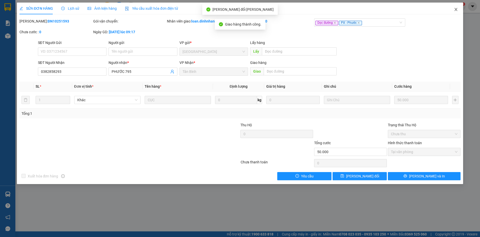
click at [458, 10] on icon "close" at bounding box center [456, 9] width 4 height 4
click at [456, 8] on span "loan.dinhnhan" at bounding box center [439, 6] width 34 height 6
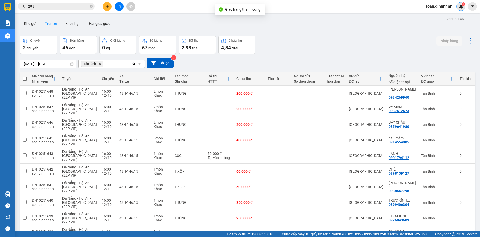
click at [458, 8] on div "1" at bounding box center [461, 6] width 9 height 9
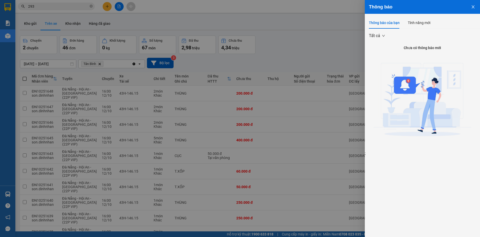
click at [330, 54] on div at bounding box center [240, 118] width 480 height 237
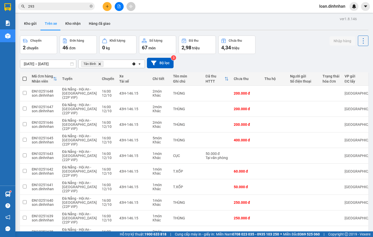
drag, startPoint x: 332, startPoint y: 58, endPoint x: 371, endPoint y: 54, distance: 39.7
click at [339, 58] on div "10/10/2025 – 12/10/2025 Press the down arrow key to interact with the calendar …" at bounding box center [194, 63] width 349 height 11
drag, startPoint x: 301, startPoint y: 45, endPoint x: 286, endPoint y: 42, distance: 15.2
click at [287, 42] on div "Chuyến 2 chuyến Đơn hàng 46 đơn Khối lượng 0 kg Số lượng 67 món Đã thu 2,98 tri…" at bounding box center [194, 45] width 349 height 18
click at [287, 47] on div "Chuyến 2 chuyến Đơn hàng 46 đơn Khối lượng 0 kg Số lượng 67 món Đã thu 2,98 tri…" at bounding box center [194, 45] width 349 height 18
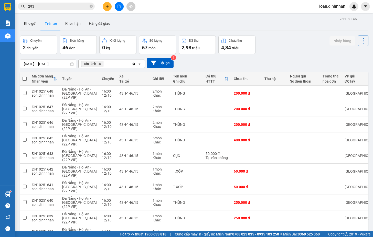
drag, startPoint x: 291, startPoint y: 47, endPoint x: 317, endPoint y: 39, distance: 27.1
click at [302, 44] on div "Chuyến 2 chuyến Đơn hàng 46 đơn Khối lượng 0 kg Số lượng 67 món Đã thu 2,98 tri…" at bounding box center [194, 45] width 349 height 18
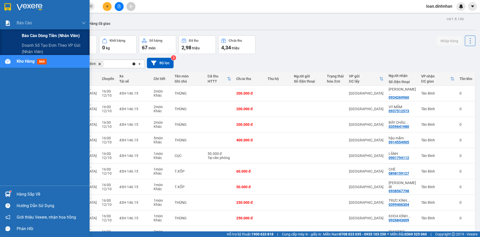
drag, startPoint x: 12, startPoint y: 20, endPoint x: 15, endPoint y: 34, distance: 14.0
click at [13, 21] on div "Báo cáo" at bounding box center [45, 23] width 90 height 13
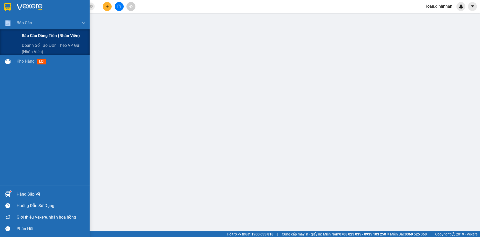
click at [25, 33] on span "Báo cáo dòng tiền (nhân viên)" at bounding box center [51, 36] width 58 height 6
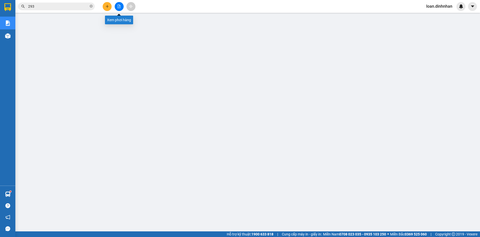
click at [119, 8] on button at bounding box center [119, 6] width 9 height 9
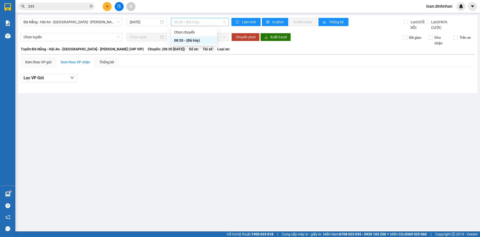
click at [187, 23] on span "08:30 - (Đã hủy)" at bounding box center [200, 22] width 52 height 8
click at [101, 23] on span "Đà Nẵng - Hội An - Sài Gòn - Bình Dương (34P VIP)" at bounding box center [72, 22] width 96 height 8
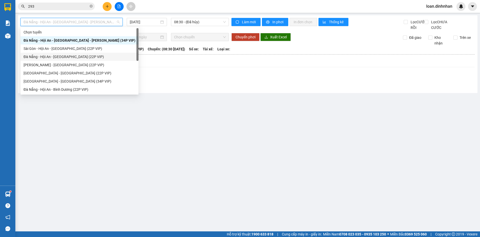
drag, startPoint x: 60, startPoint y: 56, endPoint x: 148, endPoint y: 36, distance: 90.0
click at [61, 55] on div "Đà Nẵng - Hội An - [GEOGRAPHIC_DATA] (22P VIP)" at bounding box center [80, 57] width 112 height 6
type input "[DATE]"
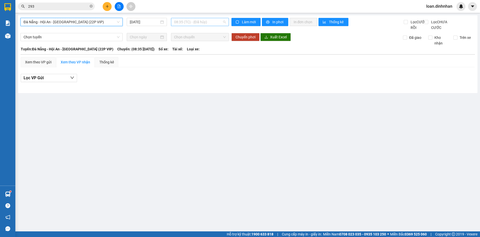
click at [195, 24] on span "08:35 (TC) - (Đã hủy)" at bounding box center [200, 22] width 52 height 8
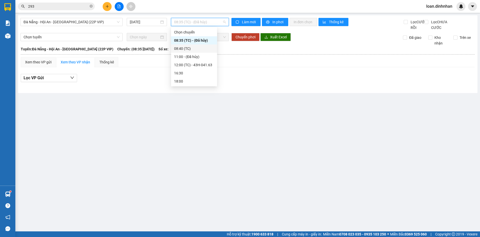
click at [191, 46] on div "08:40 (TC)" at bounding box center [194, 49] width 40 height 6
click at [178, 23] on span "08:40 (TC)" at bounding box center [200, 22] width 52 height 8
click at [183, 63] on div "12:00 (TC) - 43H-041.63" at bounding box center [194, 65] width 40 height 6
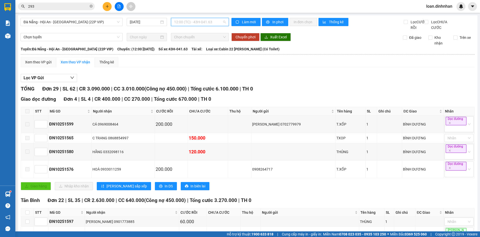
click at [177, 24] on span "12:00 (TC) - 43H-041.63" at bounding box center [200, 22] width 52 height 8
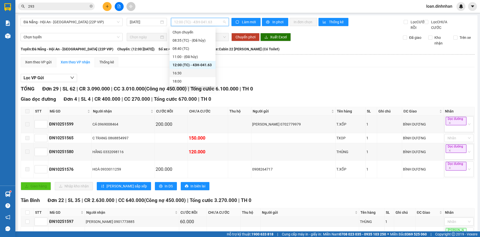
click at [184, 73] on div "16:30" at bounding box center [193, 73] width 40 height 6
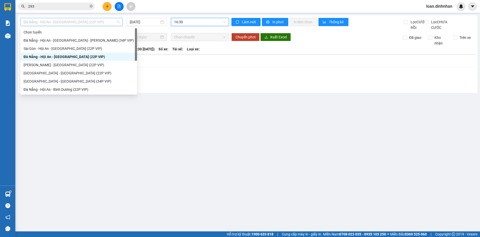
click at [67, 20] on span "Đà Nẵng - Hội An - [GEOGRAPHIC_DATA] (22P VIP)" at bounding box center [72, 22] width 96 height 8
click at [59, 91] on div "Đà Nẵng - Hội An - Bình Dương (22P VIP)" at bounding box center [79, 90] width 110 height 6
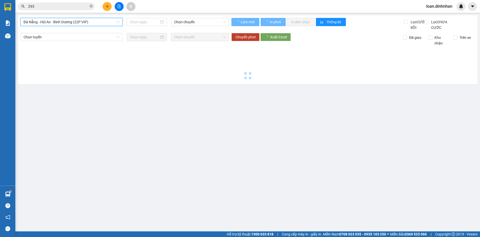
type input "[DATE]"
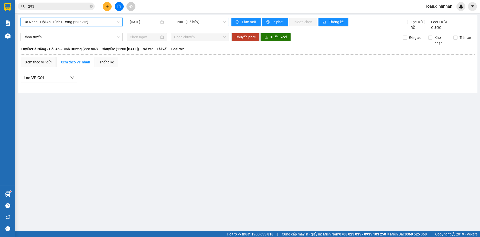
click at [190, 25] on span "11:00 - (Đã hủy)" at bounding box center [200, 22] width 52 height 8
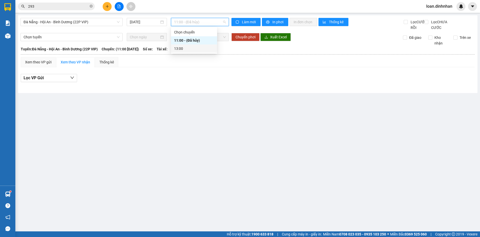
click at [186, 51] on div "13:00" at bounding box center [194, 49] width 40 height 6
click at [88, 21] on span "Đà Nẵng - Hội An - Bình Dương (22P VIP)" at bounding box center [72, 22] width 96 height 8
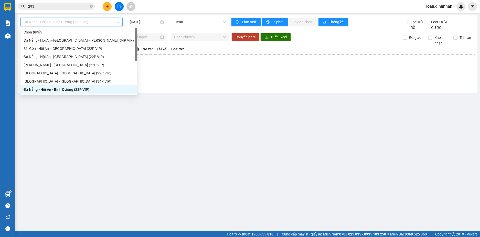
scroll to position [8, 0]
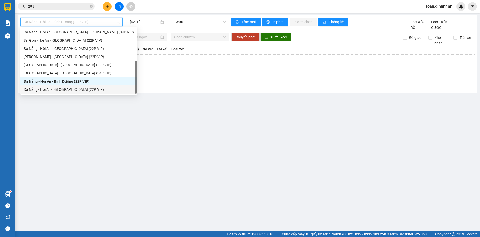
click at [61, 88] on div "Đà Nẵng - Hội An - [GEOGRAPHIC_DATA] (22P VIP)" at bounding box center [79, 90] width 110 height 6
type input "[DATE]"
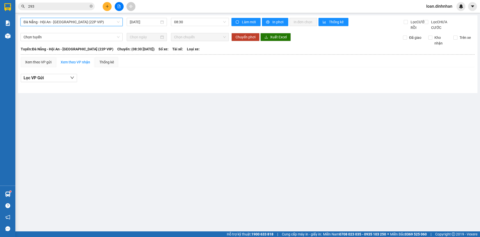
drag, startPoint x: 187, startPoint y: 23, endPoint x: 186, endPoint y: 35, distance: 12.3
click at [187, 25] on span "08:30" at bounding box center [200, 22] width 52 height 8
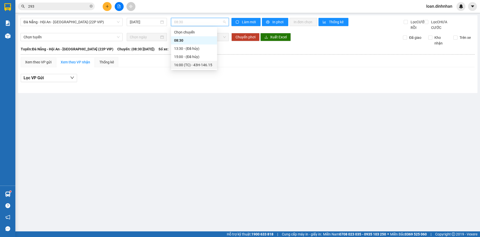
click at [183, 63] on div "16:00 (TC) - 43H-146.15" at bounding box center [194, 65] width 40 height 6
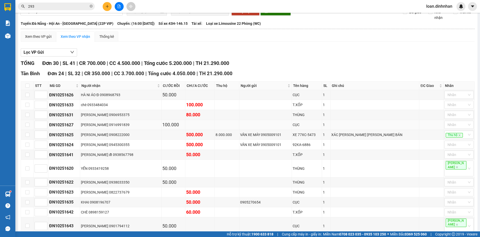
scroll to position [51, 0]
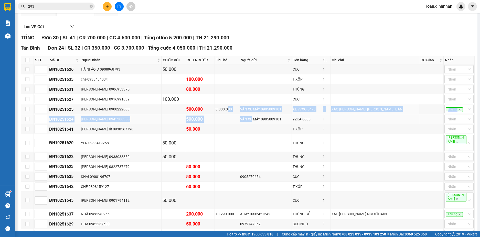
drag, startPoint x: 241, startPoint y: 115, endPoint x: 259, endPoint y: 123, distance: 20.5
click at [261, 123] on tbody "ĐN10251626 HÀ NI ÁO Đ 0908968793 50.000 CỤC 1 Nhãn ĐN10251633 chè 0933484034 1…" at bounding box center [248, 192] width 454 height 255
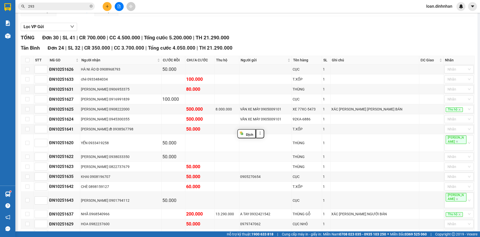
click at [236, 156] on td at bounding box center [227, 157] width 25 height 10
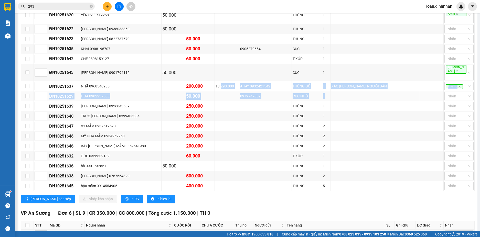
drag, startPoint x: 232, startPoint y: 76, endPoint x: 385, endPoint y: 89, distance: 153.4
click at [385, 89] on tbody "ĐN10251626 HÀ NI ÁO Đ 0908968793 50.000 CỤC 1 Nhãn ĐN10251633 chè 0933484034 1…" at bounding box center [248, 63] width 454 height 255
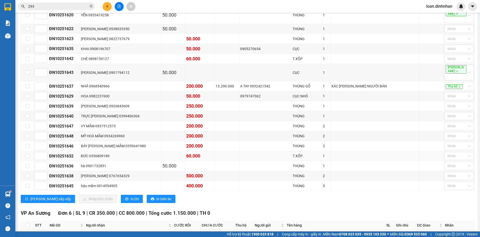
drag, startPoint x: 277, startPoint y: 148, endPoint x: 274, endPoint y: 153, distance: 5.3
click at [277, 151] on td at bounding box center [265, 156] width 53 height 10
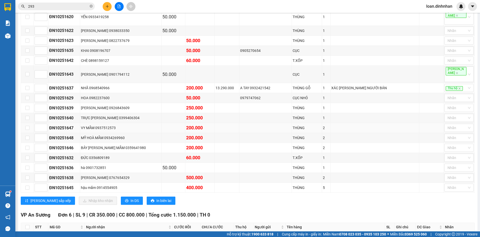
scroll to position [152, 0]
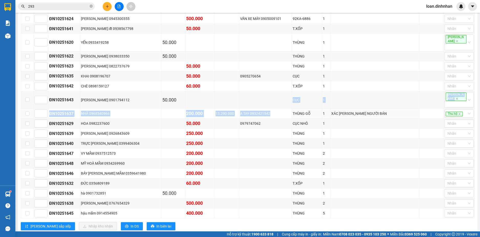
drag, startPoint x: 291, startPoint y: 107, endPoint x: 484, endPoint y: 97, distance: 192.6
click at [480, 97] on html "Kết quả tìm kiếm ( 3 ) Bộ lọc Gửi 3 ngày gần nhất Mã ĐH Trạng thái Món hàng Thu…" at bounding box center [240, 118] width 480 height 237
click at [397, 81] on td at bounding box center [375, 86] width 89 height 10
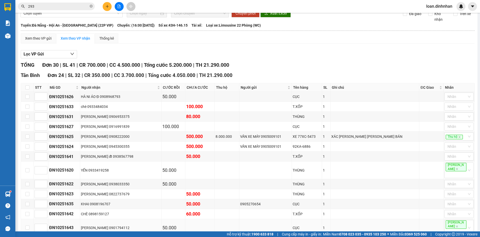
scroll to position [0, 0]
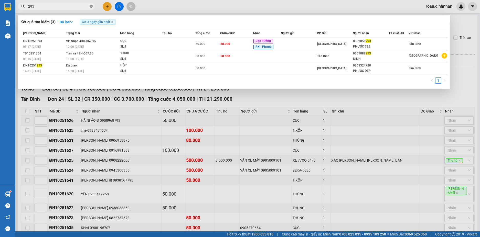
click at [90, 7] on icon "close-circle" at bounding box center [91, 6] width 3 height 3
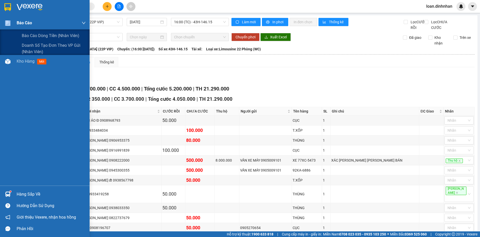
drag, startPoint x: 17, startPoint y: 23, endPoint x: 21, endPoint y: 30, distance: 9.1
click at [17, 22] on div "Báo cáo" at bounding box center [45, 23] width 90 height 13
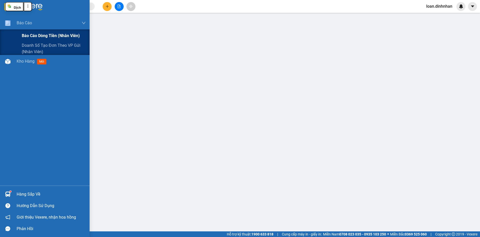
drag, startPoint x: 36, startPoint y: 35, endPoint x: 39, endPoint y: 35, distance: 3.6
click at [36, 35] on span "Báo cáo dòng tiền (nhân viên)" at bounding box center [51, 36] width 58 height 6
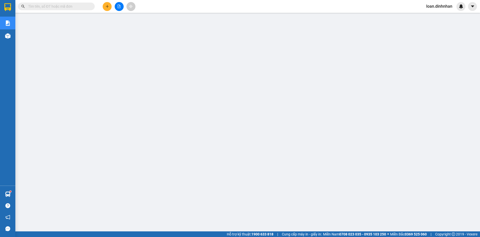
scroll to position [17, 0]
click at [464, 5] on div at bounding box center [461, 6] width 9 height 9
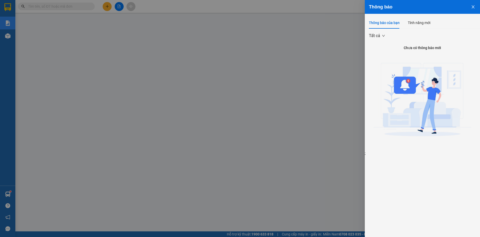
drag, startPoint x: 310, startPoint y: 114, endPoint x: 342, endPoint y: 107, distance: 32.8
click at [312, 113] on div at bounding box center [240, 118] width 480 height 237
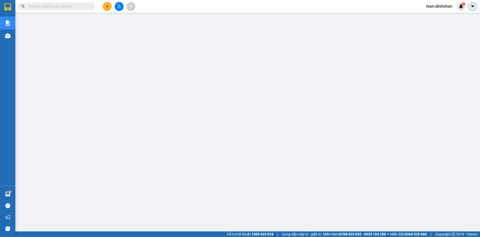
click at [474, 10] on button at bounding box center [472, 6] width 9 height 9
click at [463, 6] on img at bounding box center [461, 6] width 5 height 5
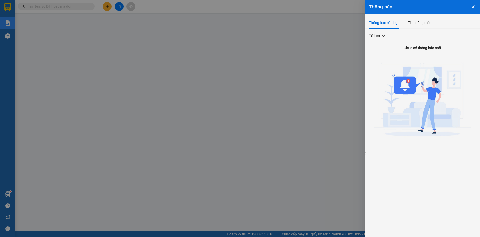
click at [472, 5] on button "Close" at bounding box center [473, 6] width 14 height 13
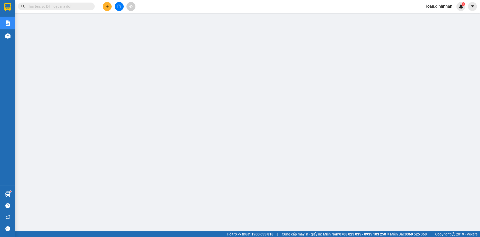
drag, startPoint x: 474, startPoint y: 103, endPoint x: 474, endPoint y: 147, distance: 44.3
click at [474, 147] on main at bounding box center [240, 116] width 480 height 232
click at [107, 5] on icon "plus" at bounding box center [108, 7] width 4 height 4
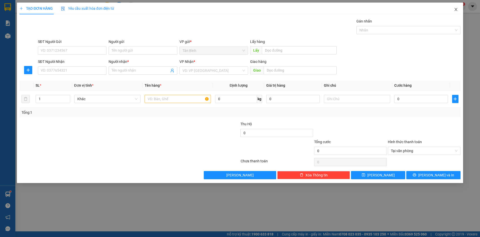
click at [456, 8] on icon "close" at bounding box center [456, 9] width 4 height 4
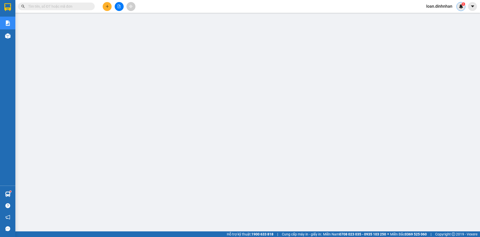
click at [458, 6] on div "1" at bounding box center [461, 6] width 9 height 9
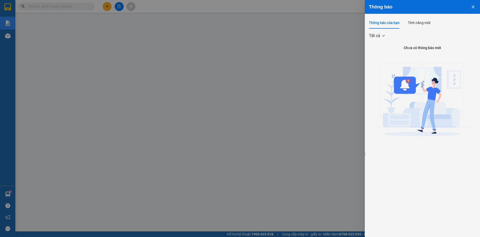
click at [308, 88] on div at bounding box center [240, 118] width 480 height 237
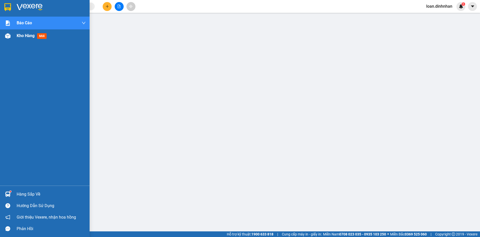
click at [31, 34] on span "Kho hàng" at bounding box center [26, 35] width 18 height 5
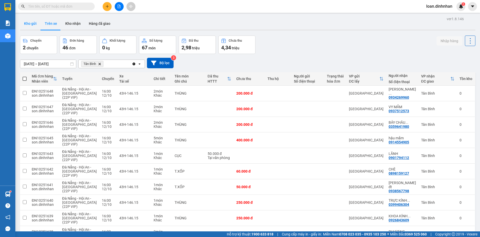
click at [36, 26] on button "Kho gửi" at bounding box center [30, 23] width 21 height 12
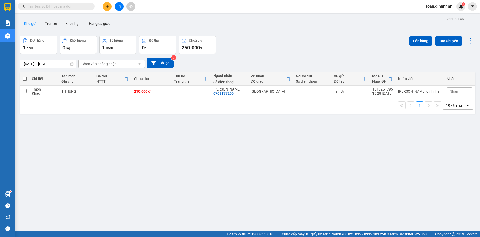
click at [59, 7] on input "text" at bounding box center [58, 7] width 60 height 6
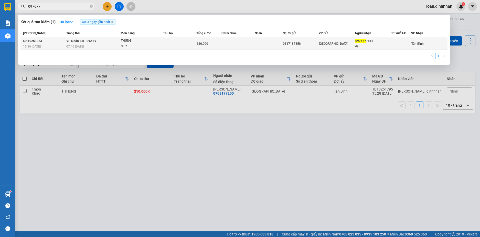
type input "097677"
click at [286, 43] on td "0917187858" at bounding box center [301, 44] width 36 height 12
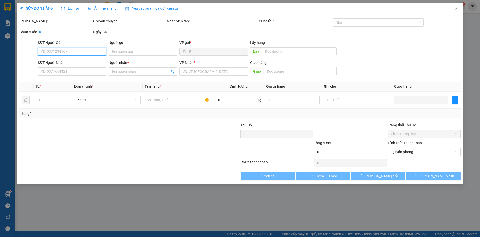
type input "0917187858"
type input "0976777818"
type input "đại"
type input "620.000"
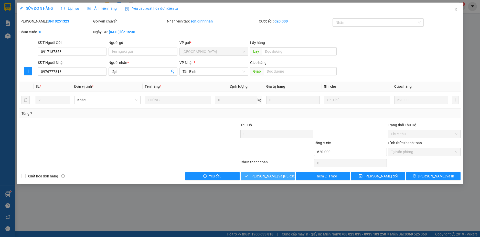
click at [270, 177] on span "[PERSON_NAME] và Giao hàng" at bounding box center [284, 177] width 69 height 6
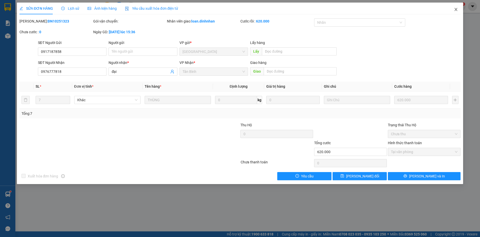
drag, startPoint x: 457, startPoint y: 9, endPoint x: 454, endPoint y: 9, distance: 3.1
click at [456, 9] on icon "close" at bounding box center [456, 9] width 4 height 4
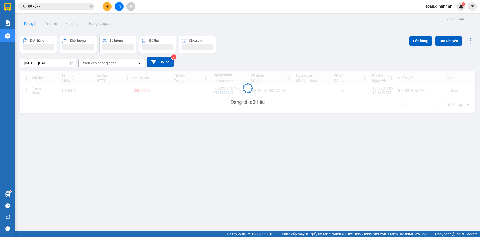
click at [461, 6] on img at bounding box center [461, 6] width 5 height 5
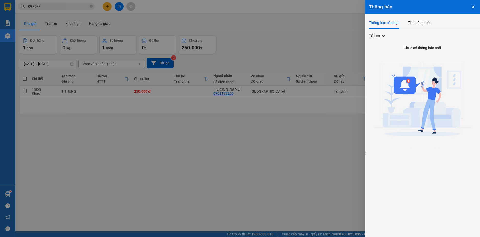
click at [338, 44] on div at bounding box center [240, 118] width 480 height 237
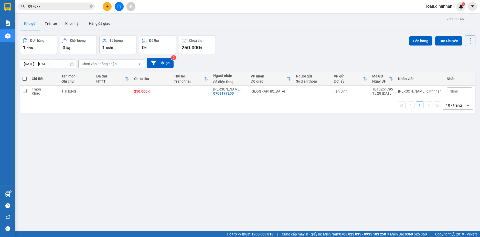
click at [466, 8] on div "loan.dinhnhan 1" at bounding box center [451, 6] width 58 height 9
click at [464, 7] on div "1" at bounding box center [461, 6] width 9 height 9
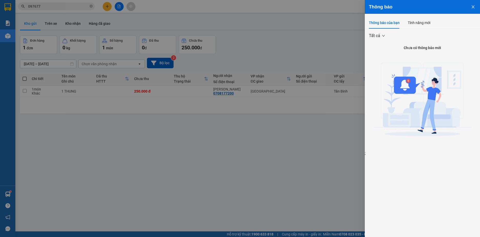
click at [332, 61] on div at bounding box center [240, 118] width 480 height 237
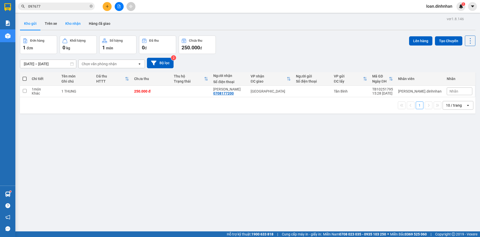
click at [68, 26] on button "Kho nhận" at bounding box center [73, 23] width 24 height 12
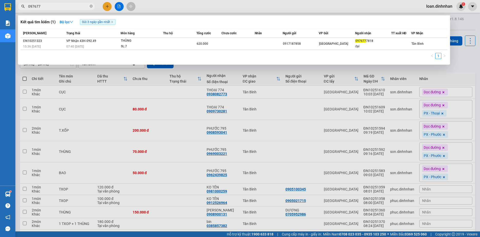
click at [91, 6] on icon "close-circle" at bounding box center [91, 6] width 3 height 3
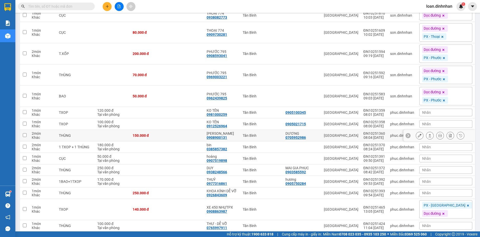
scroll to position [154, 0]
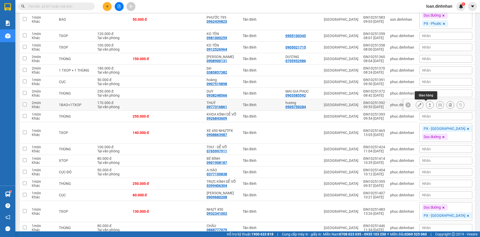
click at [428, 104] on icon at bounding box center [430, 105] width 4 height 4
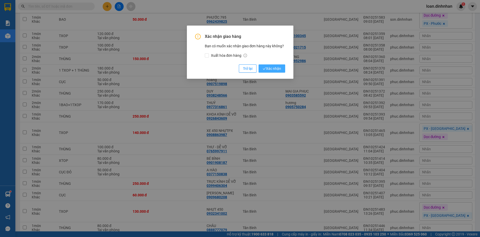
click at [267, 66] on span "Xác nhận" at bounding box center [272, 69] width 18 height 6
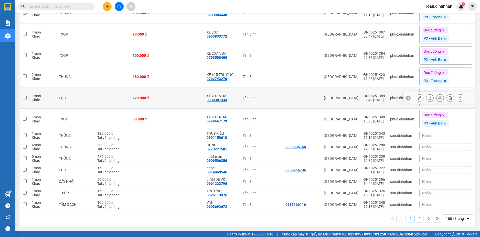
scroll to position [1447, 0]
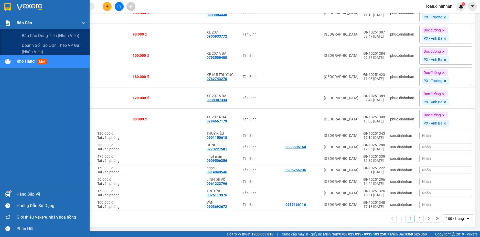
click at [38, 26] on div "Báo cáo" at bounding box center [51, 23] width 69 height 13
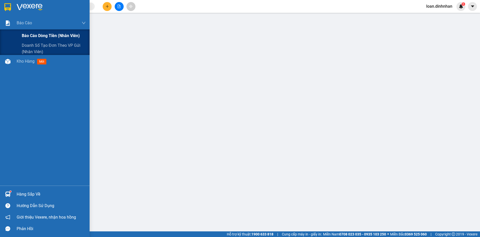
click at [40, 30] on div "Báo cáo dòng tiền (nhân viên)" at bounding box center [54, 35] width 64 height 13
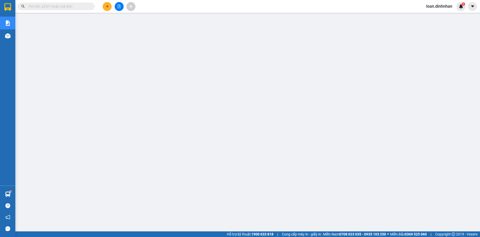
scroll to position [17, 0]
click at [48, 4] on input "text" at bounding box center [58, 7] width 60 height 6
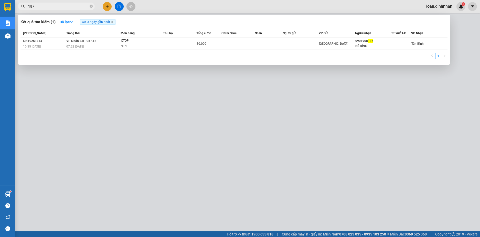
type input "187"
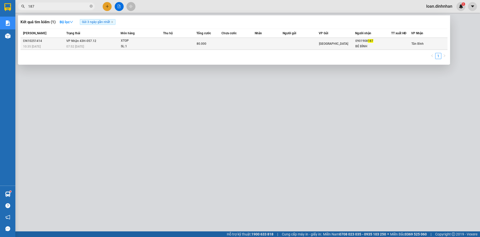
drag, startPoint x: 121, startPoint y: 37, endPoint x: 147, endPoint y: 49, distance: 29.2
click at [122, 37] on th "Món hàng" at bounding box center [142, 33] width 42 height 9
click at [250, 43] on td at bounding box center [238, 44] width 33 height 12
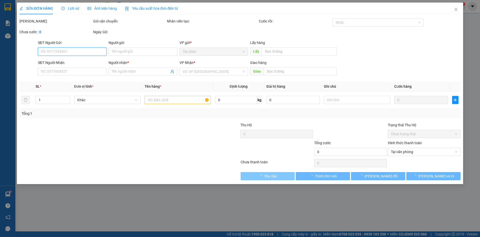
type input "0901908187"
type input "BÉ BÌNH"
type input "80.000"
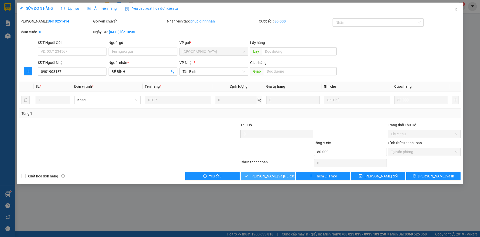
click at [276, 176] on span "[PERSON_NAME] và Giao hàng" at bounding box center [284, 177] width 69 height 6
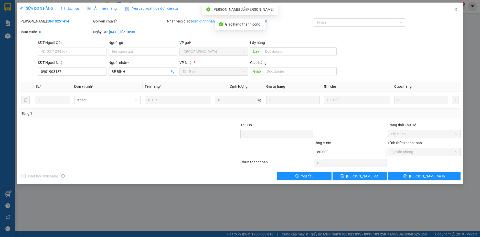
click at [455, 9] on icon "close" at bounding box center [456, 9] width 4 height 4
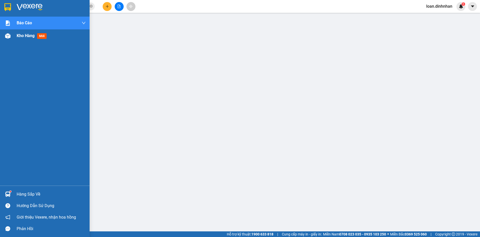
drag, startPoint x: 9, startPoint y: 34, endPoint x: 31, endPoint y: 40, distance: 22.9
click at [9, 34] on img at bounding box center [7, 35] width 5 height 5
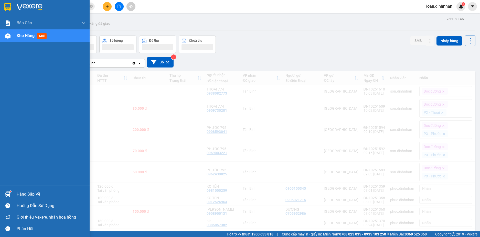
click at [31, 39] on div "Kho hàng mới" at bounding box center [33, 36] width 32 height 6
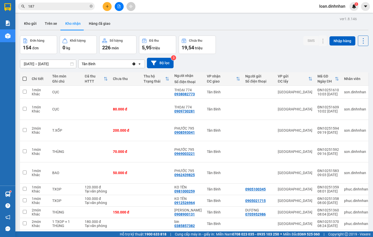
click at [323, 62] on div "07/10/2025 – 12/10/2025 Press the down arrow key to interact with the calendar …" at bounding box center [194, 63] width 349 height 11
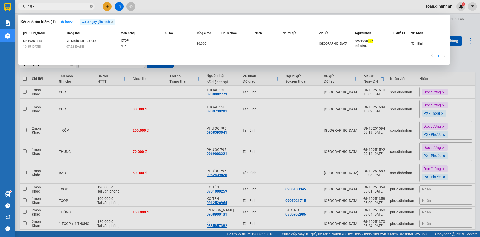
click at [92, 5] on icon "close-circle" at bounding box center [91, 6] width 3 height 3
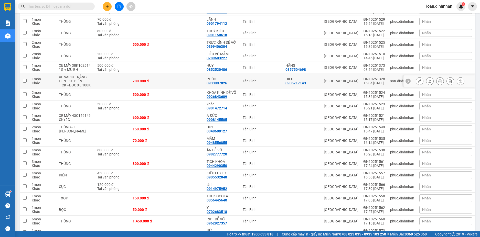
scroll to position [589, 0]
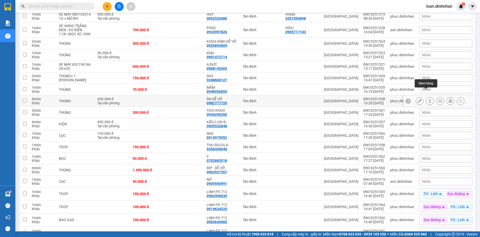
click at [428, 99] on icon at bounding box center [430, 101] width 4 height 4
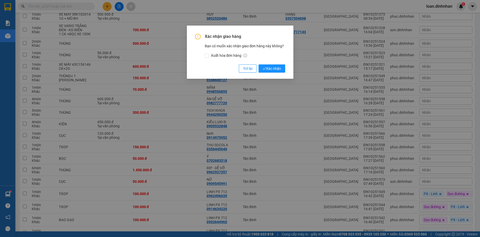
drag, startPoint x: 270, startPoint y: 69, endPoint x: 273, endPoint y: 82, distance: 12.6
click at [271, 74] on div "Xác nhận giao hàng Bạn có muốn xác nhận giao đơn hàng này không? Xuất hóa đơn h…" at bounding box center [240, 52] width 107 height 53
click at [277, 67] on span "Xác nhận" at bounding box center [272, 69] width 18 height 6
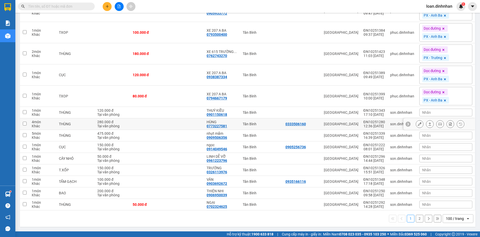
scroll to position [1447, 0]
click at [428, 147] on icon at bounding box center [430, 147] width 4 height 4
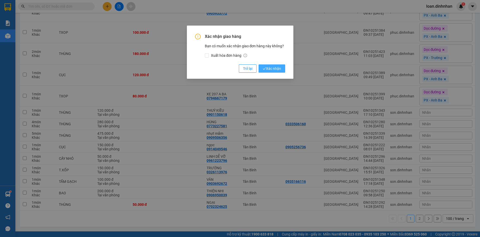
click at [278, 69] on span "Xác nhận" at bounding box center [272, 69] width 18 height 6
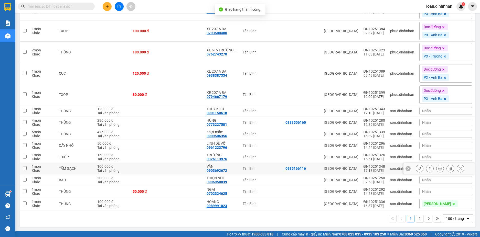
scroll to position [1448, 0]
click at [417, 219] on button "2" at bounding box center [420, 219] width 8 height 8
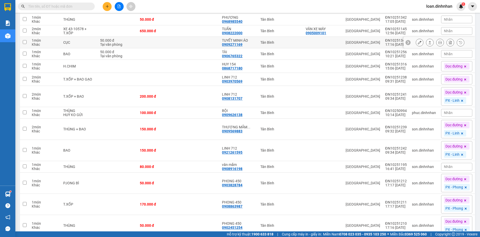
scroll to position [81, 0]
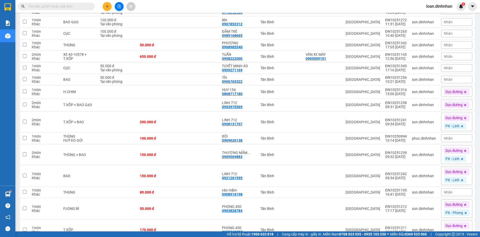
click at [54, 4] on input "text" at bounding box center [58, 7] width 60 height 6
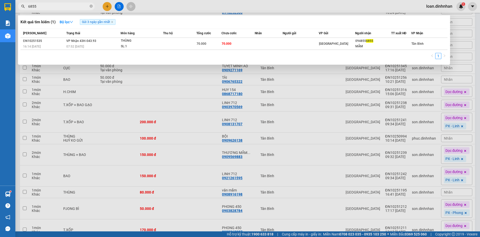
type input "6855"
click at [93, 6] on span "6855" at bounding box center [56, 7] width 77 height 8
click at [90, 6] on icon "close-circle" at bounding box center [91, 6] width 3 height 3
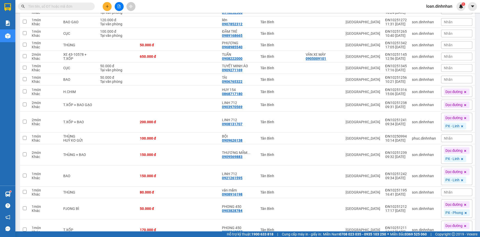
type input "1"
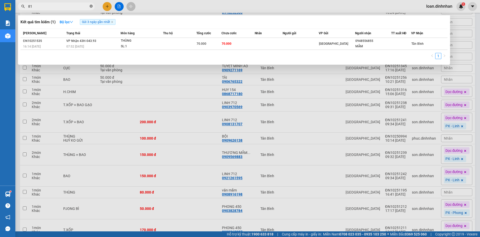
type input "819"
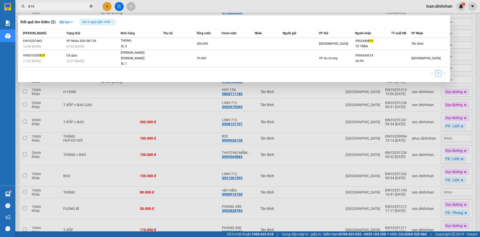
click at [92, 6] on icon "close-circle" at bounding box center [91, 6] width 3 height 3
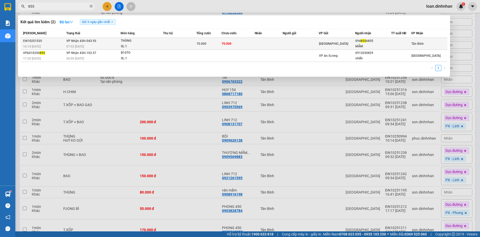
type input "855"
click at [196, 39] on td at bounding box center [179, 44] width 33 height 12
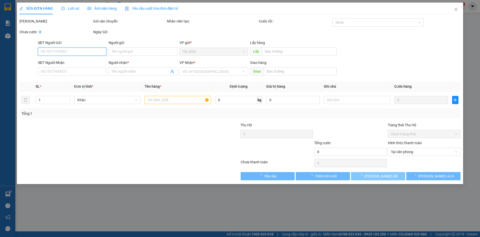
type input "0948556855"
type input "MẮM"
type input "70.000"
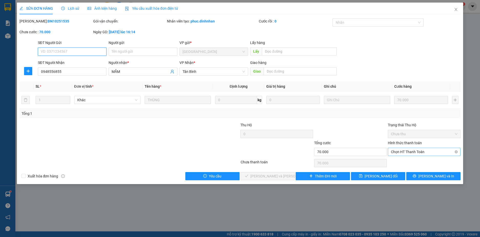
click at [405, 154] on span "Chọn HT Thanh Toán" at bounding box center [424, 152] width 67 height 8
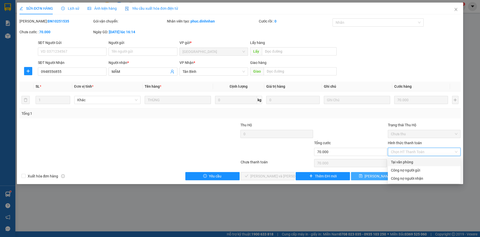
drag, startPoint x: 405, startPoint y: 159, endPoint x: 374, endPoint y: 176, distance: 35.7
click at [405, 160] on div "Tại văn phòng" at bounding box center [424, 162] width 73 height 8
type input "0"
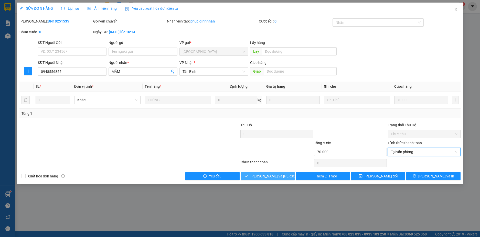
click at [278, 174] on span "[PERSON_NAME] và Giao hàng" at bounding box center [284, 177] width 69 height 6
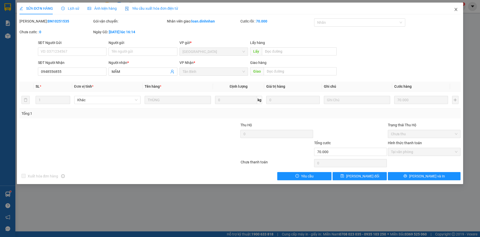
click at [456, 9] on icon "close" at bounding box center [456, 9] width 4 height 4
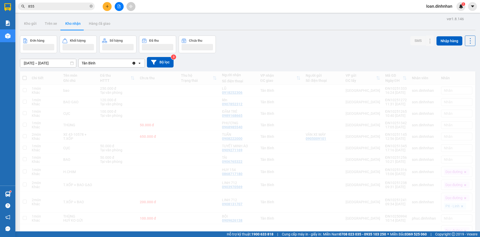
click at [456, 8] on span "loan.dinhnhan" at bounding box center [439, 6] width 34 height 6
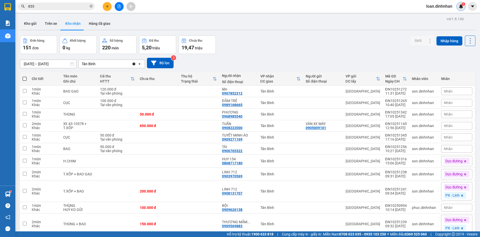
click at [462, 7] on img at bounding box center [461, 6] width 5 height 5
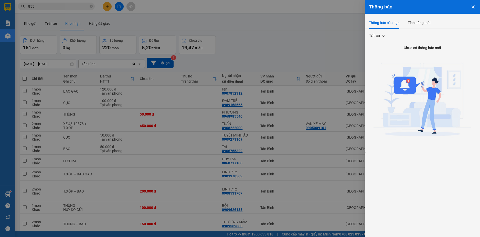
drag, startPoint x: 279, startPoint y: 38, endPoint x: 282, endPoint y: 38, distance: 3.1
click at [280, 38] on div at bounding box center [240, 118] width 480 height 237
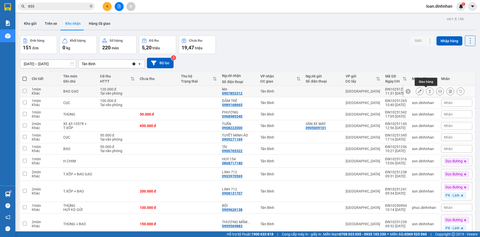
click at [428, 92] on icon at bounding box center [430, 92] width 4 height 4
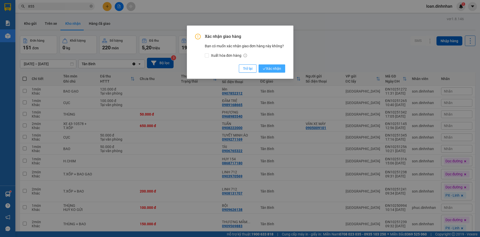
click at [272, 65] on button "Xác nhận" at bounding box center [272, 69] width 27 height 8
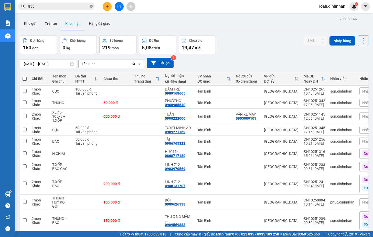
click at [90, 7] on icon "close-circle" at bounding box center [91, 6] width 3 height 3
click at [90, 7] on span at bounding box center [91, 7] width 3 height 6
click at [83, 5] on input "text" at bounding box center [58, 7] width 60 height 6
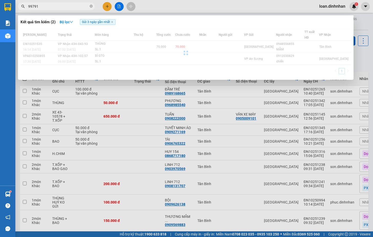
type input "997911"
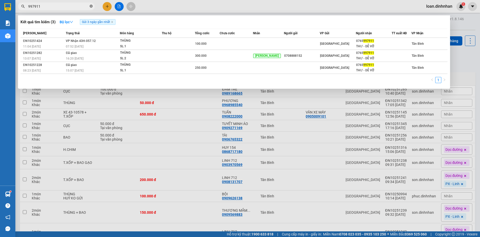
click at [90, 7] on icon "close-circle" at bounding box center [91, 6] width 3 height 3
type input "205"
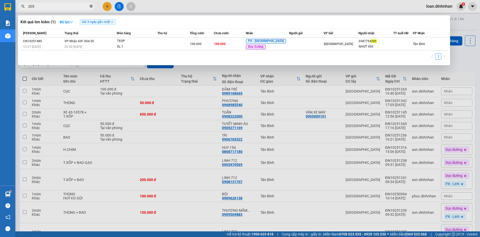
click at [91, 7] on icon "close-circle" at bounding box center [91, 6] width 3 height 3
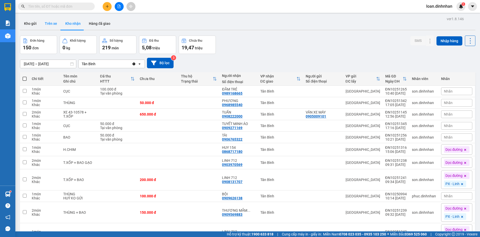
click at [58, 22] on button "Trên xe" at bounding box center [51, 23] width 20 height 12
type input "[DATE] – [DATE]"
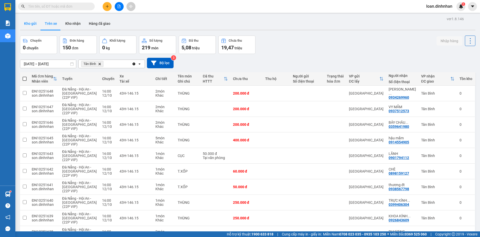
click at [35, 22] on button "Kho gửi" at bounding box center [30, 23] width 21 height 12
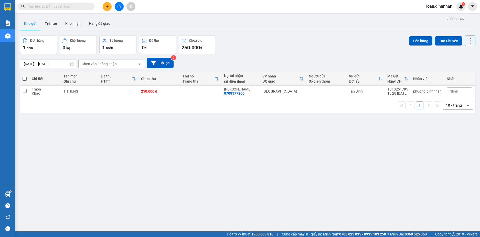
click at [306, 74] on th "Người gửi Số điện thoại" at bounding box center [326, 79] width 40 height 14
click at [293, 64] on div "[DATE] – [DATE] Press the down arrow key to interact with the calendar and sele…" at bounding box center [248, 63] width 456 height 11
drag, startPoint x: 157, startPoint y: 80, endPoint x: 223, endPoint y: 158, distance: 101.9
click at [216, 158] on div "ver 1.8.146 Kho gửi Trên xe Kho nhận Hàng đã giao Đơn hàng 46 đơn Khối lượng 0 …" at bounding box center [248, 133] width 460 height 237
click at [51, 24] on button "Trên xe" at bounding box center [51, 23] width 20 height 12
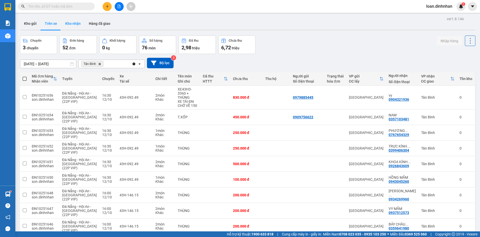
click at [72, 23] on button "Kho nhận" at bounding box center [73, 23] width 24 height 12
type input "[DATE] – [DATE]"
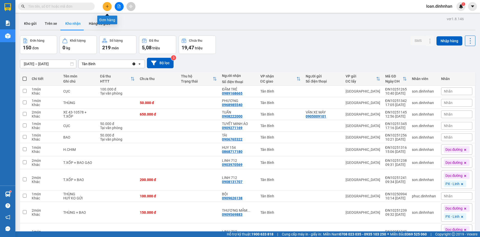
click at [106, 5] on icon "plus" at bounding box center [108, 7] width 4 height 4
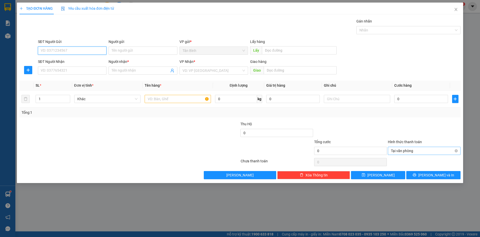
click at [455, 149] on span "Tại văn phòng" at bounding box center [424, 151] width 67 height 8
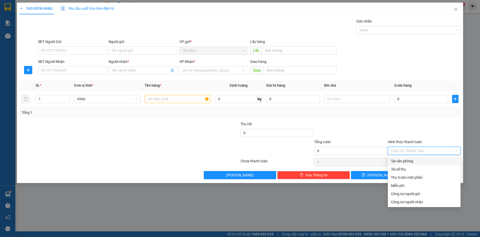
click at [443, 140] on div "Hình thức thanh toán" at bounding box center [424, 143] width 73 height 8
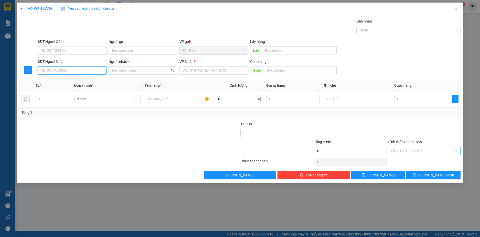
click at [88, 71] on input "SĐT Người Nhận" at bounding box center [72, 71] width 69 height 8
click at [163, 98] on input "text" at bounding box center [178, 99] width 66 height 8
type input "1THUNG"
click at [97, 70] on input "SĐT Người Nhận" at bounding box center [72, 71] width 69 height 8
click at [93, 70] on input "SĐT Người Nhận" at bounding box center [72, 71] width 69 height 8
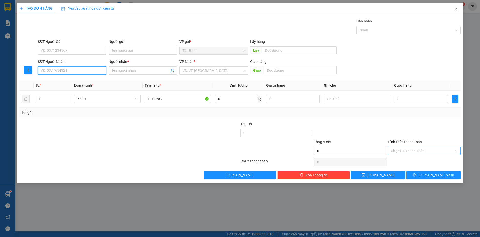
click at [87, 70] on input "SĐT Người Nhận" at bounding box center [72, 71] width 69 height 8
type input "0905617914"
click at [82, 83] on div "0905617914 - TY" at bounding box center [72, 81] width 63 height 6
type input "TY"
type input "0905617914"
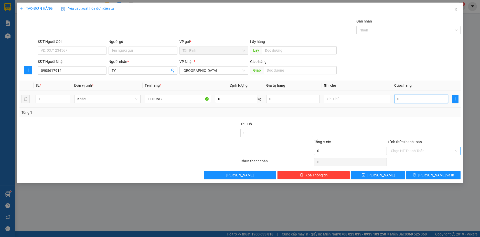
click at [420, 98] on input "0" at bounding box center [421, 99] width 54 height 8
drag, startPoint x: 429, startPoint y: 174, endPoint x: 416, endPoint y: 145, distance: 31.4
click at [430, 170] on div "Transit Pickup Surcharge Ids Transit Deliver Surcharge Ids Transit Deliver Surc…" at bounding box center [240, 98] width 442 height 161
click at [414, 176] on button "[PERSON_NAME] và In" at bounding box center [433, 175] width 54 height 8
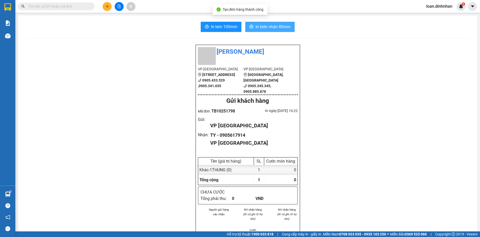
click at [278, 26] on span "In biên nhận 80mm" at bounding box center [273, 27] width 35 height 6
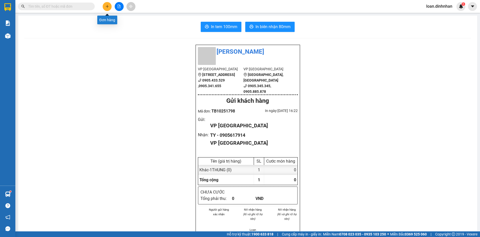
click at [110, 6] on button at bounding box center [107, 6] width 9 height 9
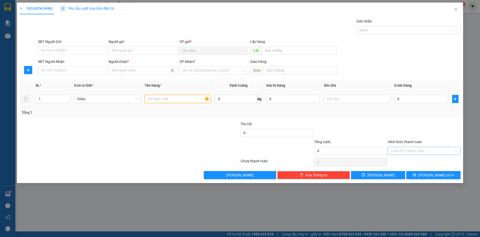
click at [159, 98] on input "text" at bounding box center [178, 99] width 66 height 8
type input "1CUC"
click at [86, 69] on input "SĐT Người Nhận" at bounding box center [72, 71] width 69 height 8
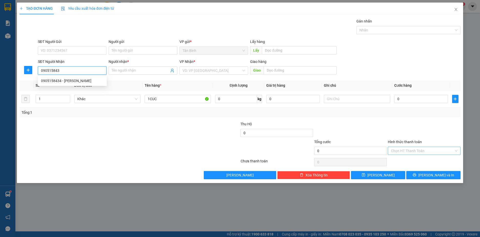
type input "0905158434"
click at [89, 79] on div "0905158434 - [PERSON_NAME]" at bounding box center [72, 81] width 63 height 6
type input "[PERSON_NAME]"
type input "0905158434"
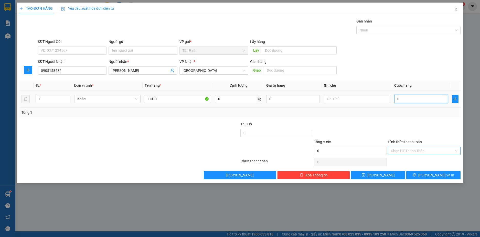
click at [410, 99] on input "0" at bounding box center [421, 99] width 54 height 8
type input "8"
type input "80"
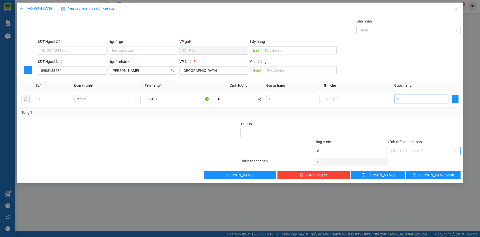
type input "80"
type input "80.000"
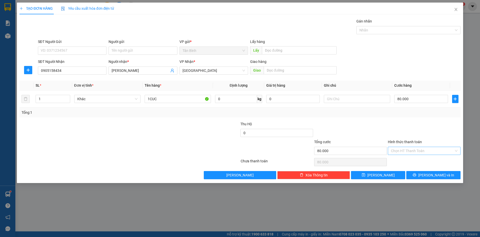
click at [409, 120] on div "Transit Pickup Surcharge Ids Transit Deliver Surcharge Ids Transit Deliver Surc…" at bounding box center [240, 98] width 442 height 161
click at [431, 171] on button "[PERSON_NAME] và In" at bounding box center [433, 175] width 54 height 8
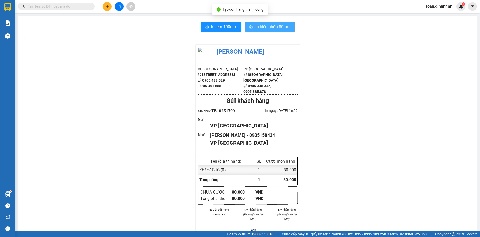
click at [250, 26] on icon "printer" at bounding box center [252, 27] width 4 height 4
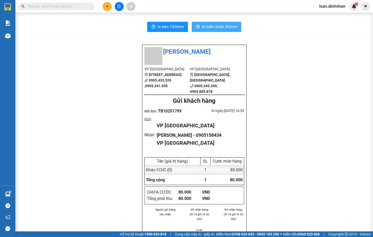
click at [328, 49] on div "Đình Nhân VP [GEOGRAPHIC_DATA] [GEOGRAPHIC_DATA] 11 0905.433.529 ,0905.341.655 …" at bounding box center [194, 209] width 340 height 329
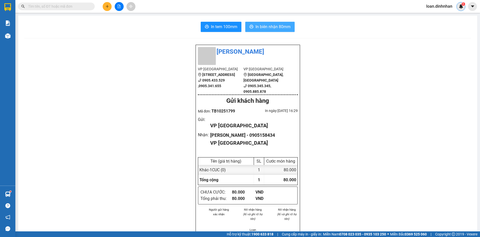
click at [457, 4] on div "1" at bounding box center [461, 6] width 9 height 9
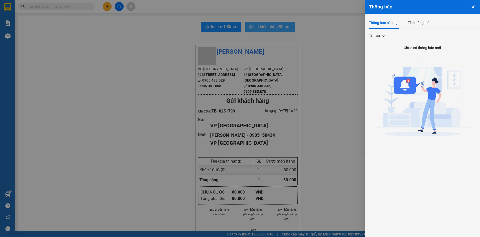
click at [363, 88] on div at bounding box center [240, 118] width 480 height 237
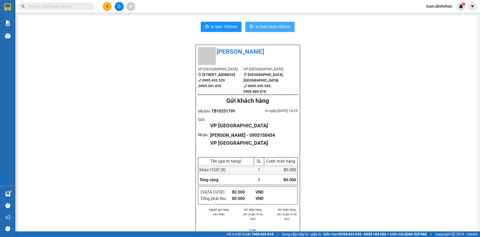
click at [83, 7] on input "text" at bounding box center [58, 7] width 60 height 6
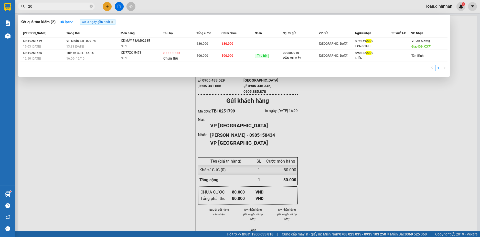
type input "2"
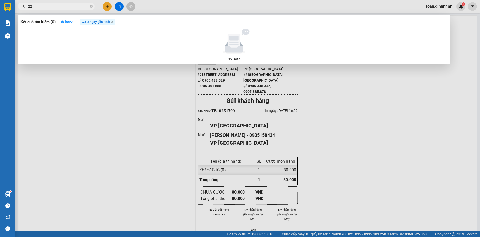
type input "2"
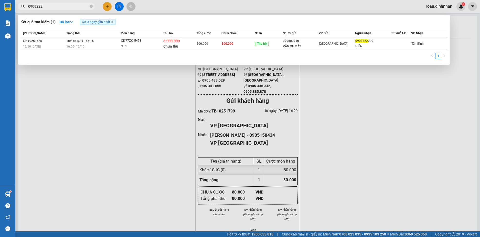
type input "0908222"
drag, startPoint x: 99, startPoint y: 100, endPoint x: 100, endPoint y: 97, distance: 2.8
click at [100, 98] on div at bounding box center [240, 118] width 480 height 237
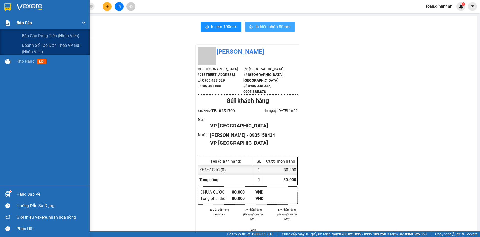
click at [8, 25] on img at bounding box center [7, 22] width 5 height 5
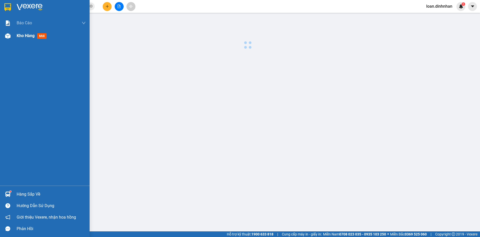
click at [22, 39] on div "Kho hàng mới" at bounding box center [33, 36] width 32 height 6
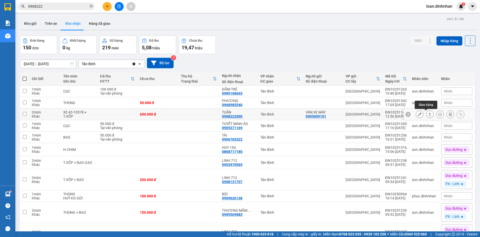
click at [428, 115] on icon at bounding box center [430, 115] width 4 height 4
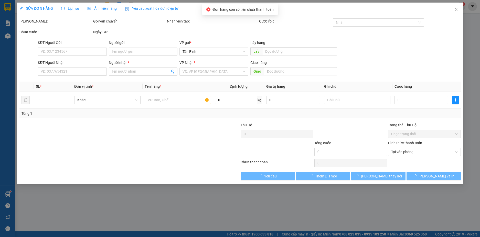
type input "0905009101"
type input "VÂN XE MÁY"
type input "0908222000"
type input "TUẤN"
type input "650.000"
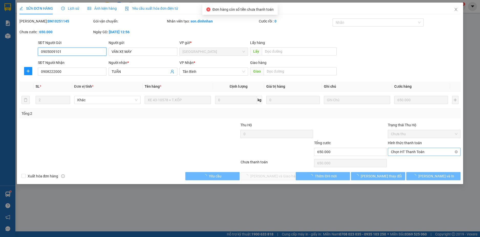
click at [400, 152] on span "Chọn HT Thanh Toán" at bounding box center [424, 152] width 67 height 8
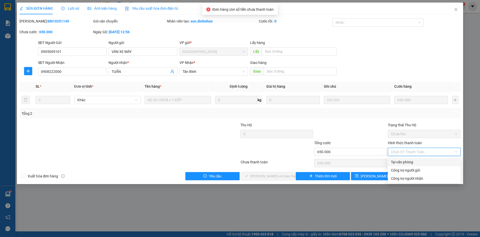
drag, startPoint x: 396, startPoint y: 161, endPoint x: 383, endPoint y: 165, distance: 13.4
click at [394, 161] on div "Tại văn phòng" at bounding box center [424, 163] width 67 height 6
type input "0"
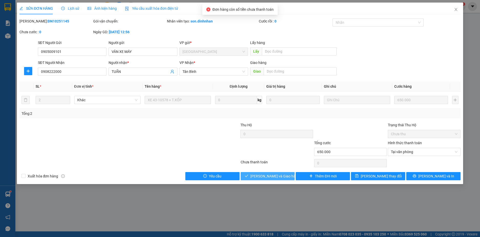
click at [267, 175] on span "[PERSON_NAME] và Giao hàng" at bounding box center [274, 177] width 49 height 6
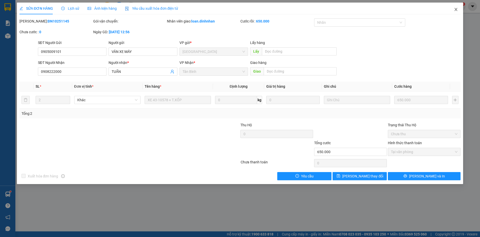
click at [455, 9] on icon "close" at bounding box center [456, 9] width 3 height 3
click at [456, 7] on div "loan.dinhnhan 1" at bounding box center [443, 6] width 43 height 9
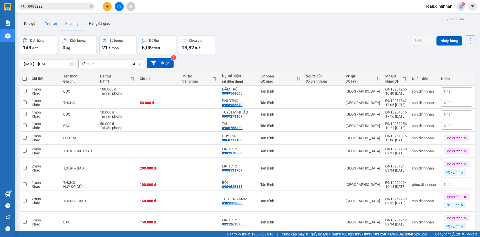
click at [44, 21] on button "Trên xe" at bounding box center [51, 23] width 20 height 12
type input "[DATE] – [DATE]"
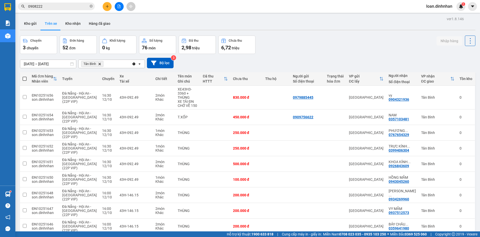
click at [100, 64] on icon "Tân Bình, close by backspace" at bounding box center [100, 64] width 2 height 2
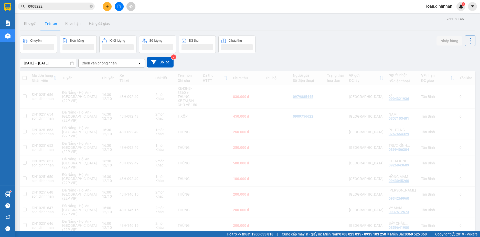
click at [108, 65] on div "Chọn văn phòng nhận" at bounding box center [99, 63] width 35 height 5
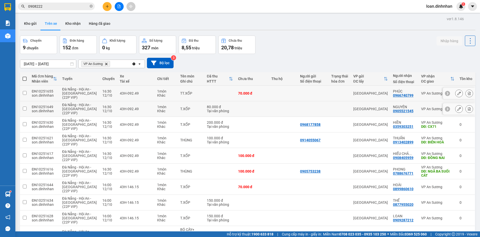
scroll to position [62, 0]
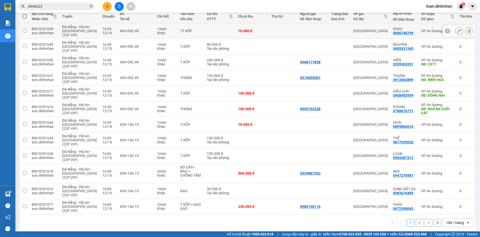
click at [446, 221] on div "100 / trang" at bounding box center [455, 223] width 18 height 5
drag, startPoint x: 447, startPoint y: 211, endPoint x: 439, endPoint y: 211, distance: 8.7
click at [446, 211] on div "100 / trang" at bounding box center [454, 207] width 31 height 9
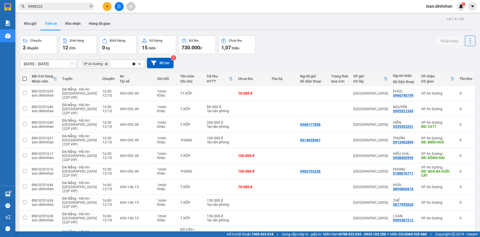
drag, startPoint x: 334, startPoint y: 45, endPoint x: 285, endPoint y: 92, distance: 68.3
click at [332, 49] on div "Chuyến 2 chuyến Đơn hàng 12 đơn Khối lượng 0 kg Số lượng 15 món Đã thu 730.000 …" at bounding box center [248, 45] width 456 height 18
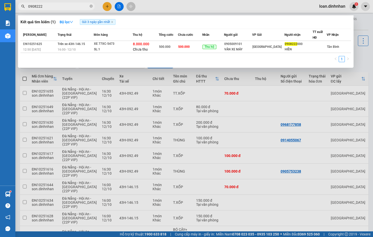
click at [72, 4] on input "0908222" at bounding box center [58, 7] width 60 height 6
click at [90, 5] on icon "close-circle" at bounding box center [91, 6] width 3 height 3
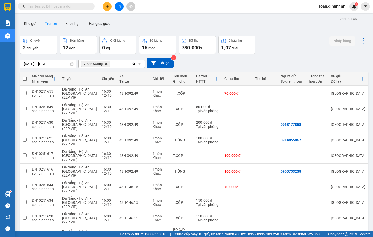
click at [339, 33] on div "ver 1.8.146 Kho gửi Trên xe Kho nhận Hàng đã giao Chuyến 2 chuyến Đơn hàng 12 đ…" at bounding box center [194, 155] width 353 height 280
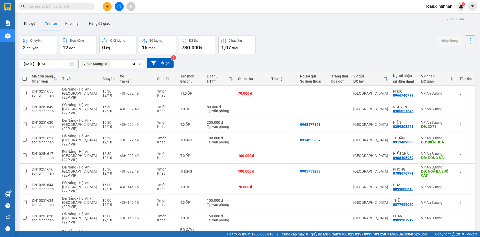
click at [108, 65] on icon "Delete" at bounding box center [106, 63] width 3 height 3
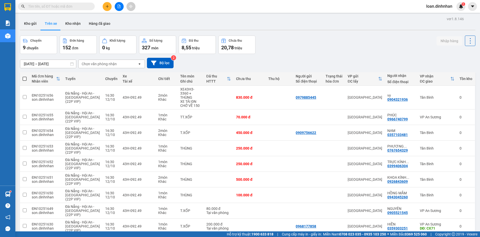
click at [134, 64] on div "Chọn văn phòng nhận" at bounding box center [108, 64] width 59 height 8
click at [129, 78] on div "Tân Bình" at bounding box center [111, 74] width 67 height 9
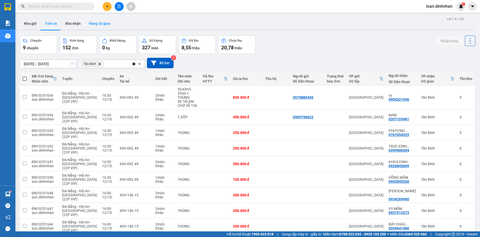
drag, startPoint x: 77, startPoint y: 22, endPoint x: 86, endPoint y: 27, distance: 10.2
click at [78, 23] on button "Kho nhận" at bounding box center [73, 23] width 24 height 12
type input "[DATE] – [DATE]"
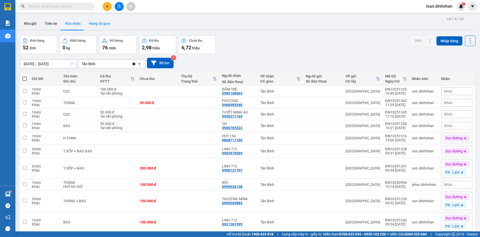
click at [99, 26] on button "Hàng đã giao" at bounding box center [100, 23] width 30 height 12
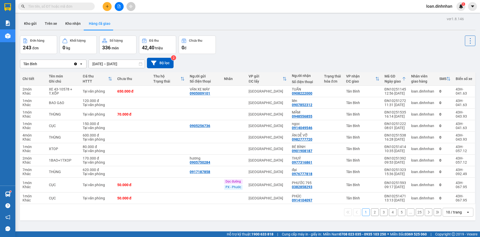
click at [315, 50] on div "Đơn hàng 243 đơn Khối lượng 0 kg Số lượng 336 món Đã thu 42,40 triệu Chưa thu 0…" at bounding box center [248, 45] width 456 height 18
click at [78, 3] on span at bounding box center [56, 7] width 77 height 8
click at [78, 7] on input "text" at bounding box center [58, 7] width 60 height 6
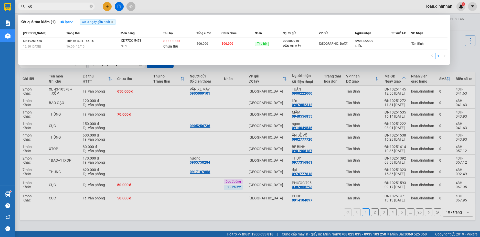
type input "609"
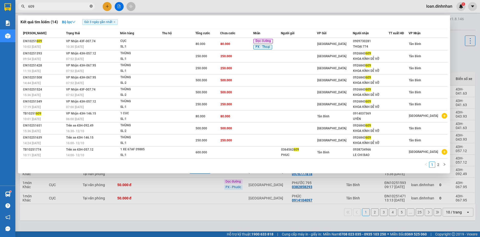
click at [90, 5] on icon "close-circle" at bounding box center [91, 6] width 3 height 3
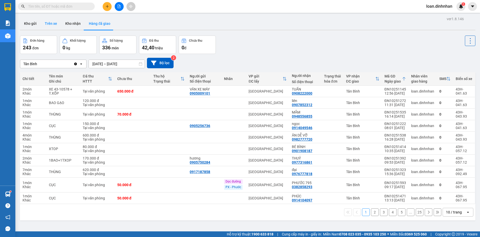
click at [45, 25] on button "Trên xe" at bounding box center [51, 23] width 20 height 12
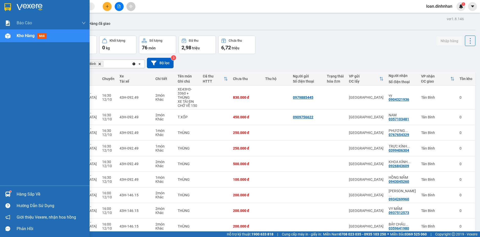
click at [8, 30] on div "Kho hàng mới" at bounding box center [45, 35] width 90 height 13
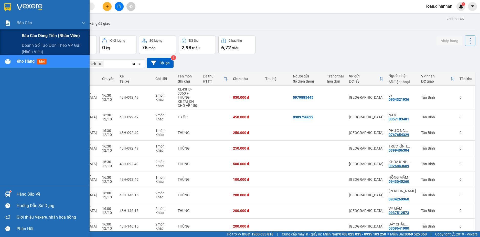
drag, startPoint x: 20, startPoint y: 27, endPoint x: 37, endPoint y: 30, distance: 16.6
click at [21, 27] on div "Báo cáo" at bounding box center [51, 23] width 69 height 13
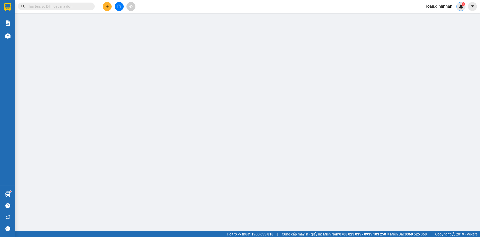
click at [463, 2] on span "1" at bounding box center [464, 4] width 2 height 4
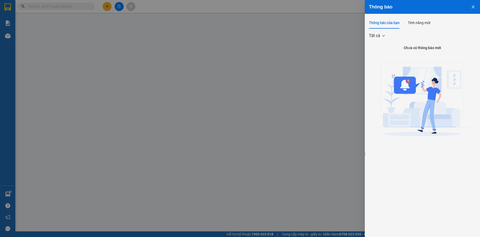
click at [277, 66] on div at bounding box center [240, 118] width 480 height 237
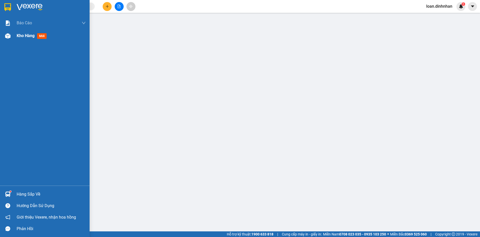
click at [11, 41] on div "Kho hàng mới" at bounding box center [45, 35] width 90 height 13
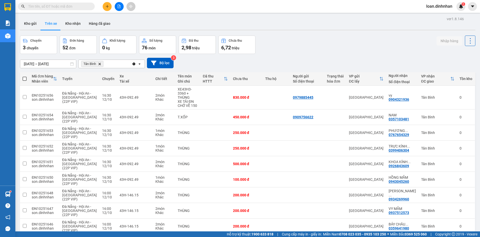
click at [80, 7] on input "text" at bounding box center [58, 7] width 60 height 6
click at [68, 22] on button "Kho nhận" at bounding box center [73, 23] width 24 height 12
type input "[DATE] – [DATE]"
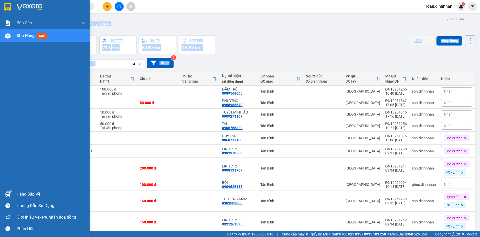
drag, startPoint x: 285, startPoint y: 60, endPoint x: 47, endPoint y: -29, distance: 254.7
click at [47, 0] on html "Kết quả tìm kiếm ( 14 ) Bộ lọc Gửi 3 ngày gần nhất Mã ĐH Trạng thái Món hàng Th…" at bounding box center [240, 118] width 480 height 237
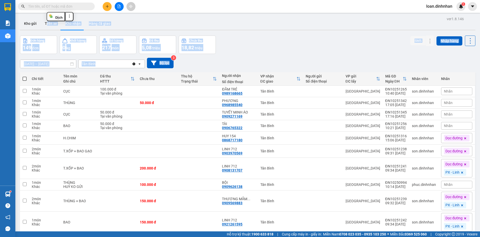
click at [297, 40] on div "Đơn hàng 149 đơn Khối lượng 0 kg Số lượng 217 món Đã thu 5,08 triệu Chưa thu 18…" at bounding box center [248, 45] width 456 height 18
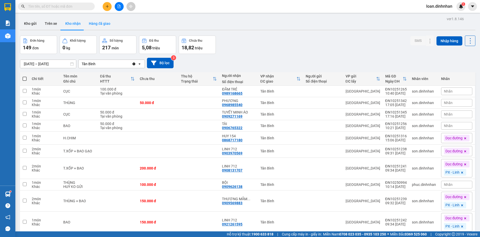
click at [103, 19] on button "Hàng đã giao" at bounding box center [100, 23] width 30 height 12
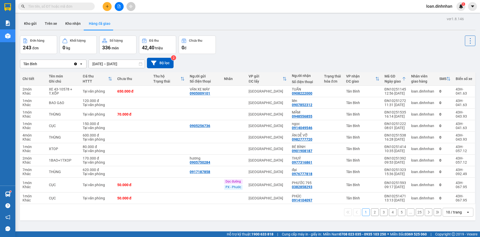
click at [275, 59] on div "Tân Bình Clear value open [DATE] – [DATE] Press the down arrow key to interact …" at bounding box center [248, 63] width 456 height 11
click at [65, 20] on button "Kho nhận" at bounding box center [73, 23] width 24 height 12
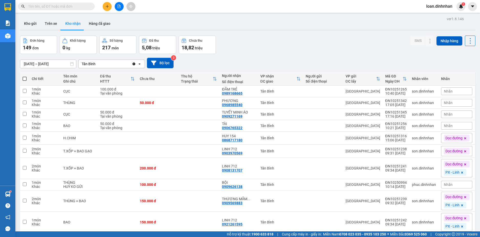
click at [67, 8] on input "text" at bounding box center [58, 7] width 60 height 6
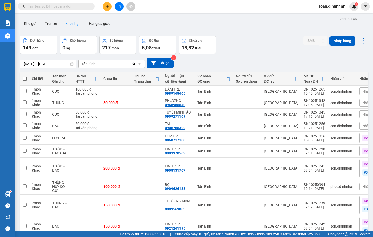
click at [283, 45] on div "Đơn hàng 149 đơn Khối lượng 0 kg Số lượng 217 món Đã thu 5,08 triệu Chưa thu 18…" at bounding box center [194, 45] width 349 height 18
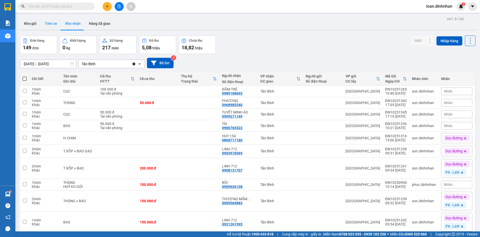
click at [49, 23] on button "Trên xe" at bounding box center [51, 23] width 20 height 12
type input "[DATE] – [DATE]"
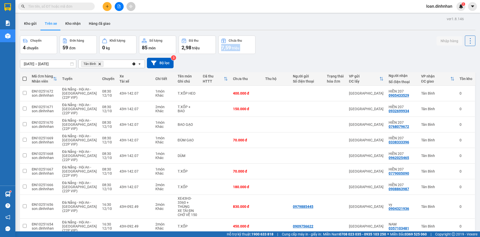
drag, startPoint x: 338, startPoint y: 43, endPoint x: 370, endPoint y: 48, distance: 32.6
click at [359, 47] on div "Chuyến 4 chuyến Đơn hàng 59 đơn Khối lượng 0 kg Số lượng 85 món Đã thu 2,98 tri…" at bounding box center [248, 45] width 456 height 18
click at [382, 51] on div "Chuyến 4 chuyến Đơn hàng 59 đơn Khối lượng 0 kg Số lượng 85 món Đã thu 2,98 tri…" at bounding box center [248, 45] width 456 height 18
